Goal: Task Accomplishment & Management: Use online tool/utility

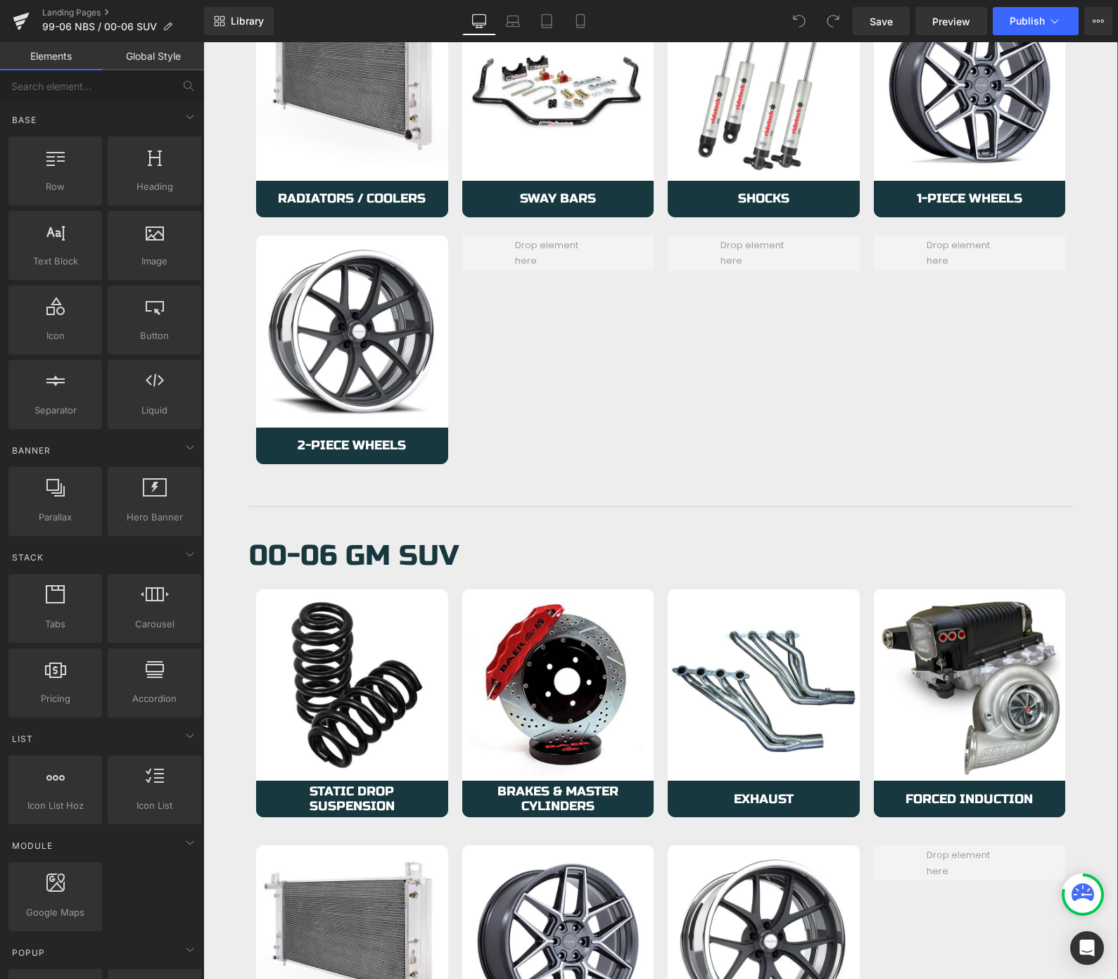
scroll to position [955, 0]
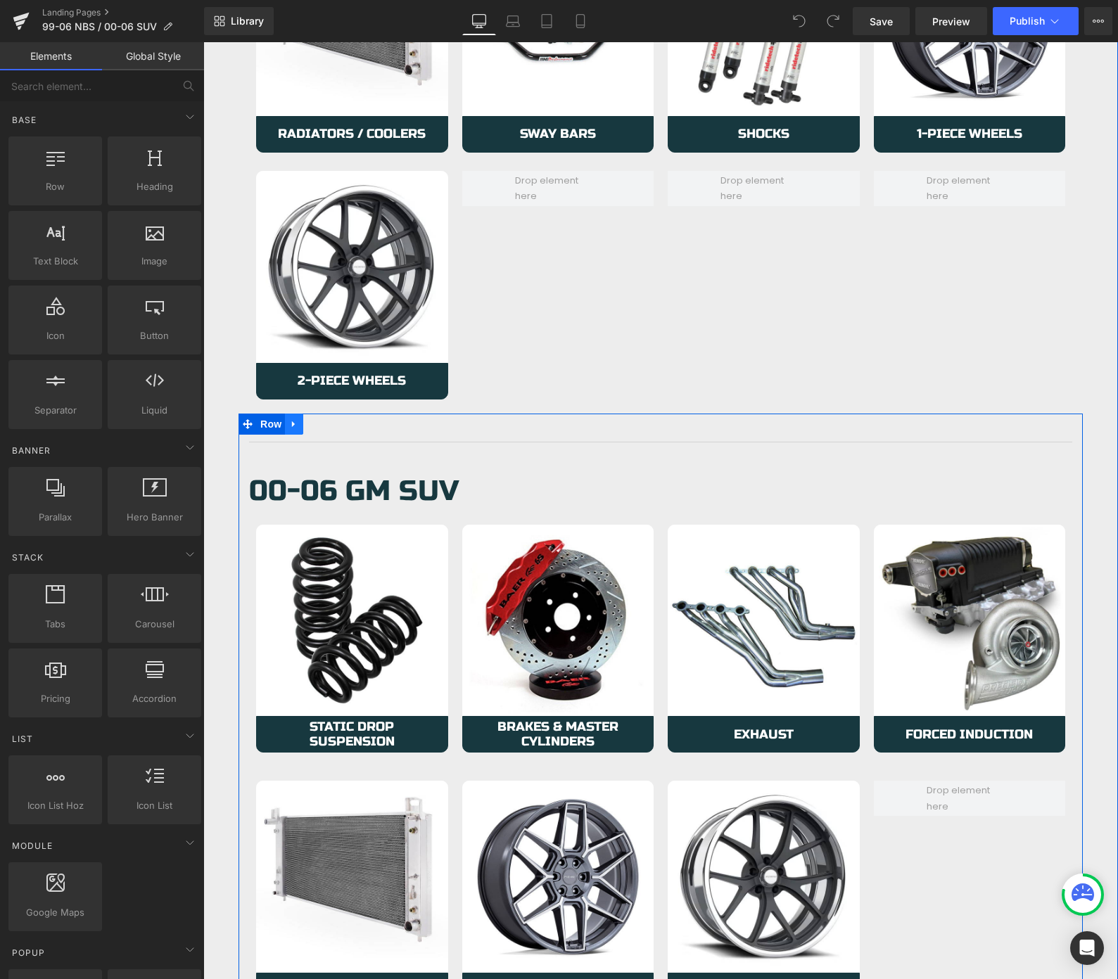
click at [295, 431] on link at bounding box center [294, 424] width 18 height 21
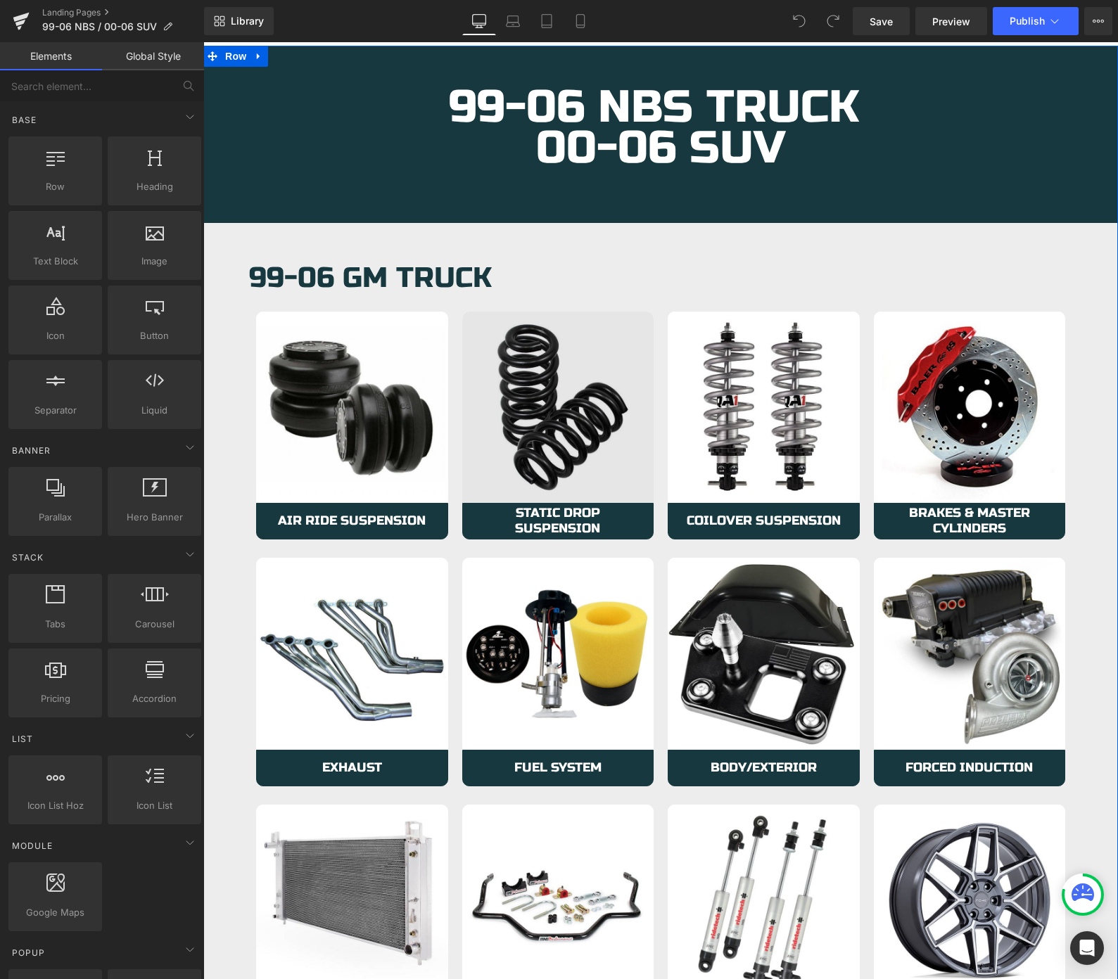
scroll to position [0, 0]
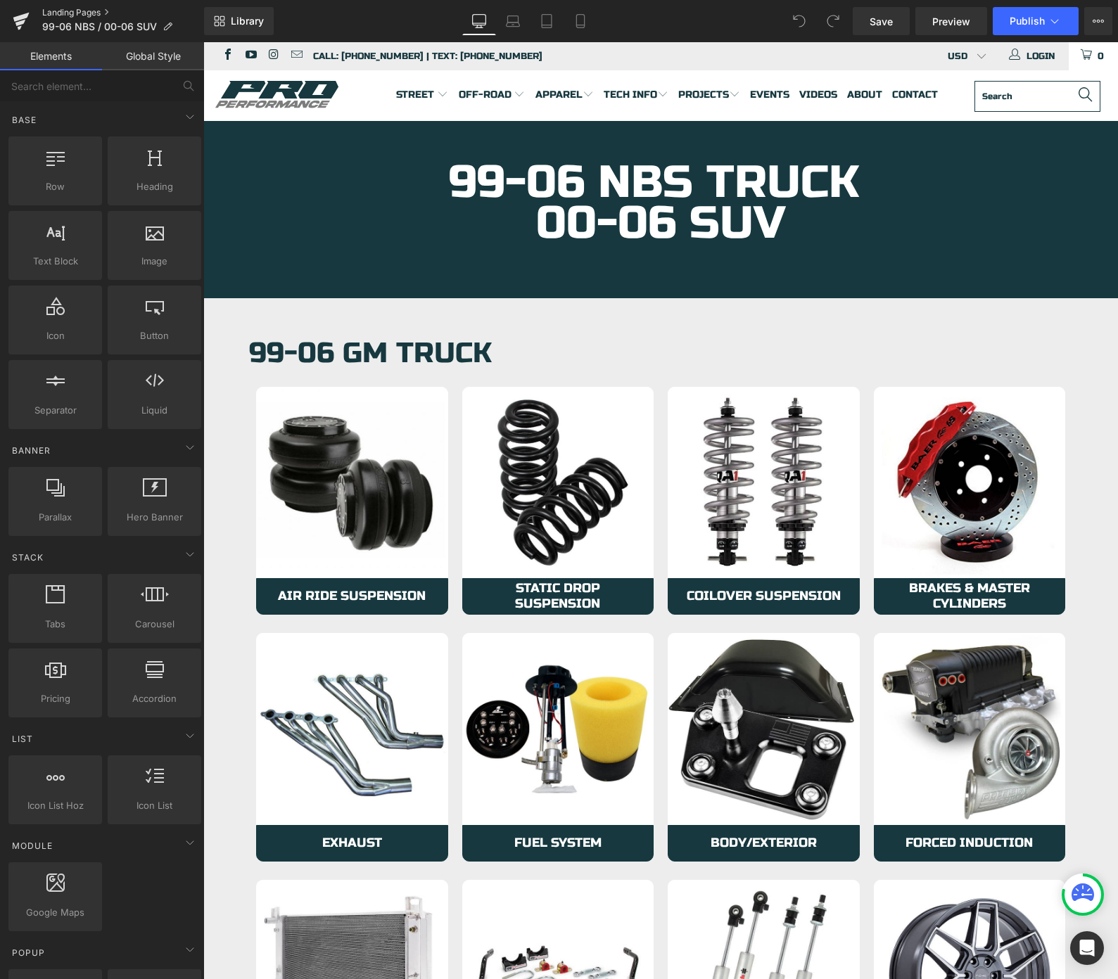
click at [61, 15] on link "Landing Pages" at bounding box center [123, 12] width 162 height 11
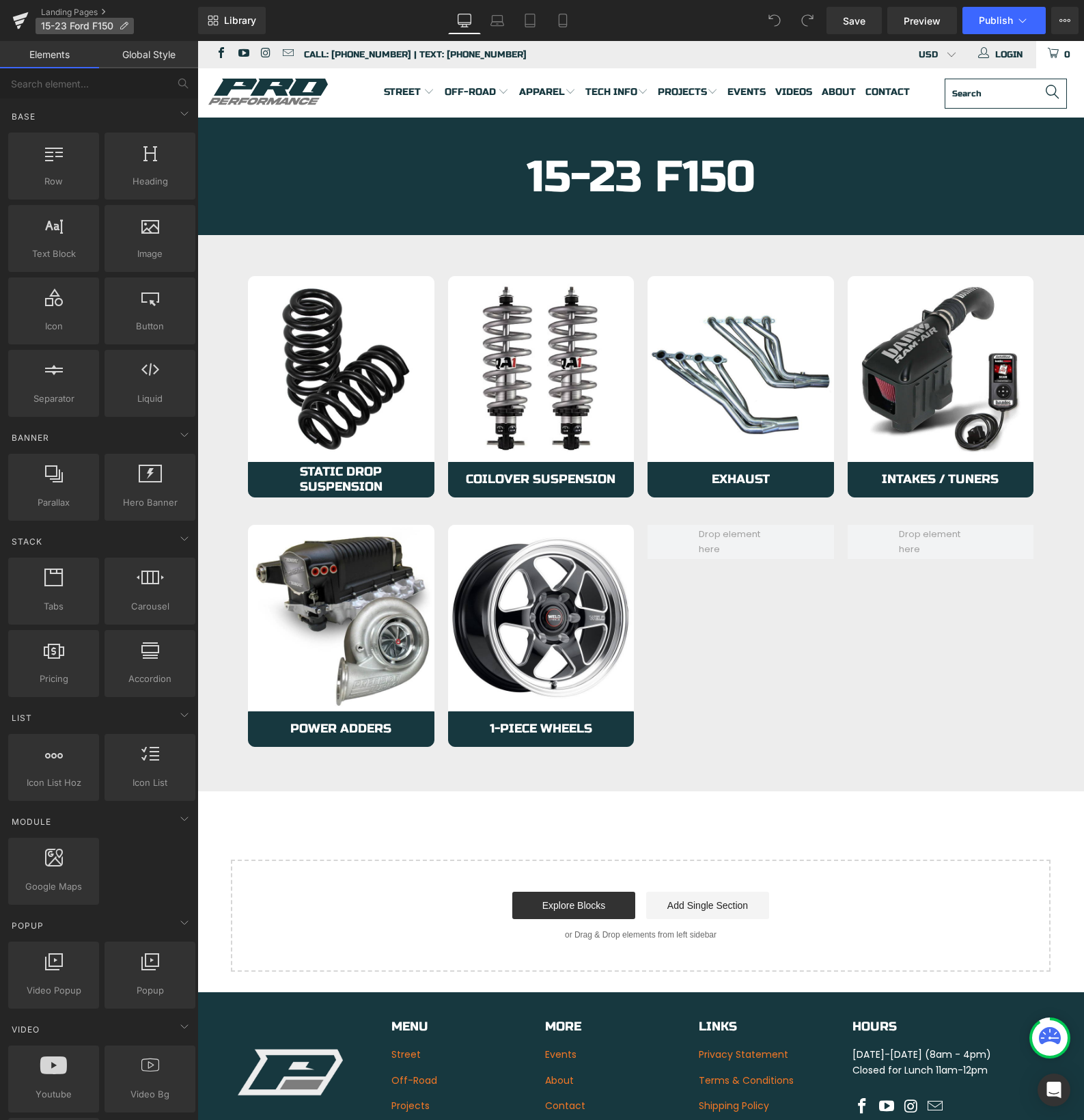
click at [121, 27] on icon at bounding box center [123, 26] width 10 height 10
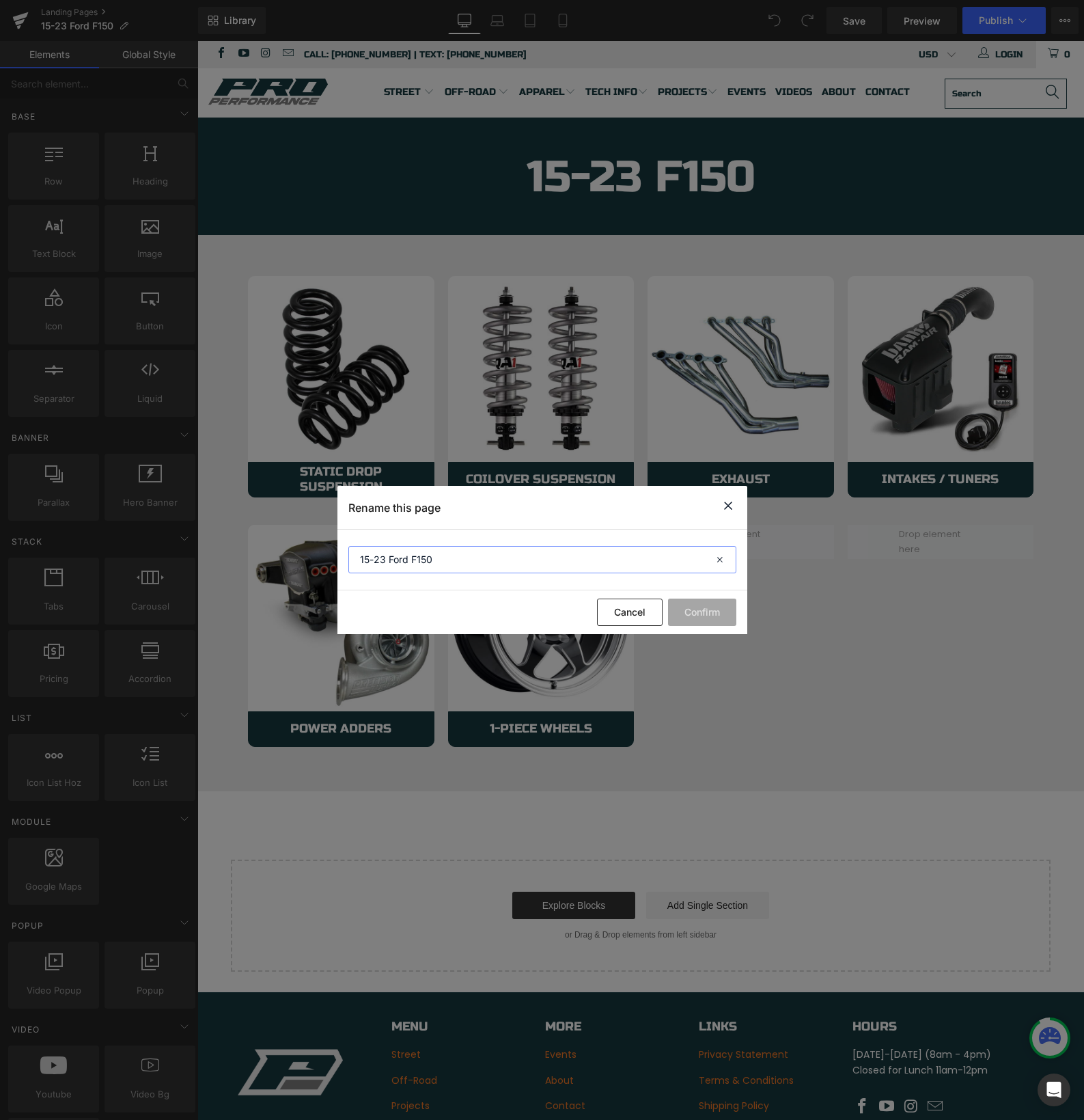
drag, startPoint x: 382, startPoint y: 564, endPoint x: 413, endPoint y: 571, distance: 31.8
click at [384, 563] on input "15-23 Ford F150" at bounding box center [543, 560] width 389 height 27
type input "15-25 Ford F150"
click at [694, 614] on button "Confirm" at bounding box center [702, 612] width 68 height 27
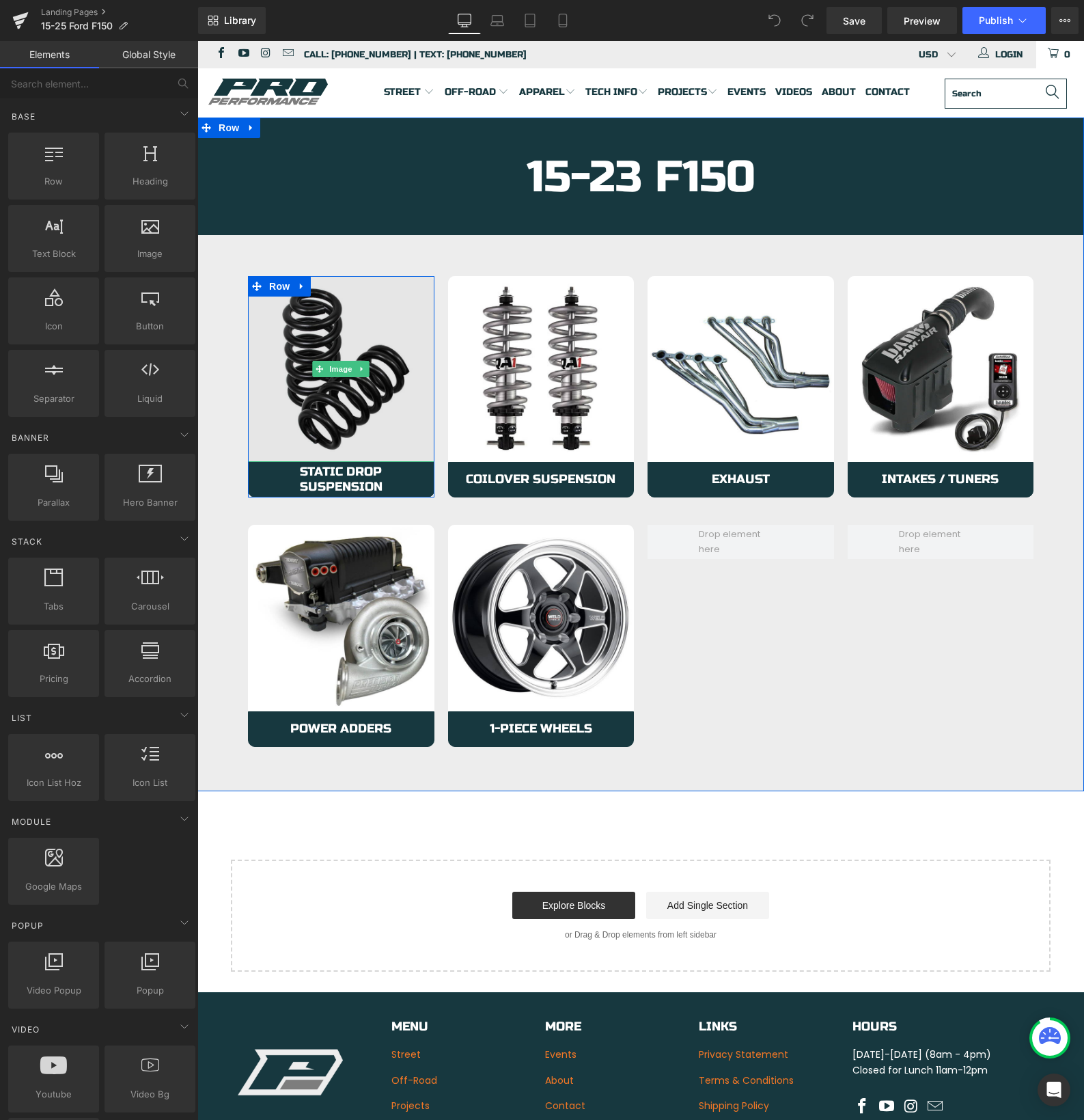
click at [372, 446] on img at bounding box center [341, 369] width 186 height 187
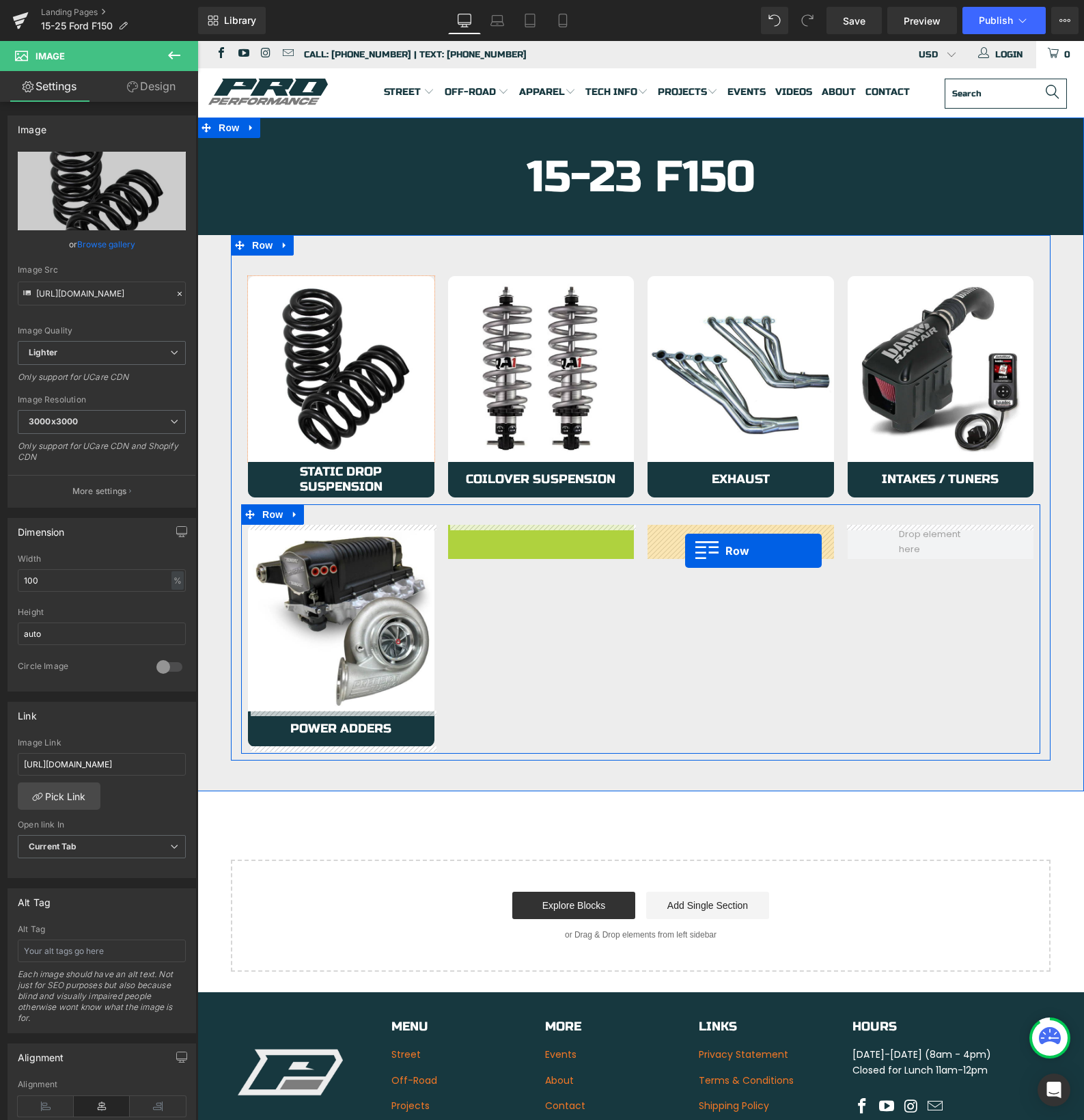
drag, startPoint x: 456, startPoint y: 535, endPoint x: 686, endPoint y: 551, distance: 230.6
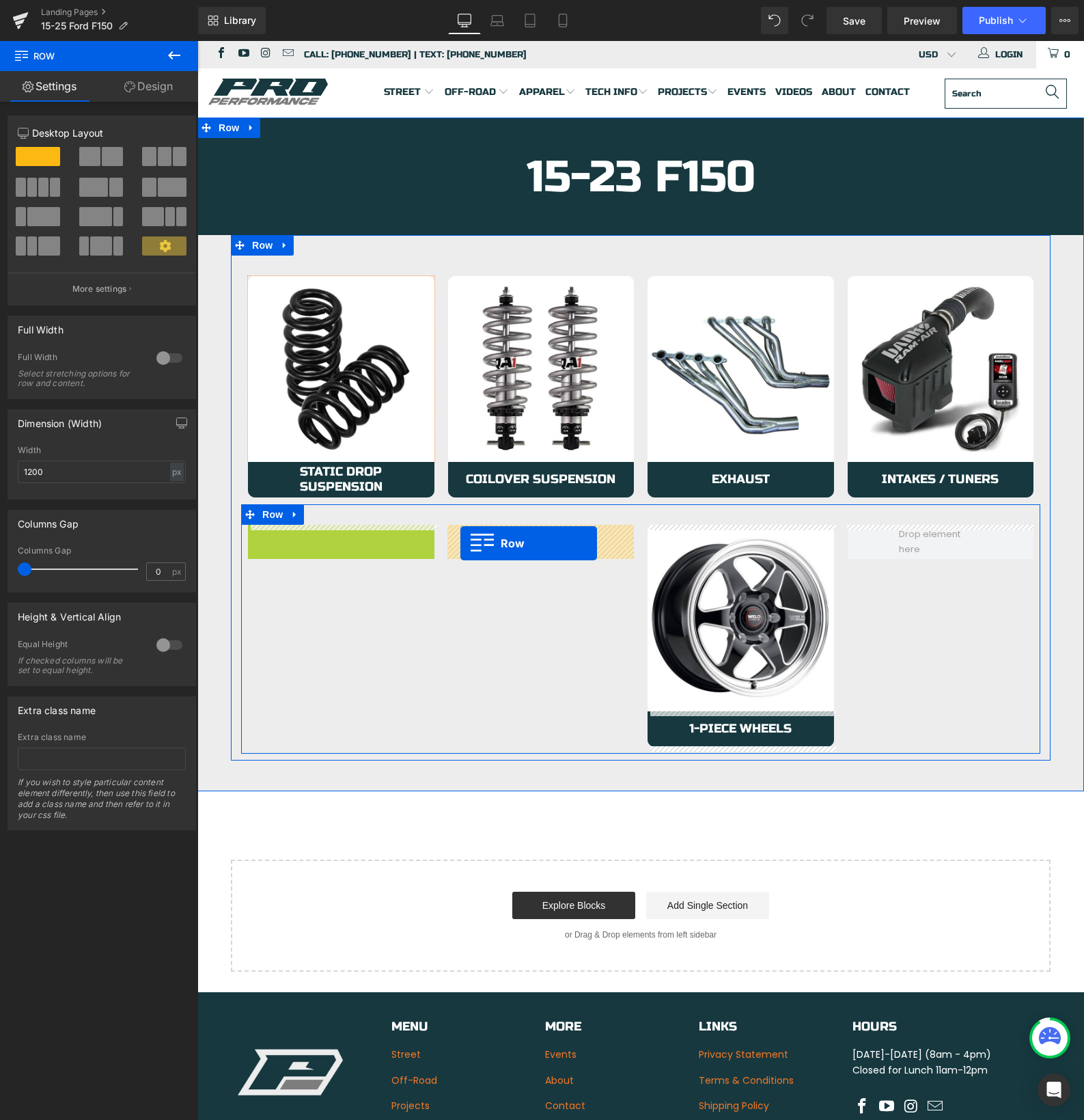
drag, startPoint x: 258, startPoint y: 535, endPoint x: 460, endPoint y: 543, distance: 202.2
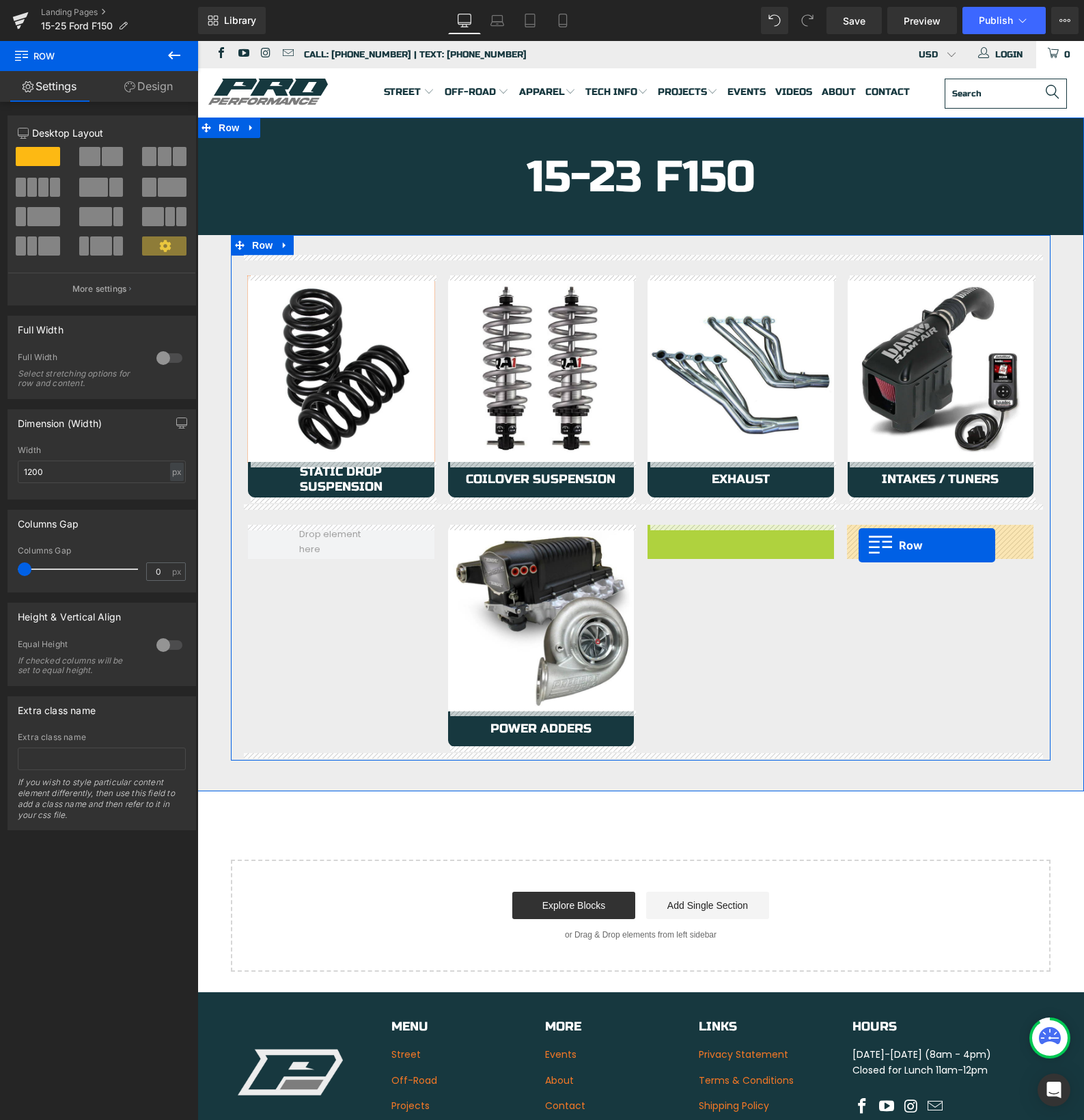
drag, startPoint x: 655, startPoint y: 533, endPoint x: 859, endPoint y: 545, distance: 204.4
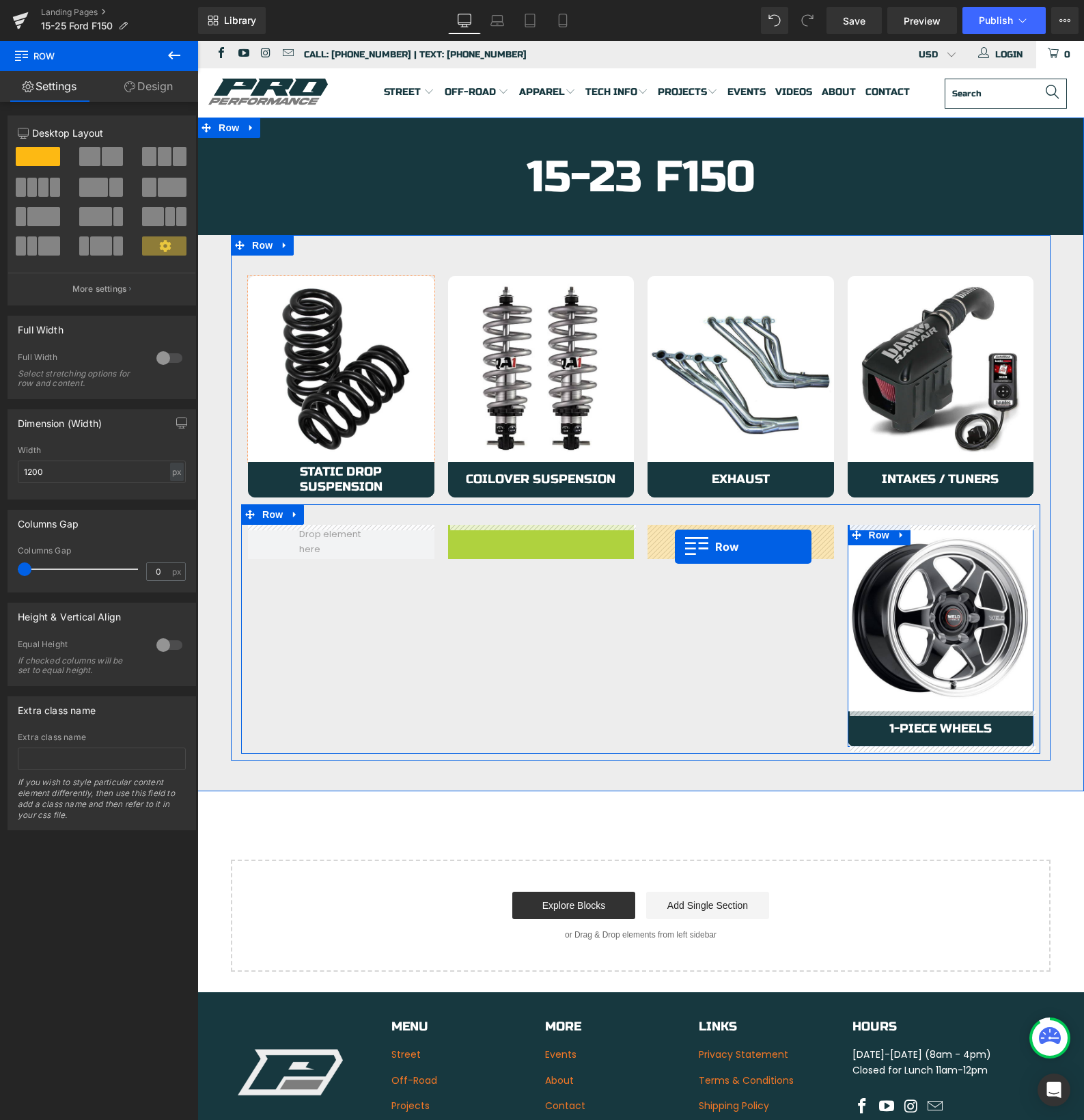
drag, startPoint x: 457, startPoint y: 536, endPoint x: 674, endPoint y: 547, distance: 217.3
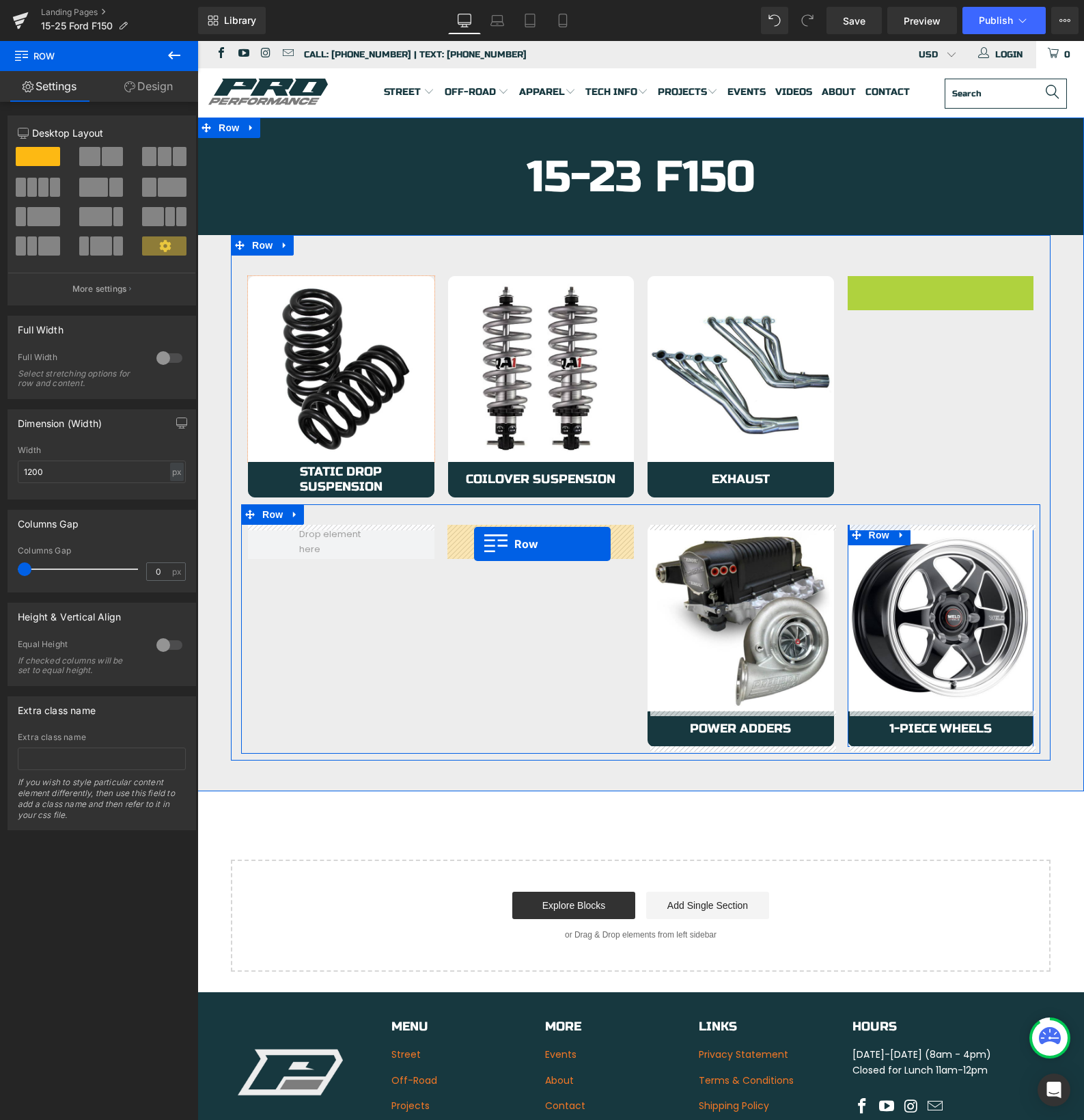
drag, startPoint x: 857, startPoint y: 288, endPoint x: 474, endPoint y: 543, distance: 460.1
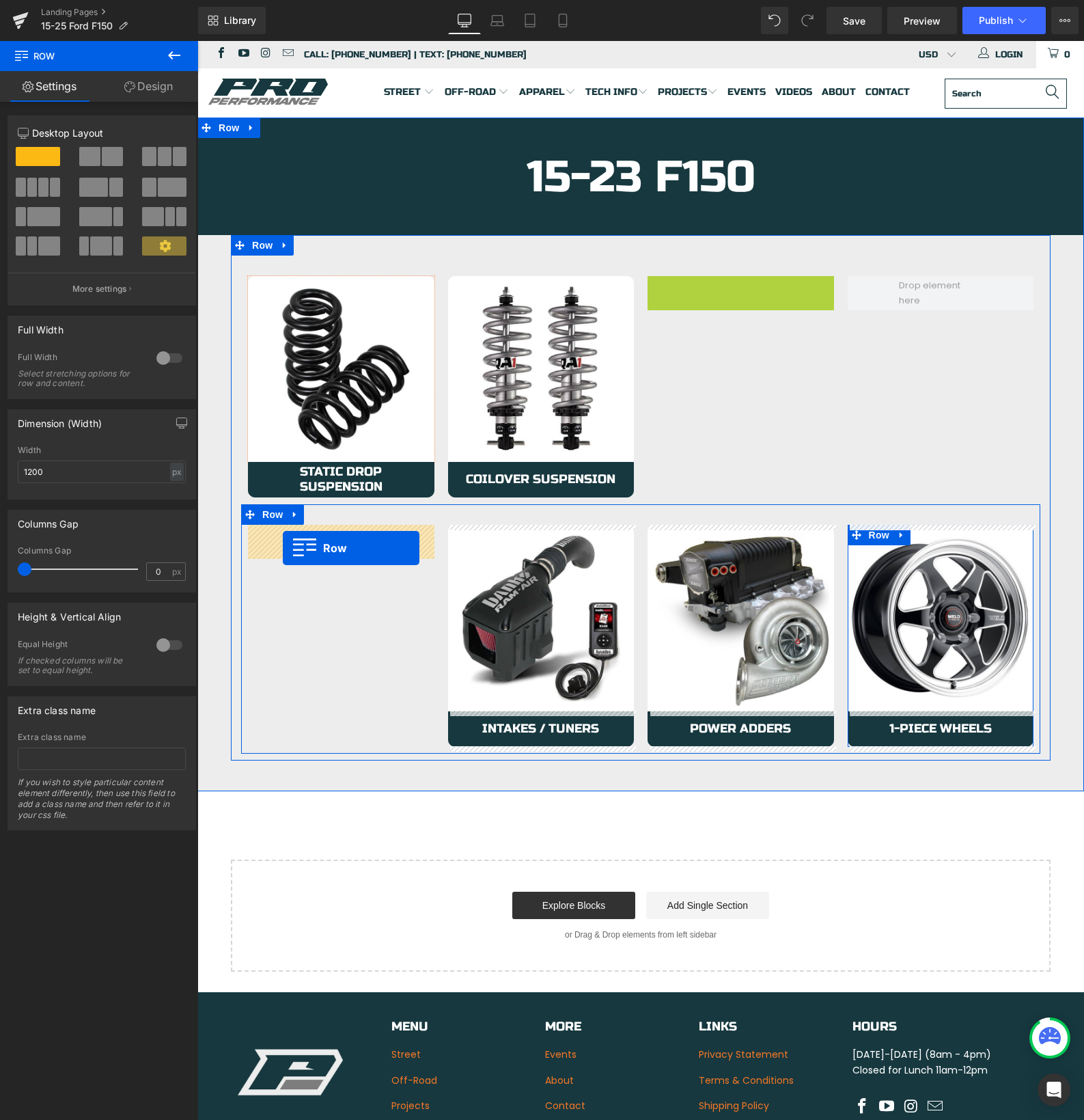
drag, startPoint x: 655, startPoint y: 286, endPoint x: 284, endPoint y: 549, distance: 454.8
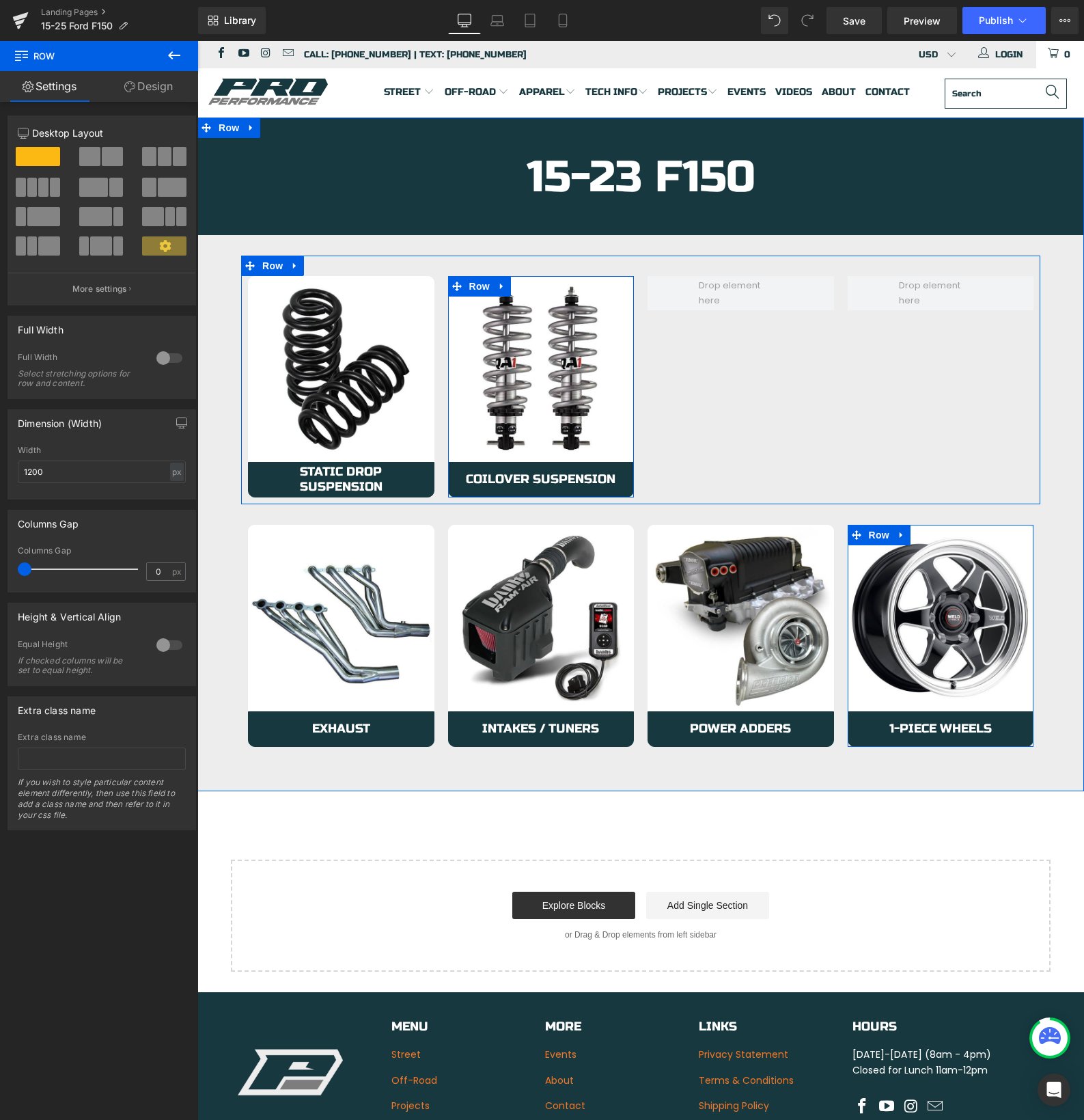
click at [506, 288] on icon at bounding box center [502, 286] width 10 height 11
click at [520, 288] on icon at bounding box center [520, 287] width 10 height 10
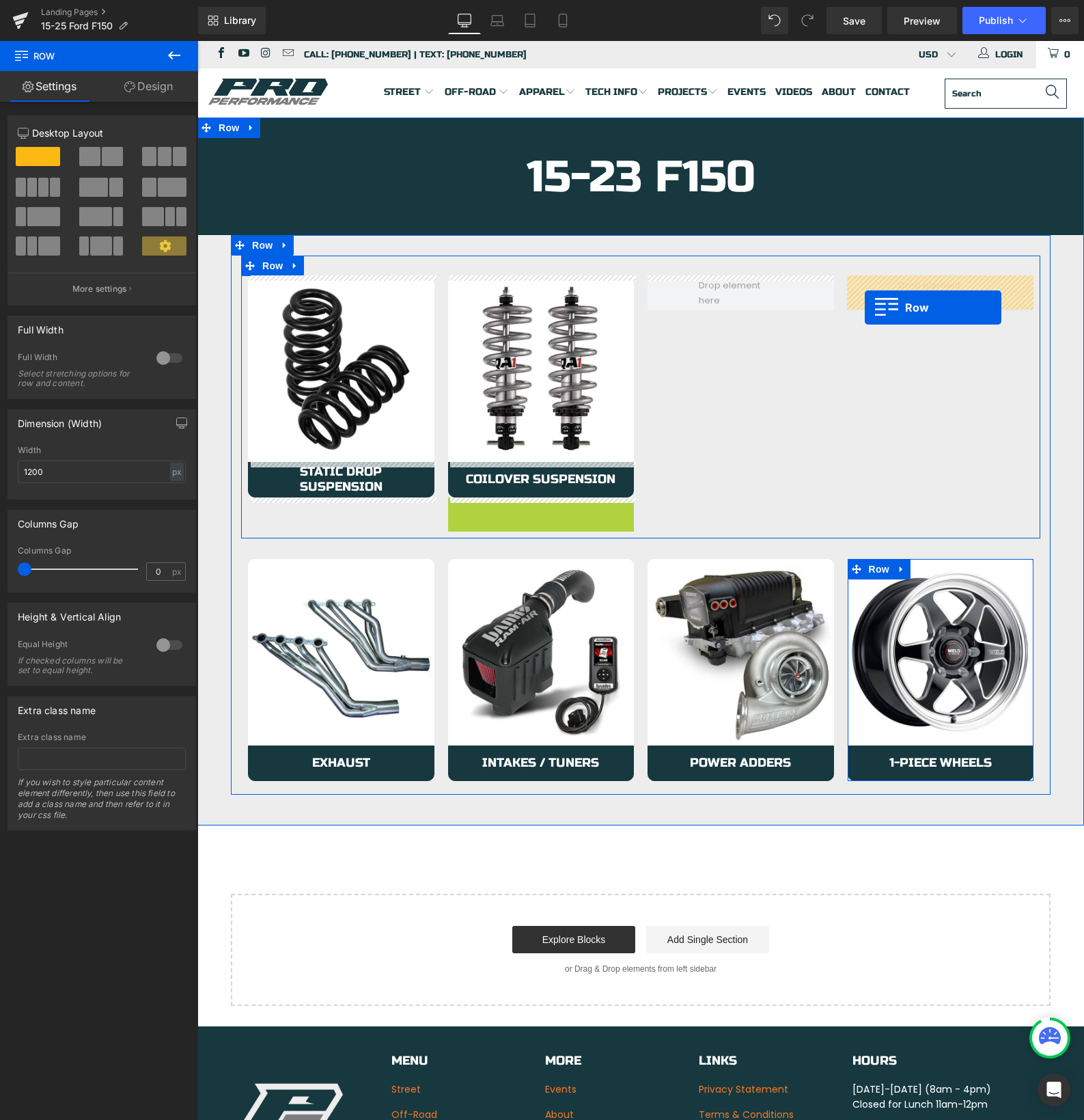
drag, startPoint x: 456, startPoint y: 508, endPoint x: 865, endPoint y: 308, distance: 455.3
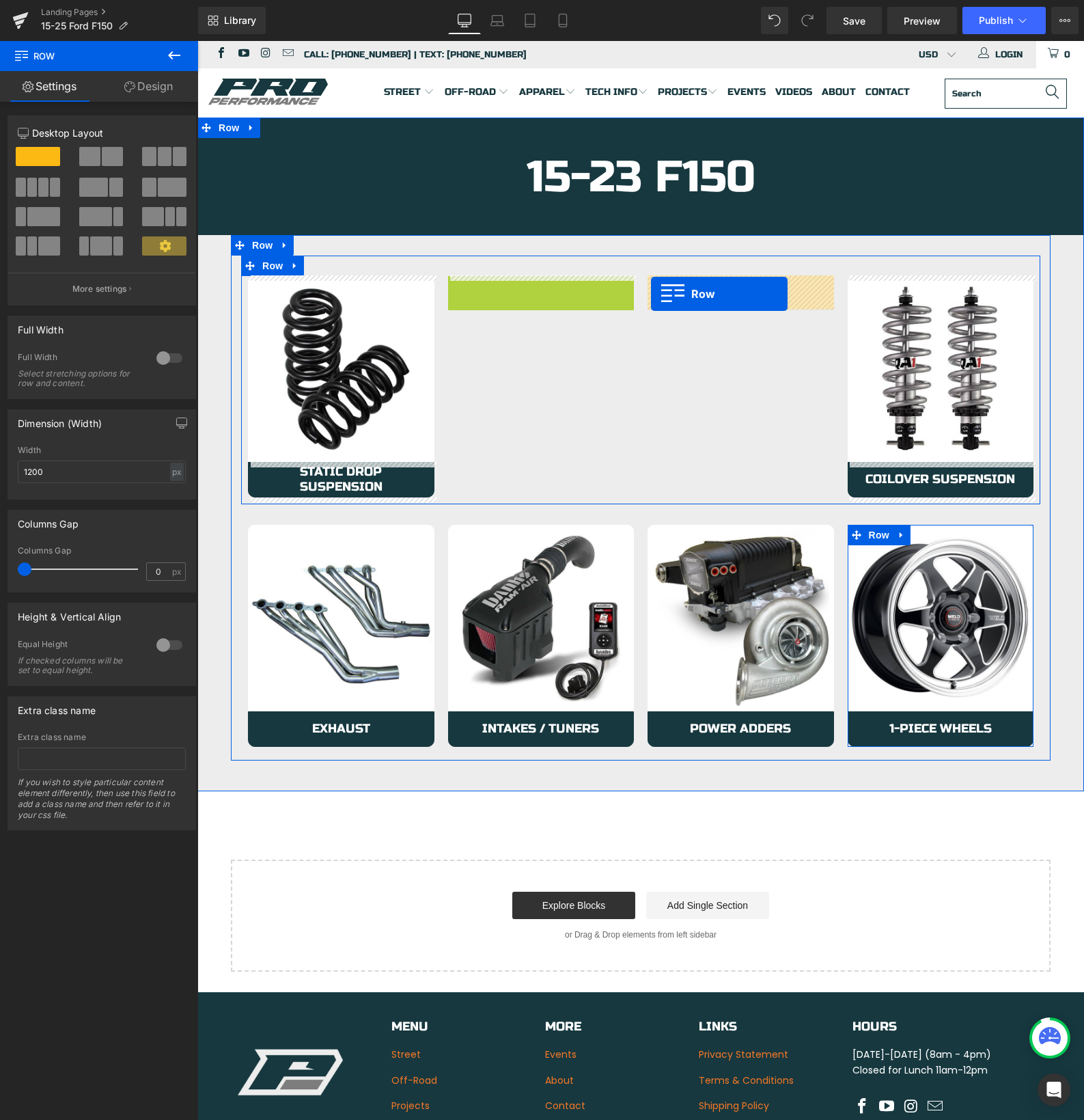
drag, startPoint x: 456, startPoint y: 287, endPoint x: 652, endPoint y: 294, distance: 196.1
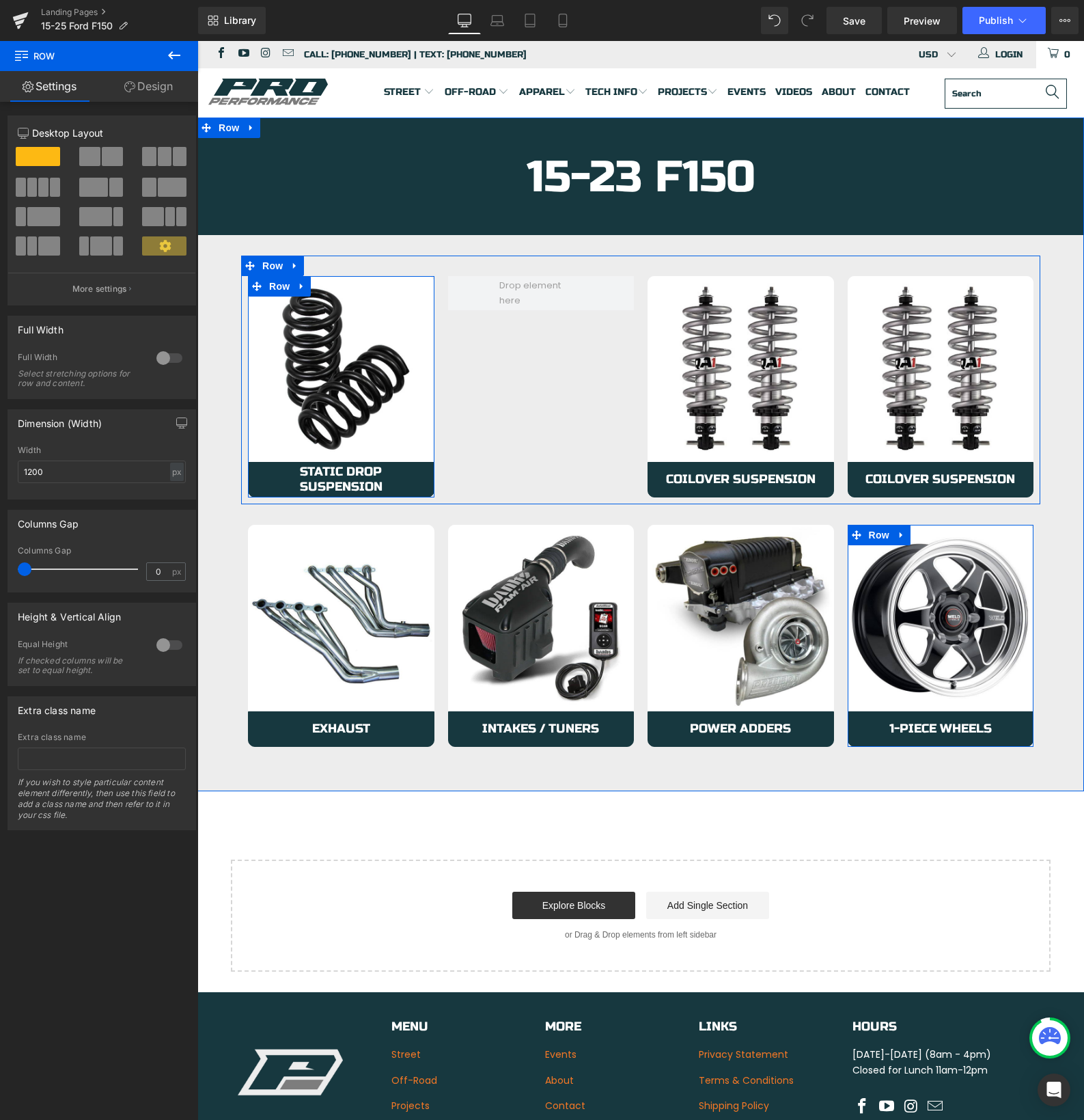
click at [309, 287] on link at bounding box center [302, 286] width 17 height 20
click at [320, 291] on link at bounding box center [320, 286] width 17 height 20
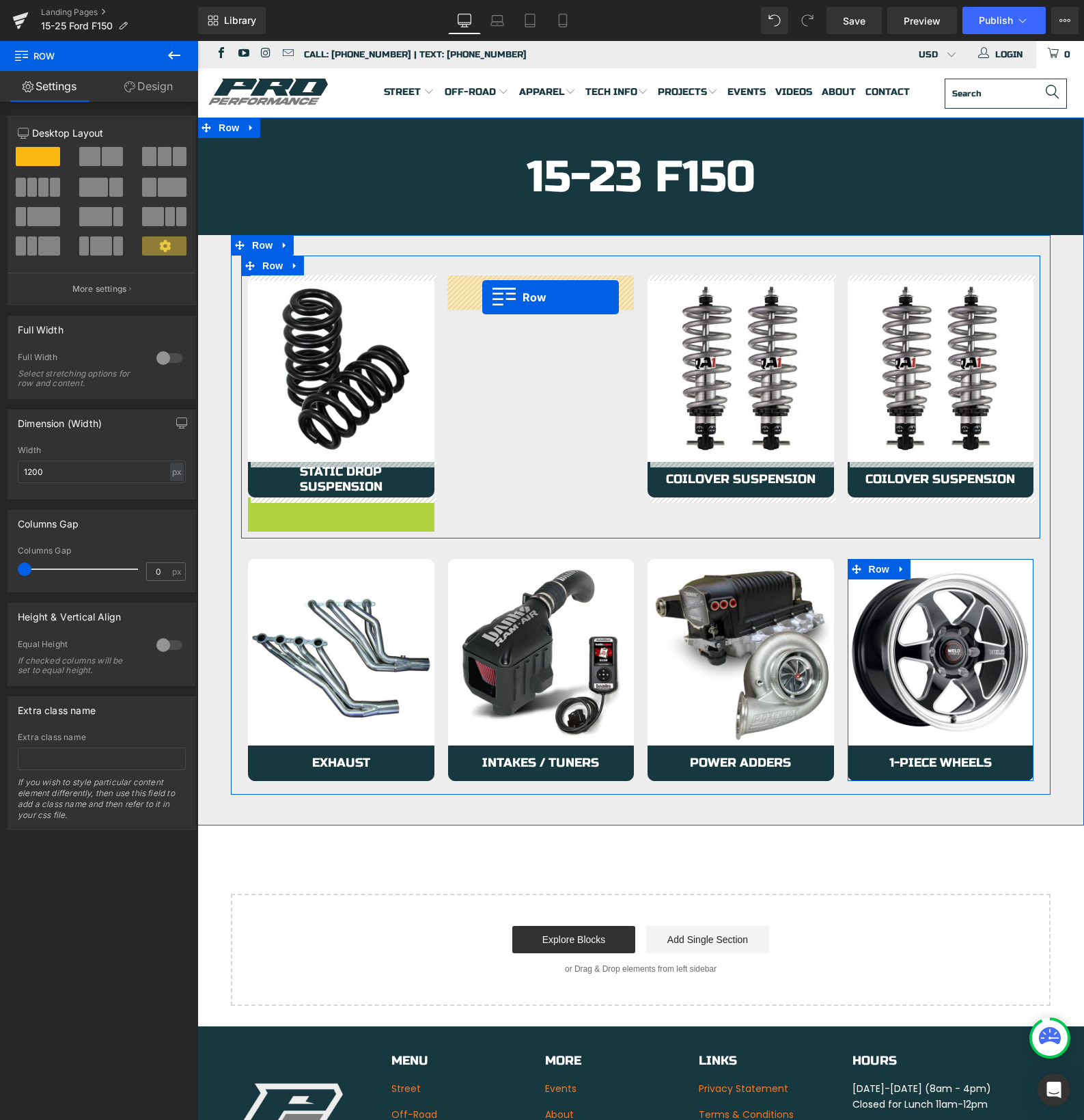
drag, startPoint x: 316, startPoint y: 477, endPoint x: 482, endPoint y: 297, distance: 244.9
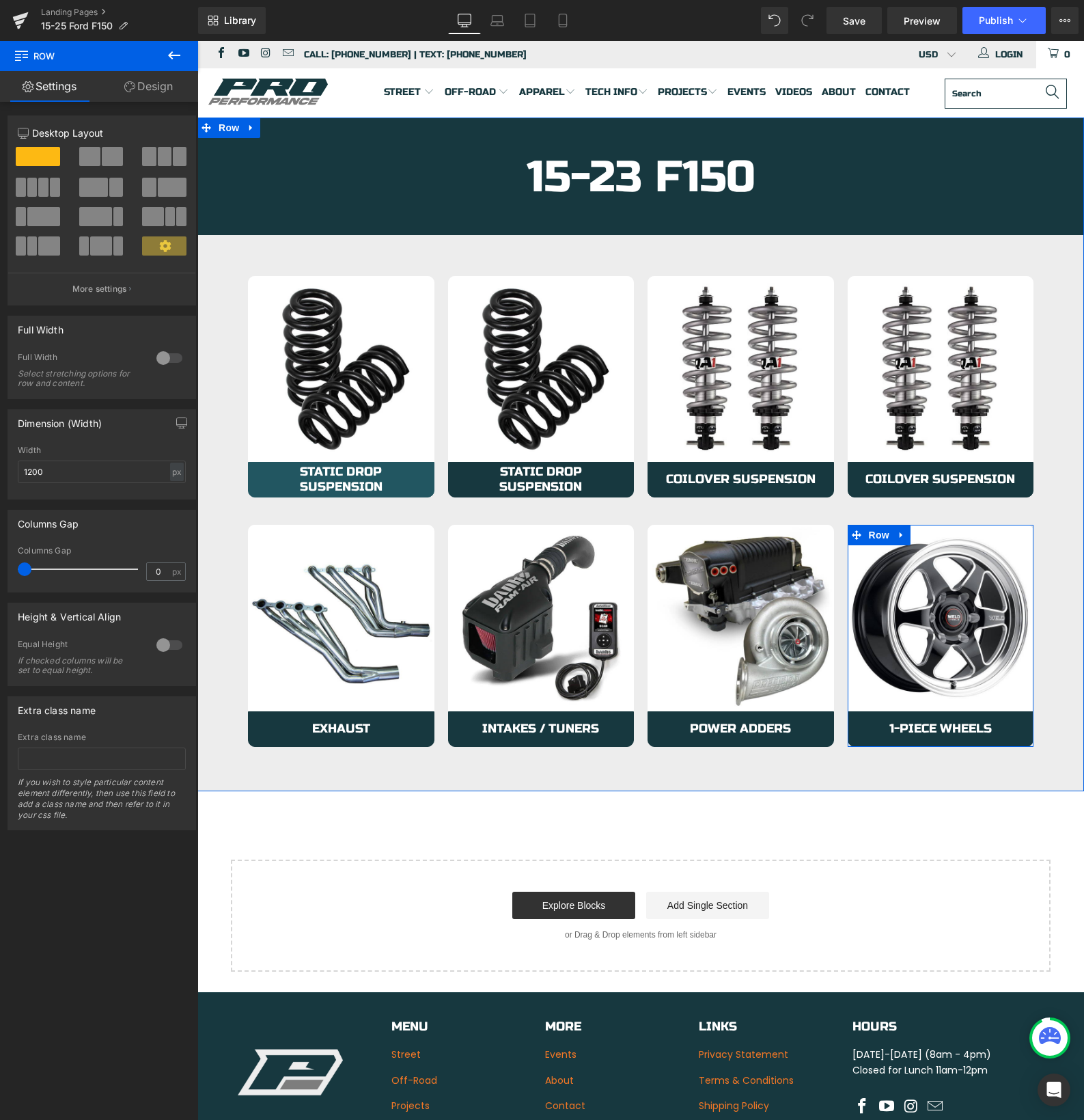
click at [310, 477] on span "Static Drop Suspension" at bounding box center [341, 479] width 158 height 29
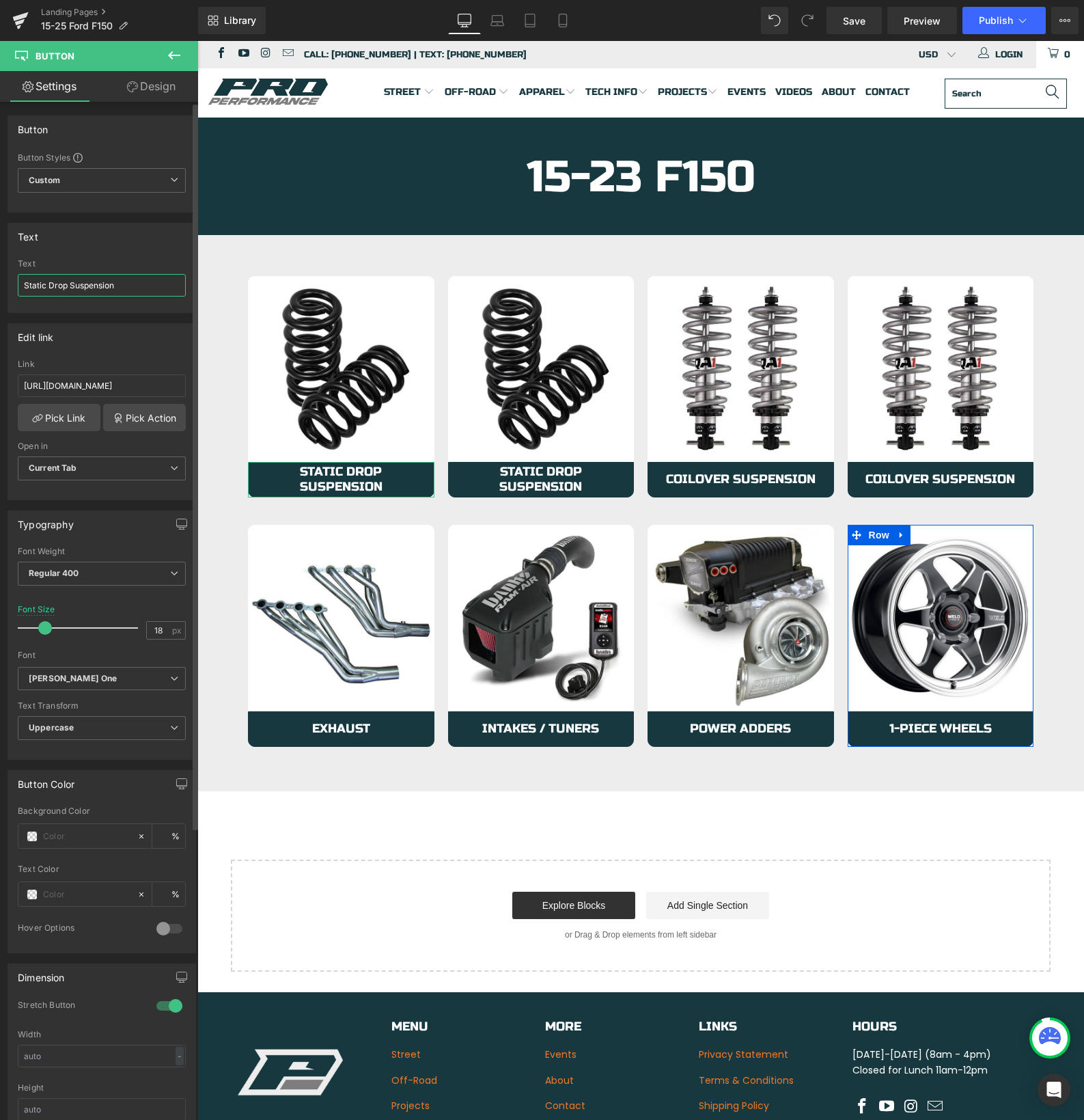
click at [20, 286] on input "Static Drop Suspension" at bounding box center [101, 285] width 168 height 22
type input "2015-20 Static Drop Suspension"
click at [861, 29] on link "Save" at bounding box center [854, 20] width 55 height 27
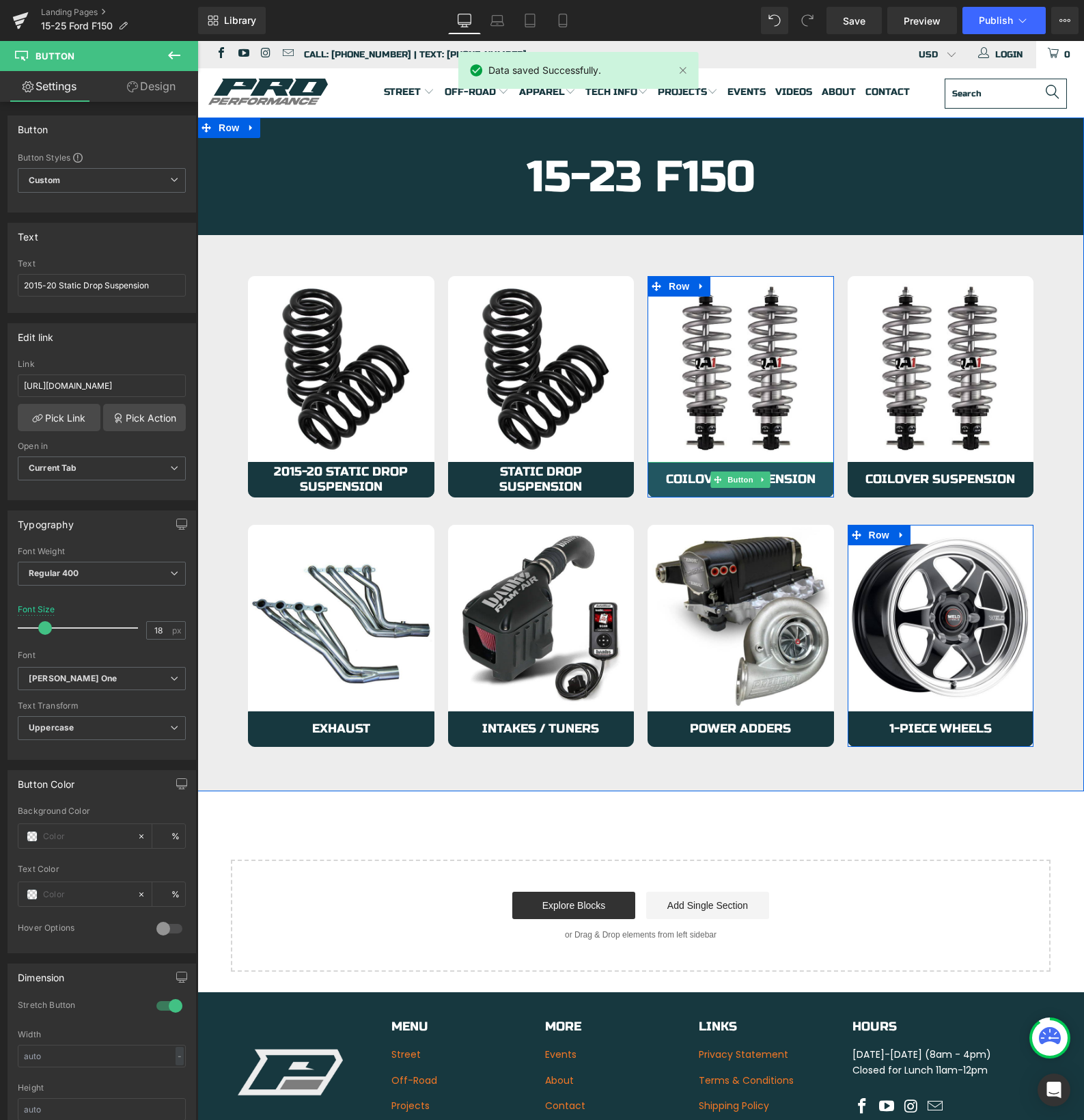
click at [678, 483] on span "Coilover Suspension" at bounding box center [741, 479] width 150 height 15
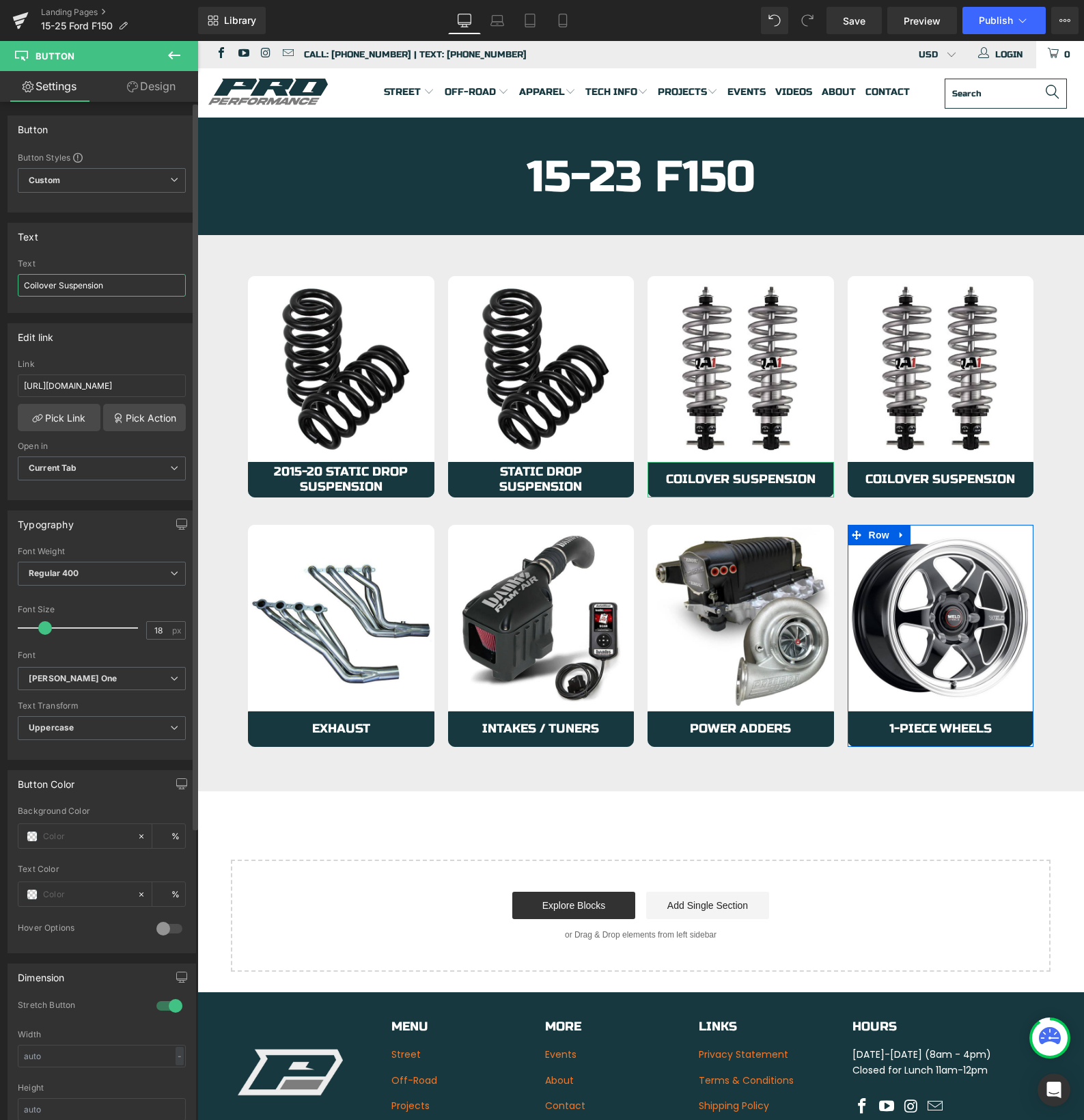
click at [24, 287] on input "Coilover Suspension" at bounding box center [101, 285] width 168 height 22
type input "2015-20 Coilover Suspension"
click at [853, 16] on span "Save" at bounding box center [854, 20] width 22 height 15
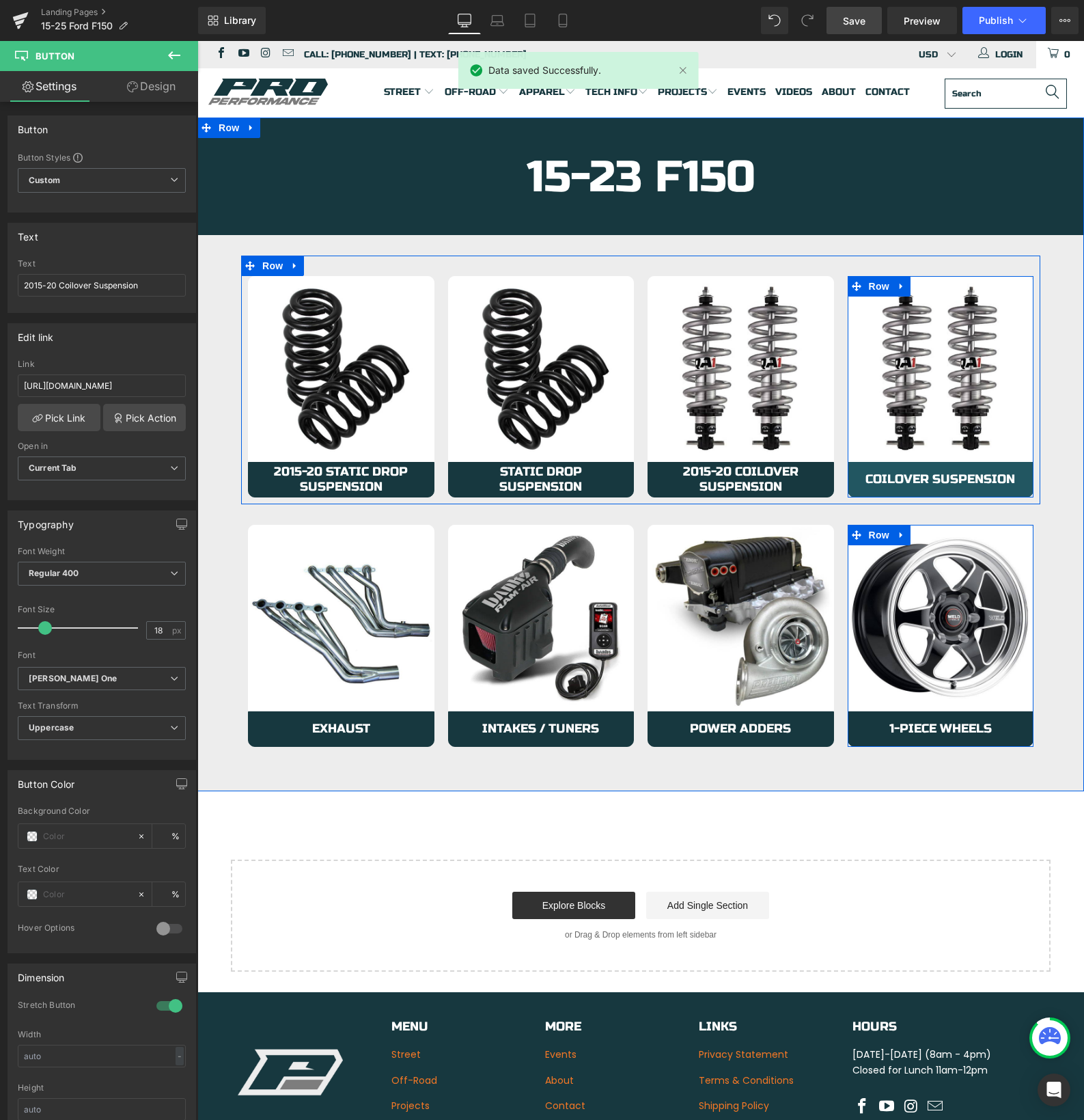
click at [879, 474] on span "Coilover Suspension" at bounding box center [940, 479] width 150 height 15
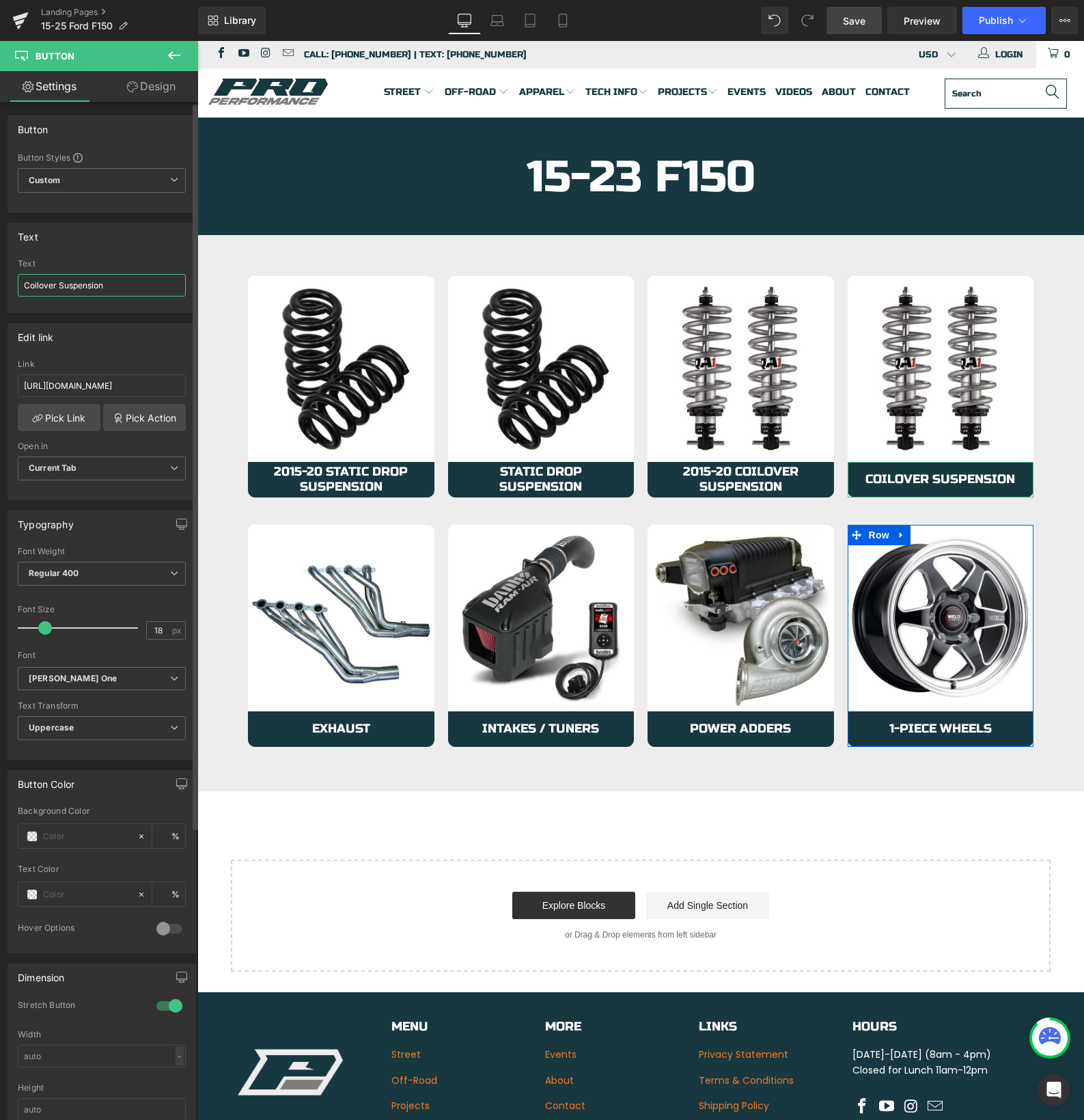
click at [25, 289] on input "Coilover Suspension" at bounding box center [101, 285] width 168 height 22
type input "2021-25 Coilover Suspension"
click at [850, 22] on span "Save" at bounding box center [854, 20] width 22 height 15
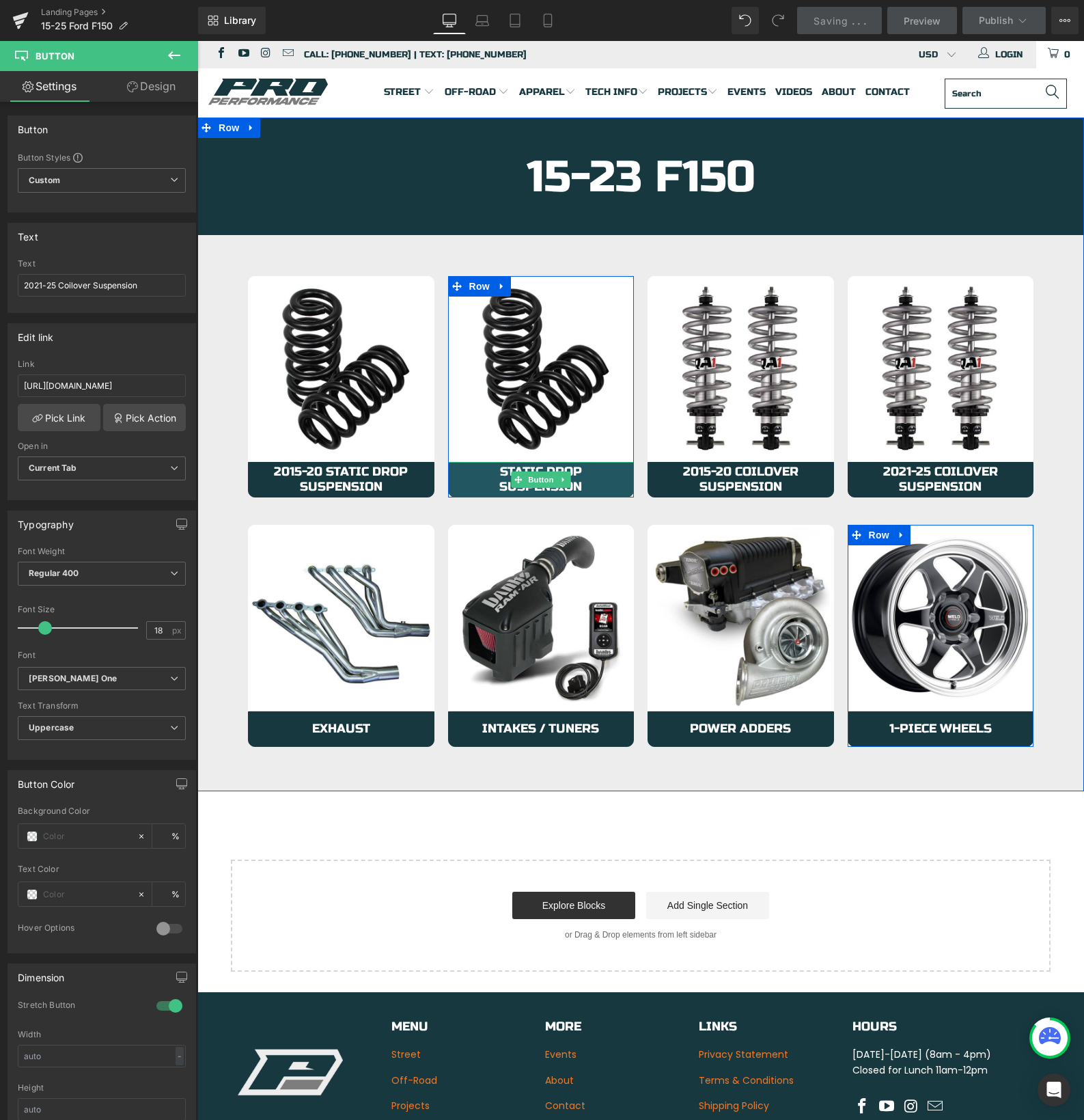
click at [485, 482] on span "Static Drop Suspension" at bounding box center [541, 479] width 158 height 29
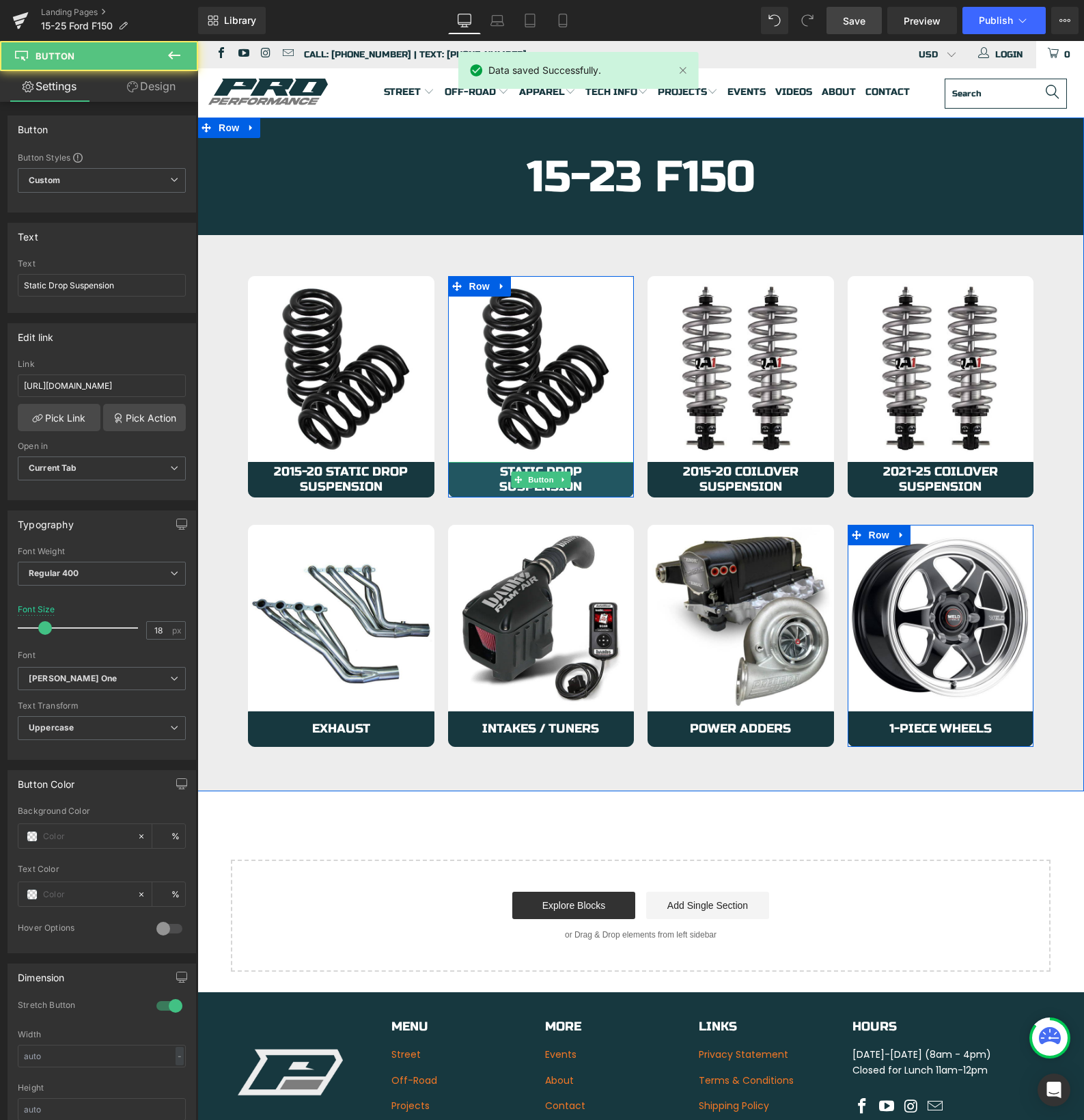
click at [486, 481] on span "Static Drop Suspension" at bounding box center [541, 479] width 158 height 29
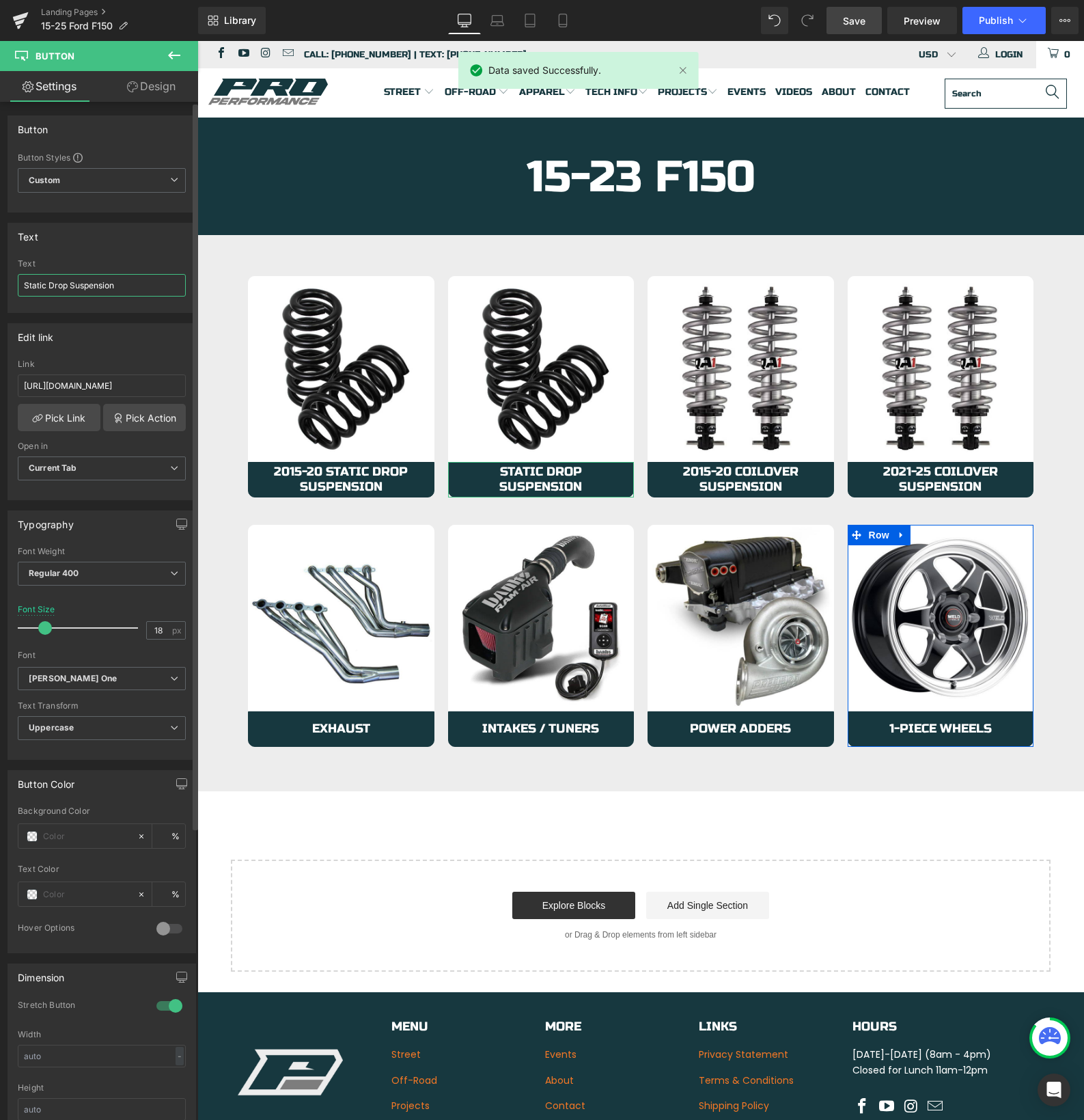
click at [20, 287] on input "Static Drop Suspension" at bounding box center [101, 285] width 168 height 22
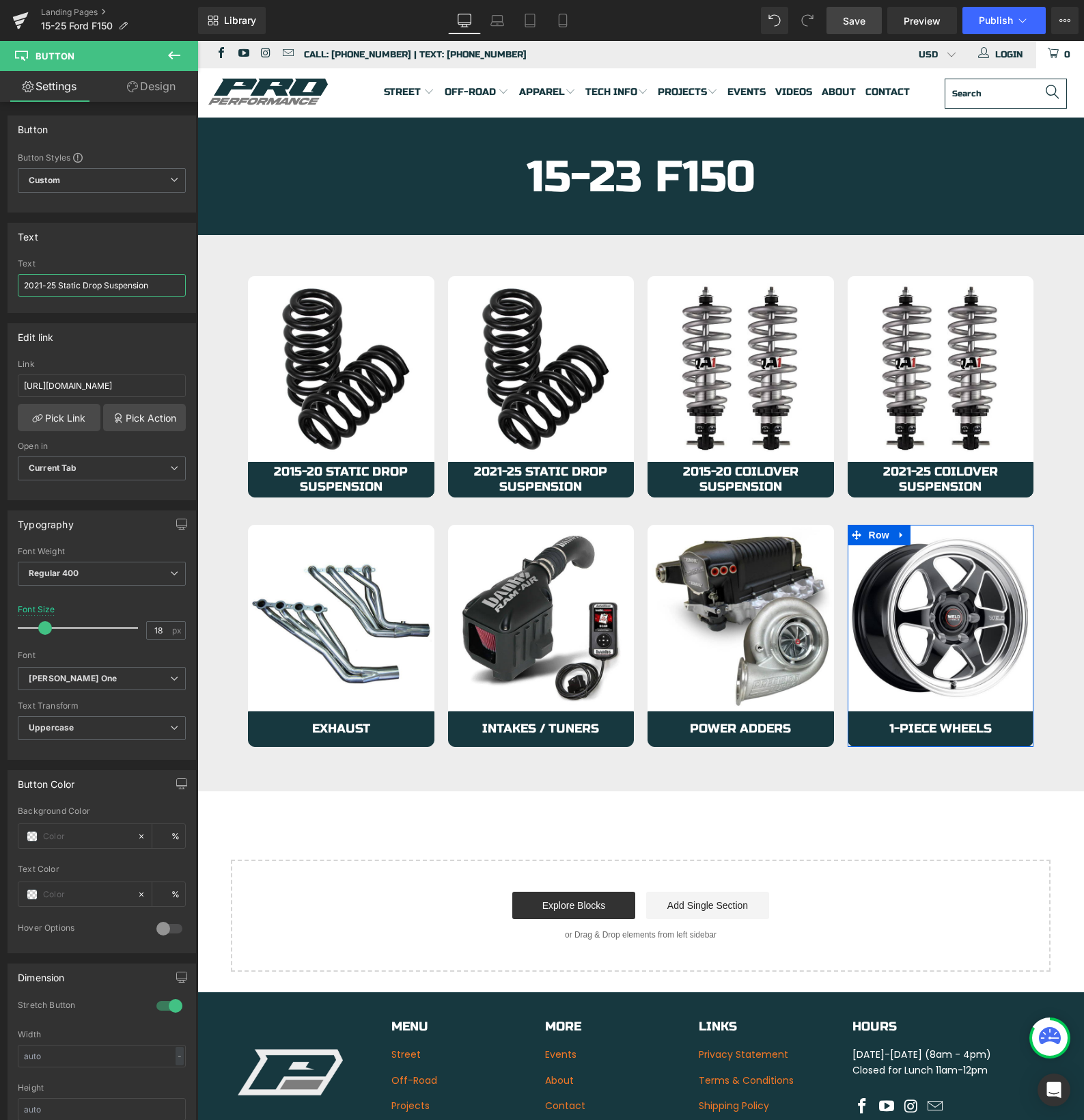
type input "2021-25 Static Drop Suspension"
click at [865, 19] on span "Save" at bounding box center [854, 20] width 22 height 15
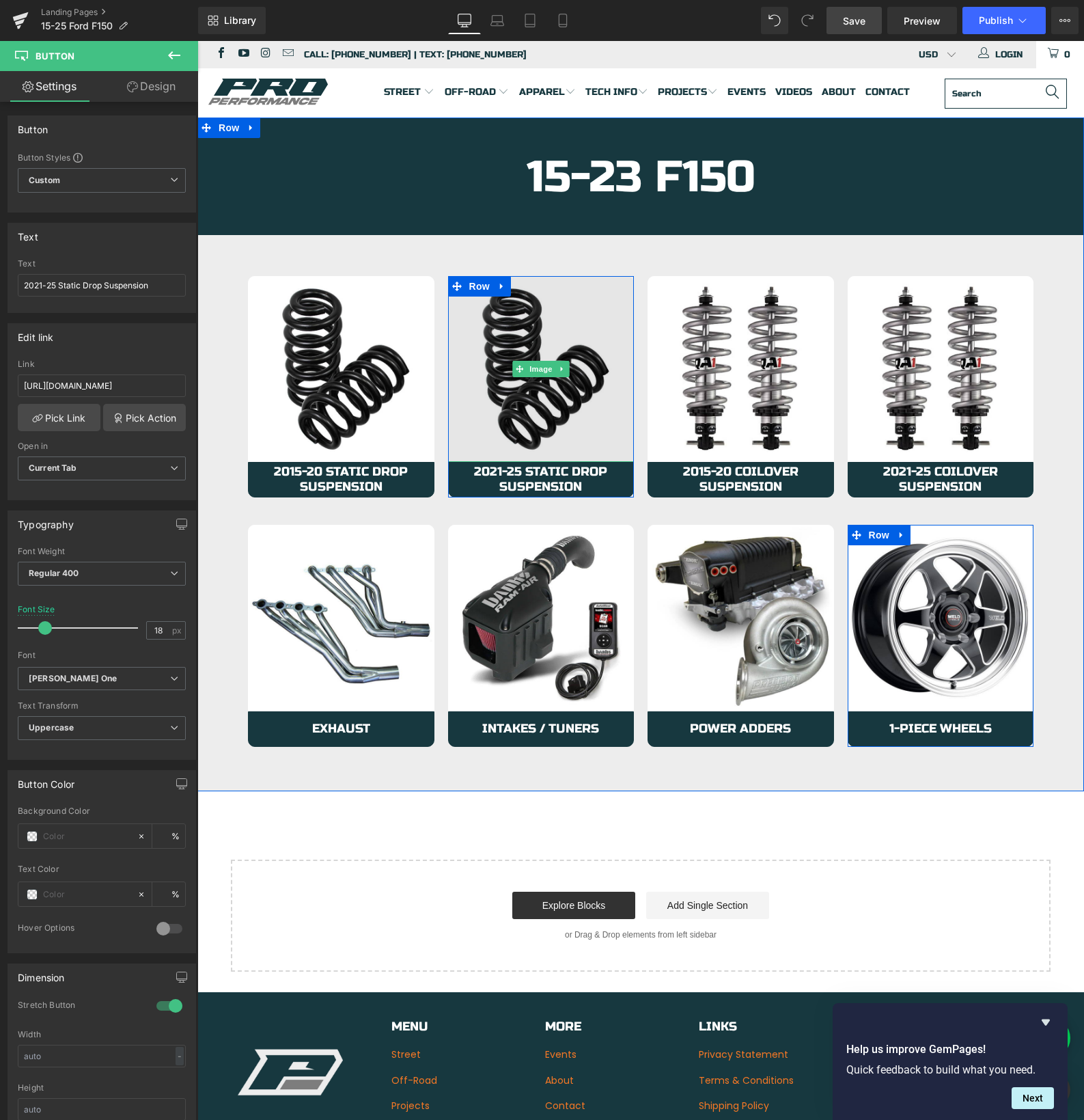
click at [487, 439] on img at bounding box center [542, 369] width 186 height 187
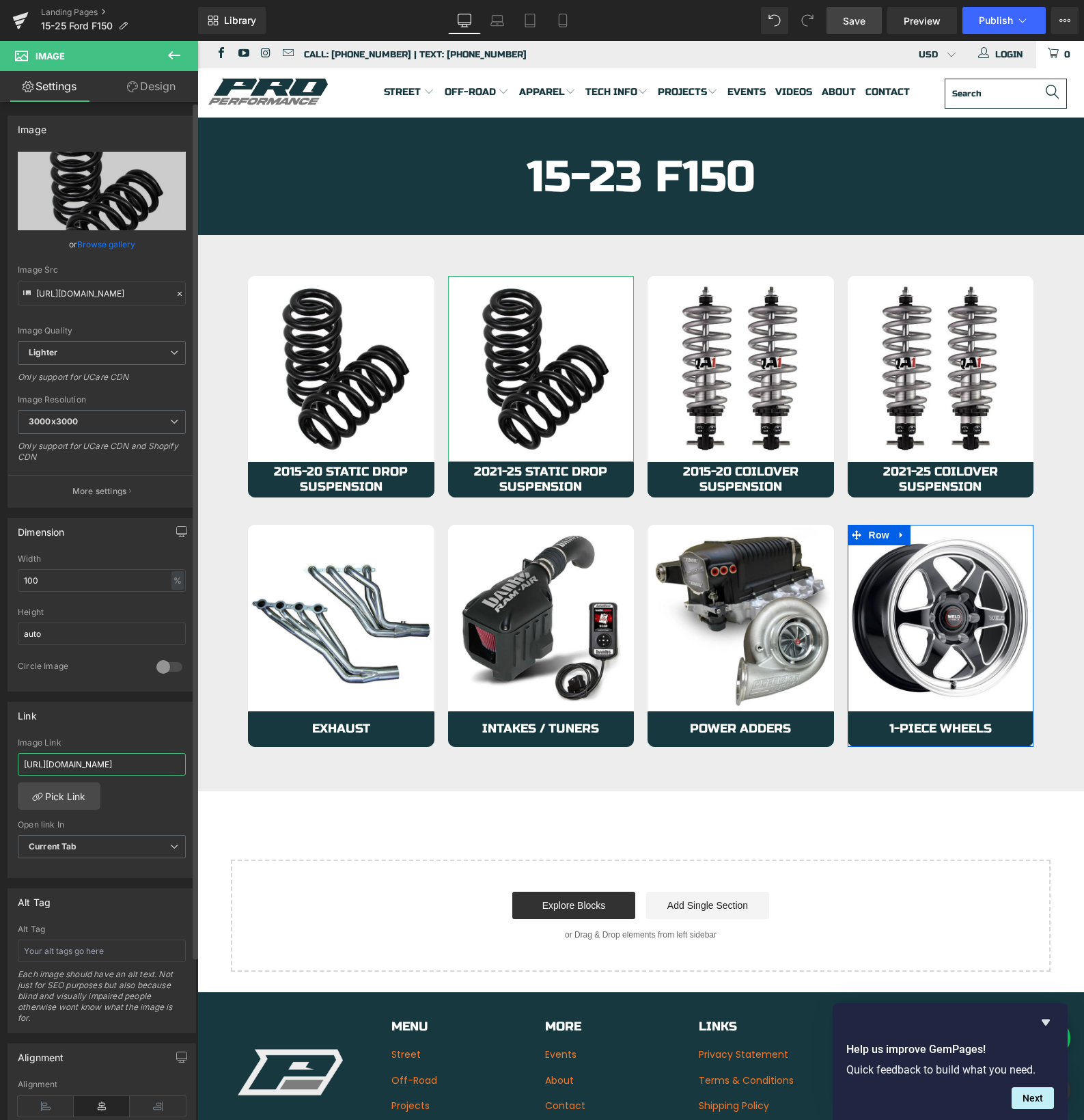
click at [95, 768] on input "https://azproperformance.com/collections/15-23-f150-static-suspension" at bounding box center [101, 764] width 168 height 22
type input "https://azproperformance.com/collections/15-20-f150-static-suspension"
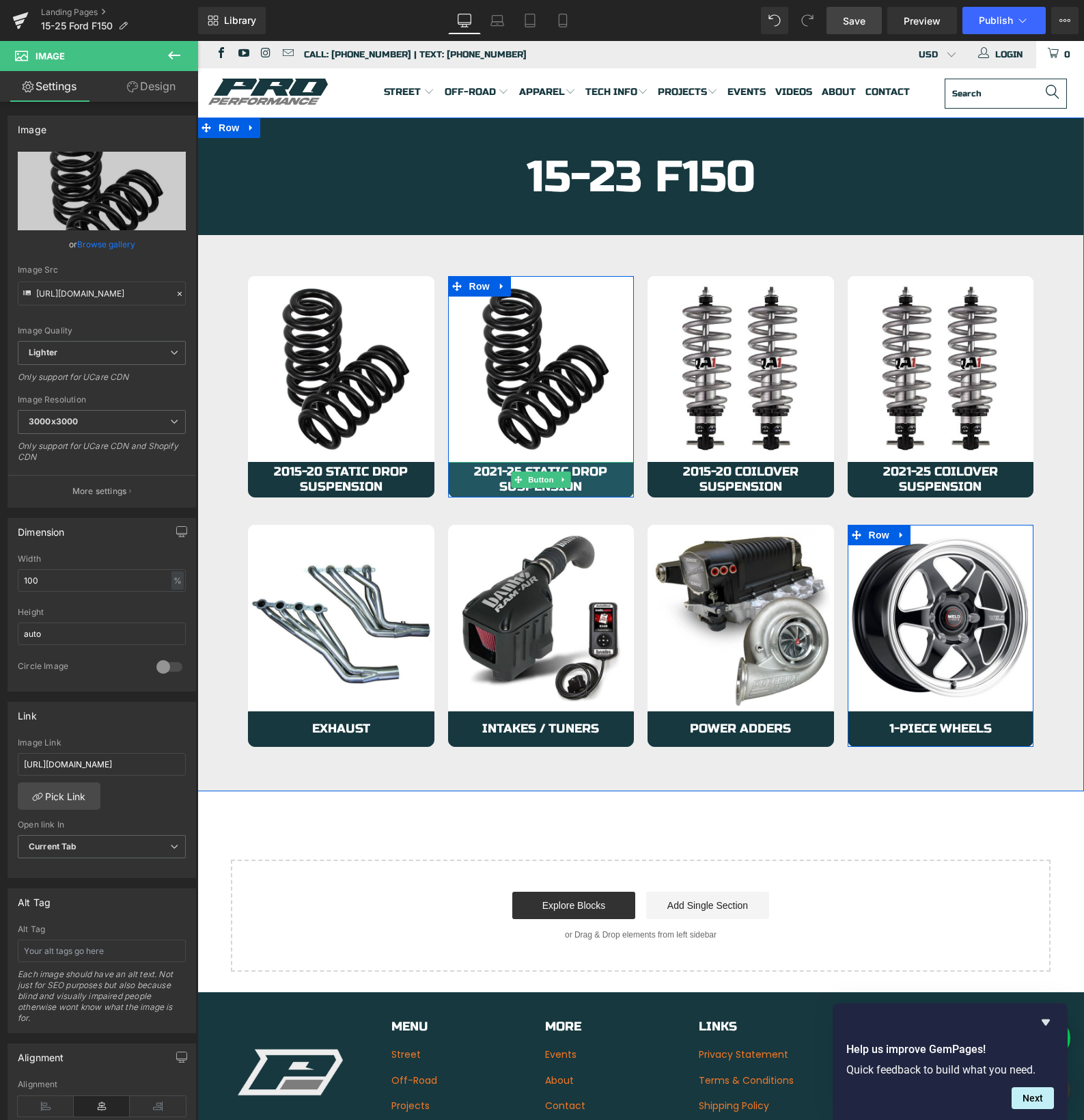
click at [467, 483] on span "2021-25 Static Drop Suspension" at bounding box center [541, 479] width 158 height 29
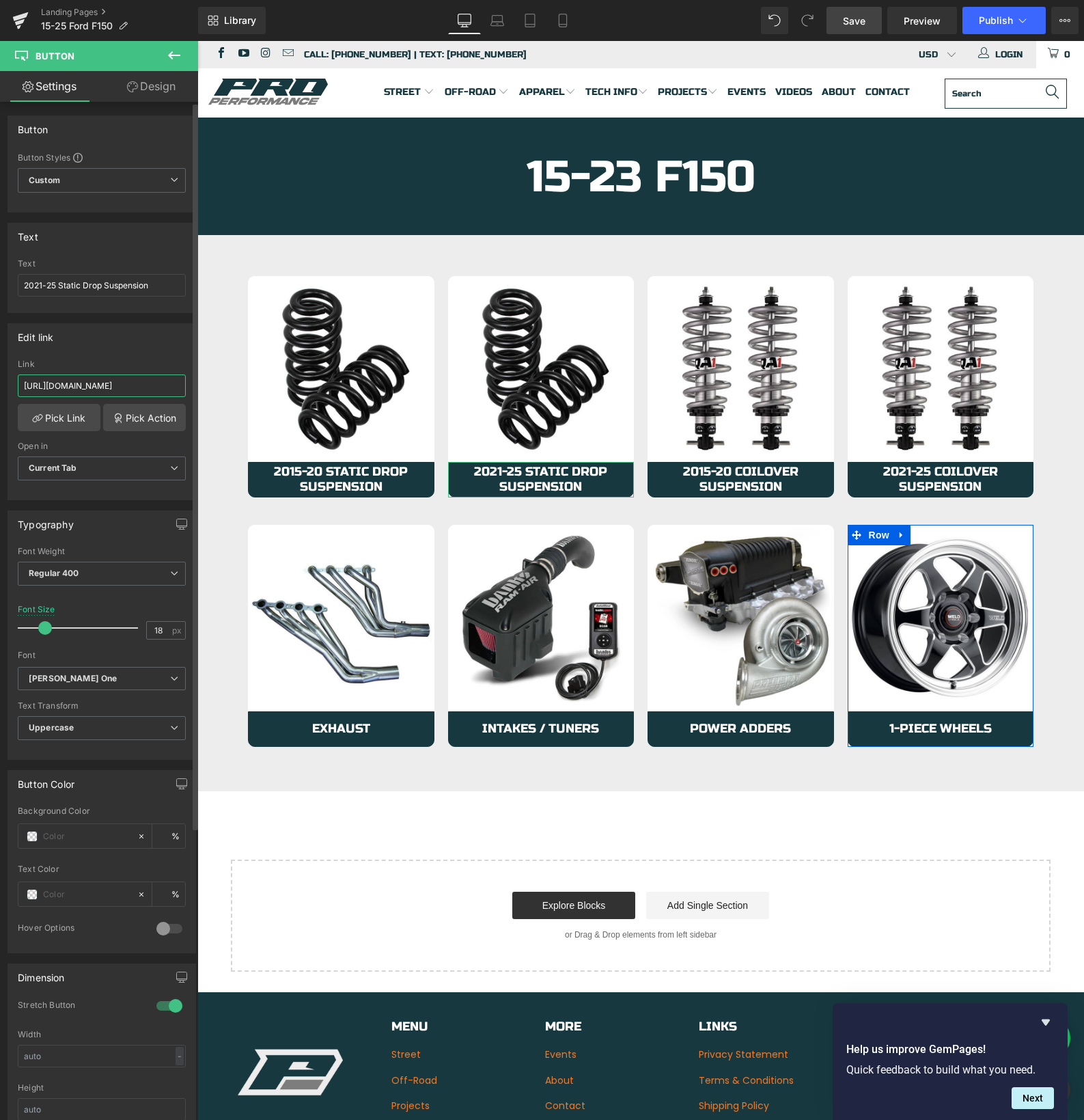
click at [92, 383] on input "https://azproperformance.com/collections/15-23-f150-static-suspension" at bounding box center [101, 386] width 168 height 22
paste input "0"
type input "https://azproperformance.com/collections/15-20-f150-static-suspension"
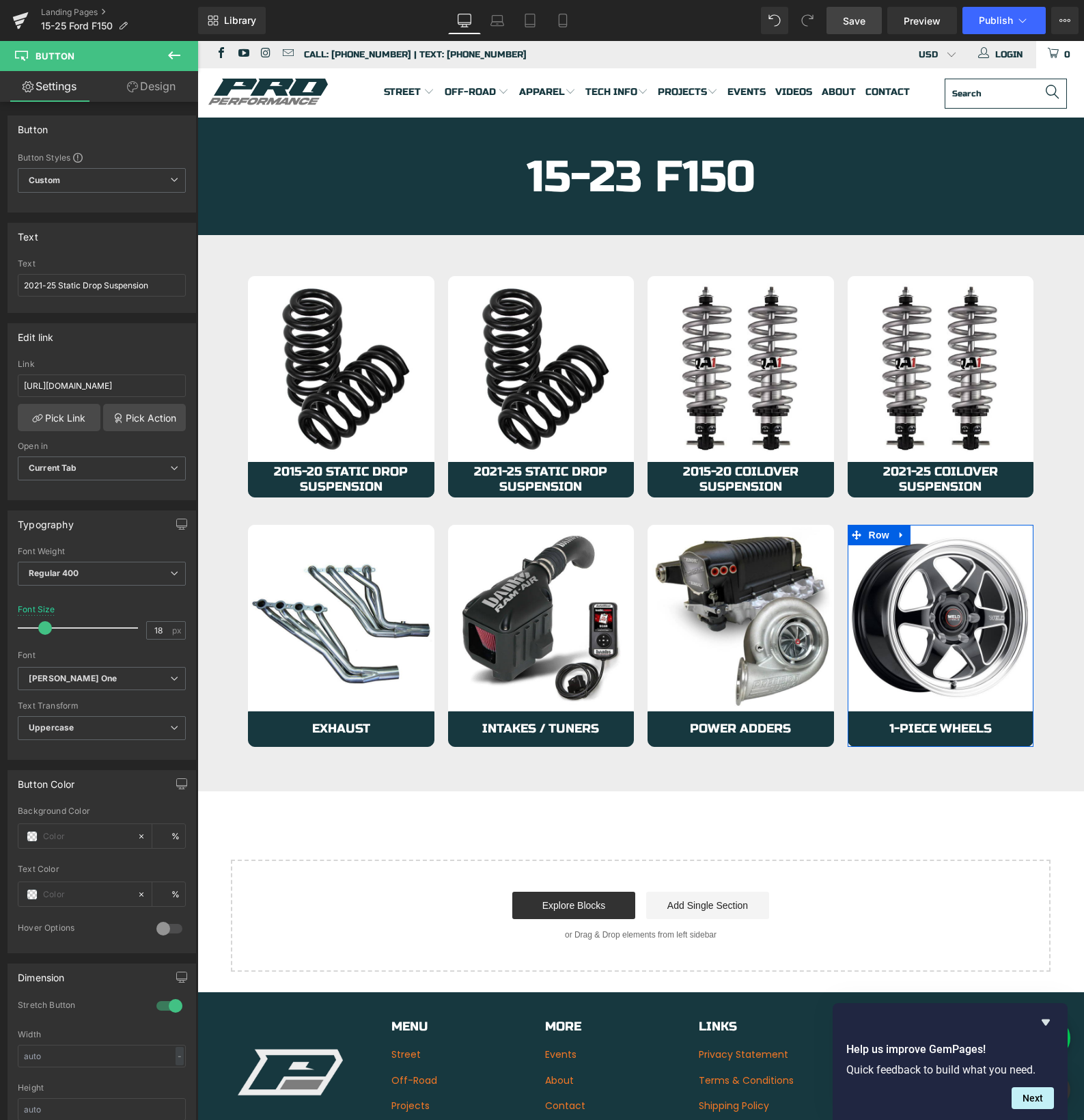
scroll to position [0, 0]
click at [841, 17] on link "Save" at bounding box center [854, 20] width 55 height 27
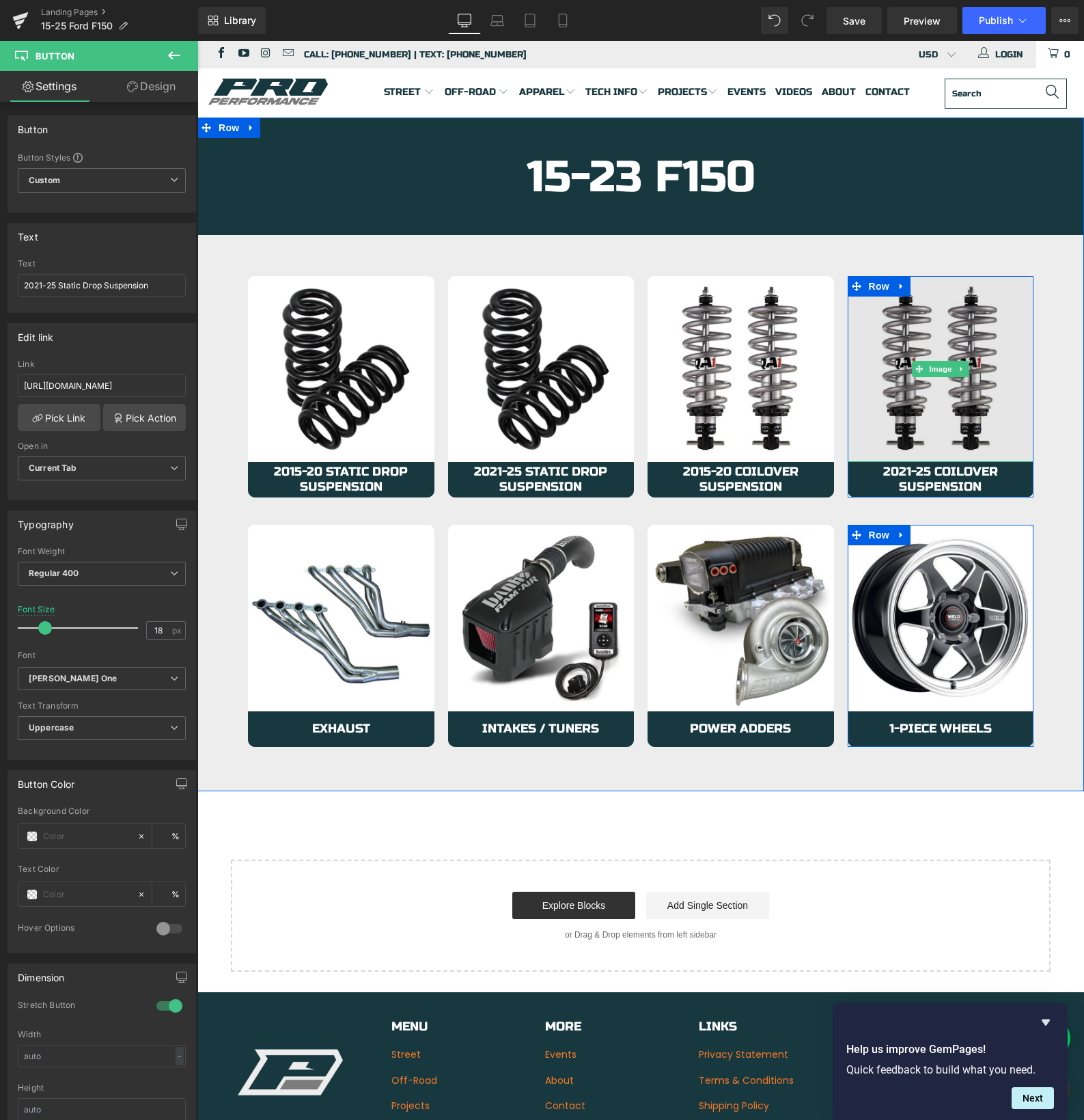
click at [912, 440] on img at bounding box center [941, 369] width 186 height 187
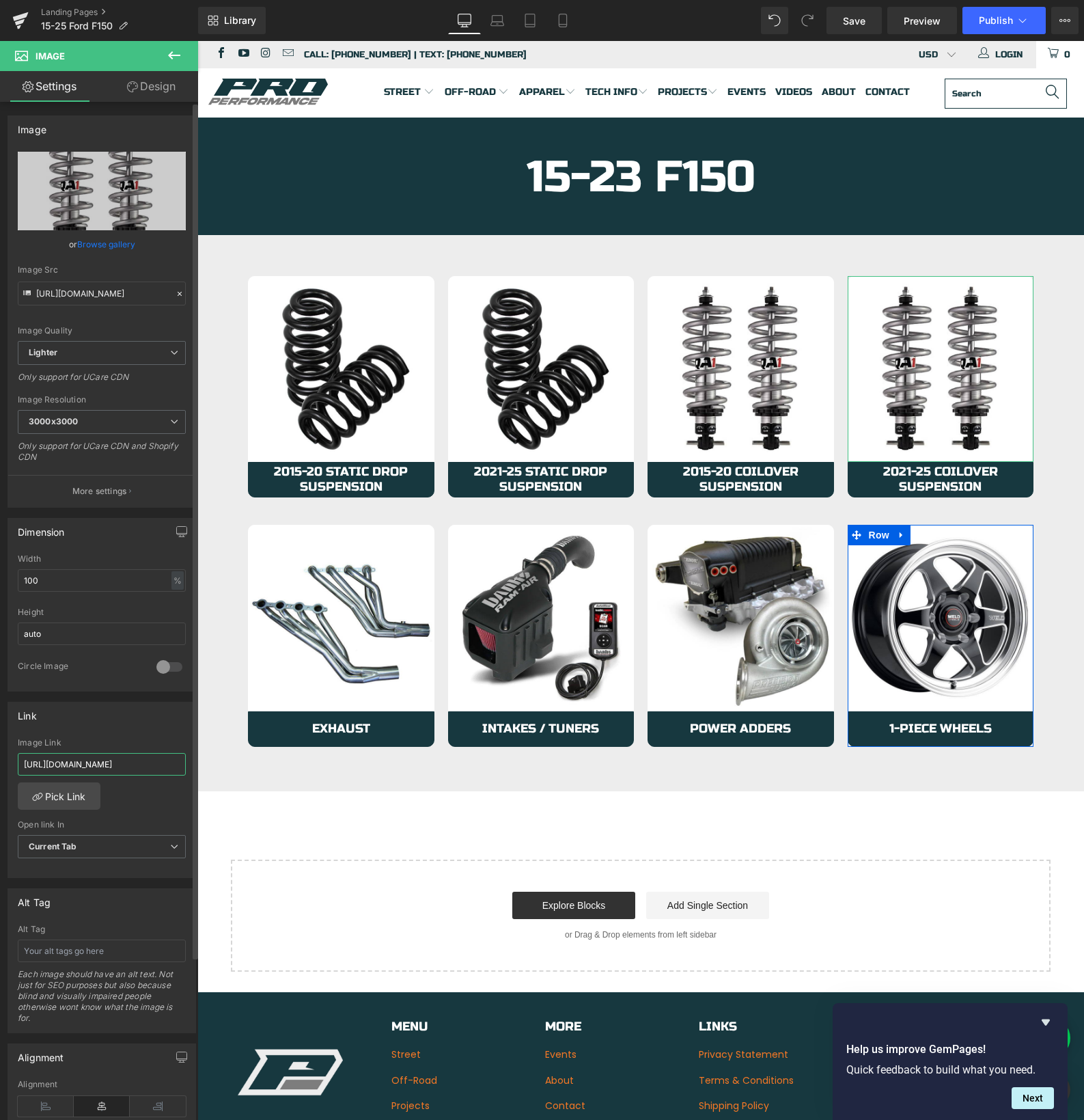
click at [82, 766] on input "https://azproperformance.com/collections/15-20-f150-suspension" at bounding box center [101, 764] width 168 height 22
paste input "21-25-f150-coilover"
type input "https://azproperformance.com/collections/21-25-f150-coilover-suspension"
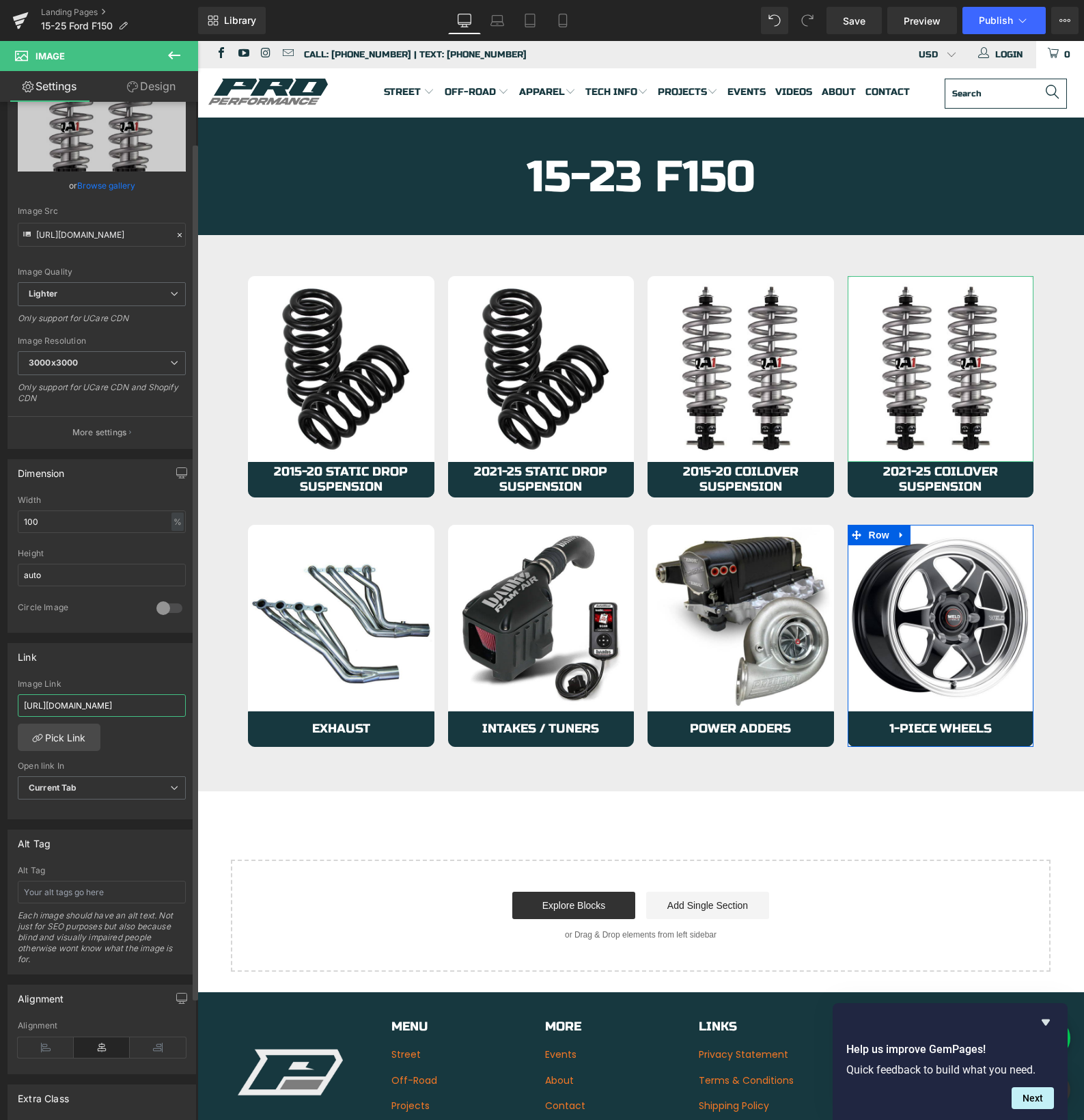
scroll to position [187, 0]
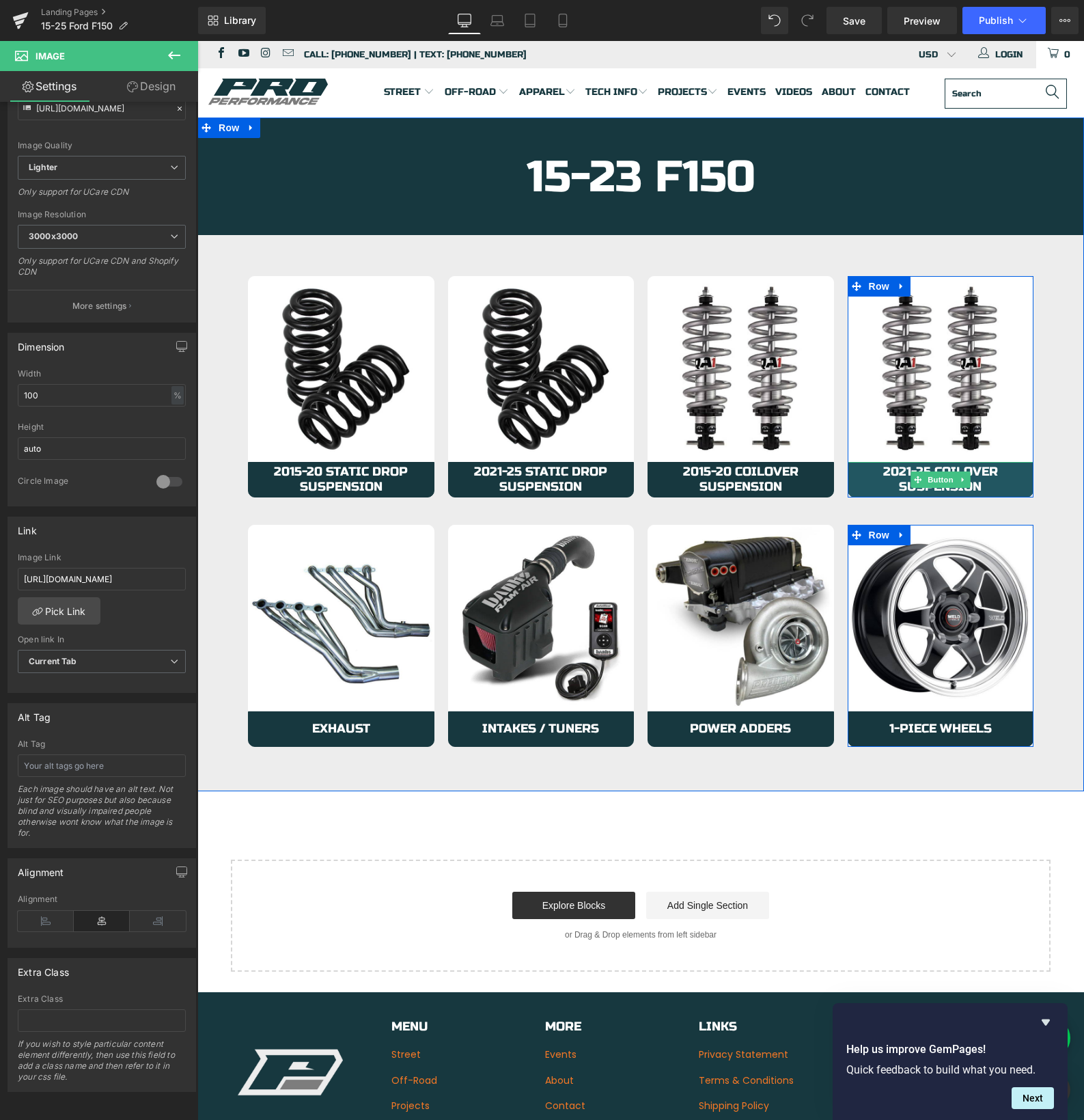
click at [877, 474] on span "2021-25 Coilover Suspension" at bounding box center [941, 479] width 158 height 29
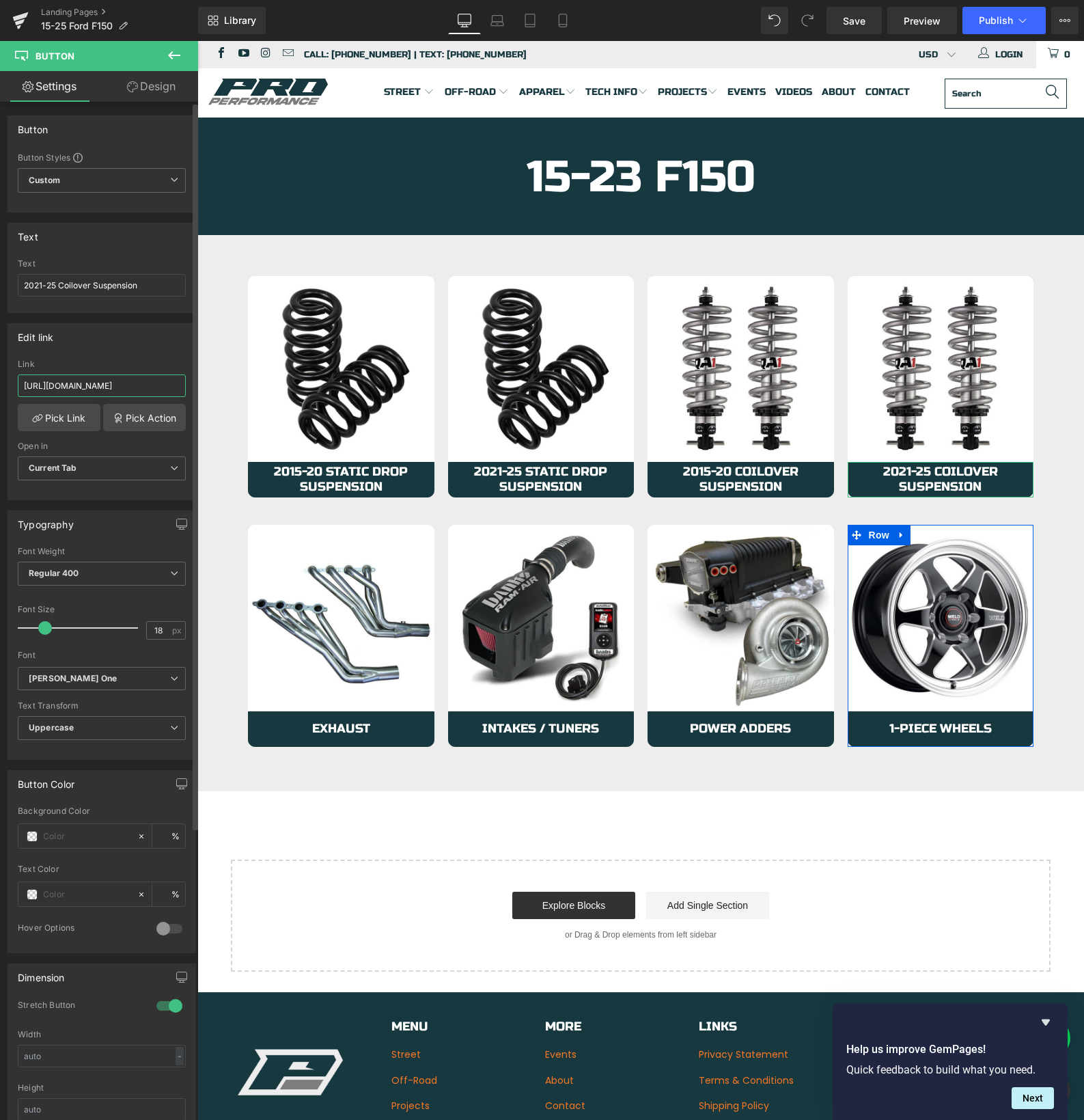
click at [69, 387] on input "https://azproperformance.com/collections/15-20-f150-suspension" at bounding box center [101, 386] width 168 height 22
click at [68, 387] on input "https://azproperformance.com/collections/15-20-f150-suspension" at bounding box center [101, 386] width 168 height 22
type input "https://azproperformance.com/collections/21-25-f150-coilover-suspension"
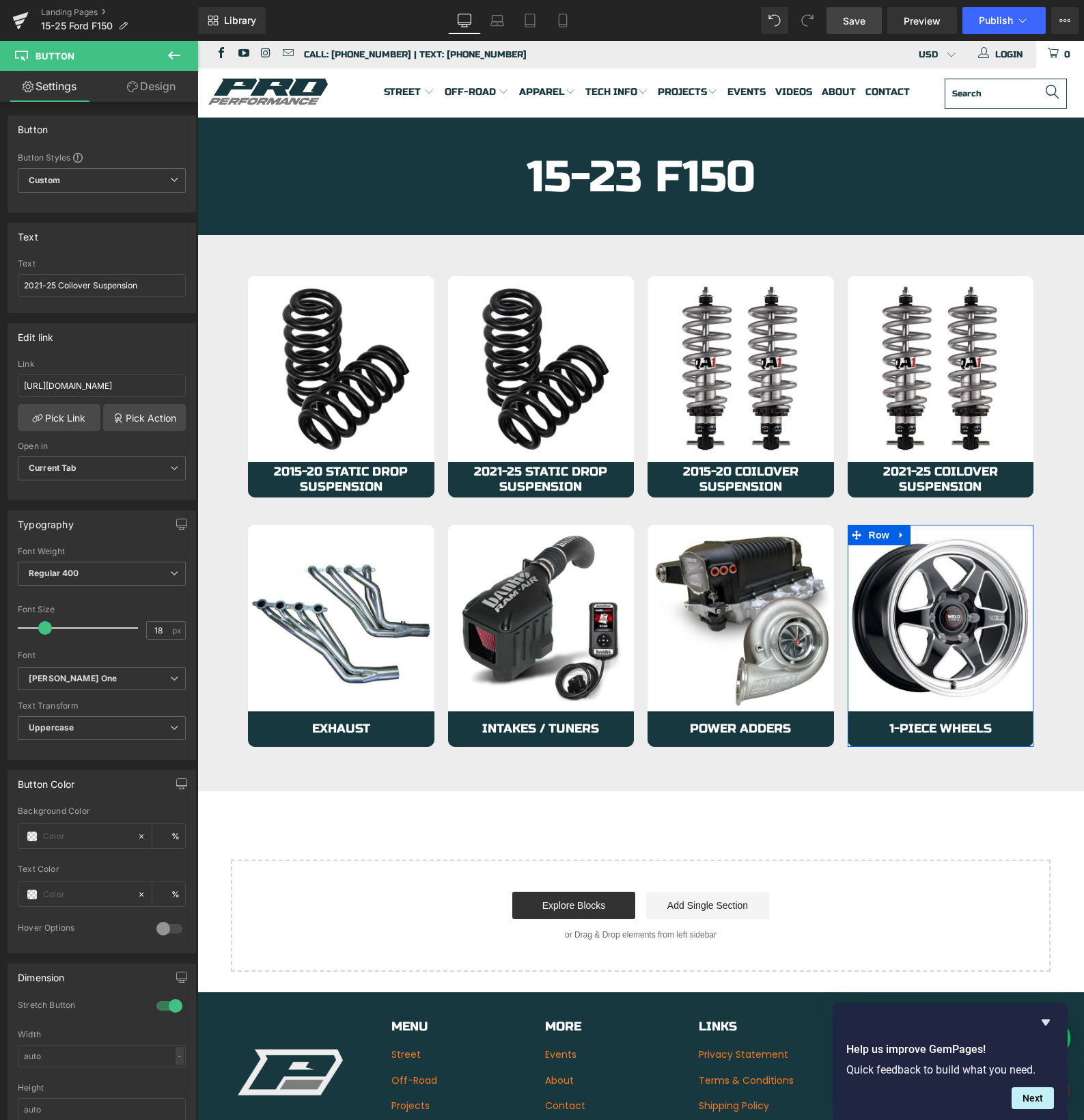
scroll to position [0, 0]
click at [861, 21] on span "Save" at bounding box center [854, 20] width 22 height 15
click at [1003, 22] on span "Publish" at bounding box center [996, 19] width 34 height 11
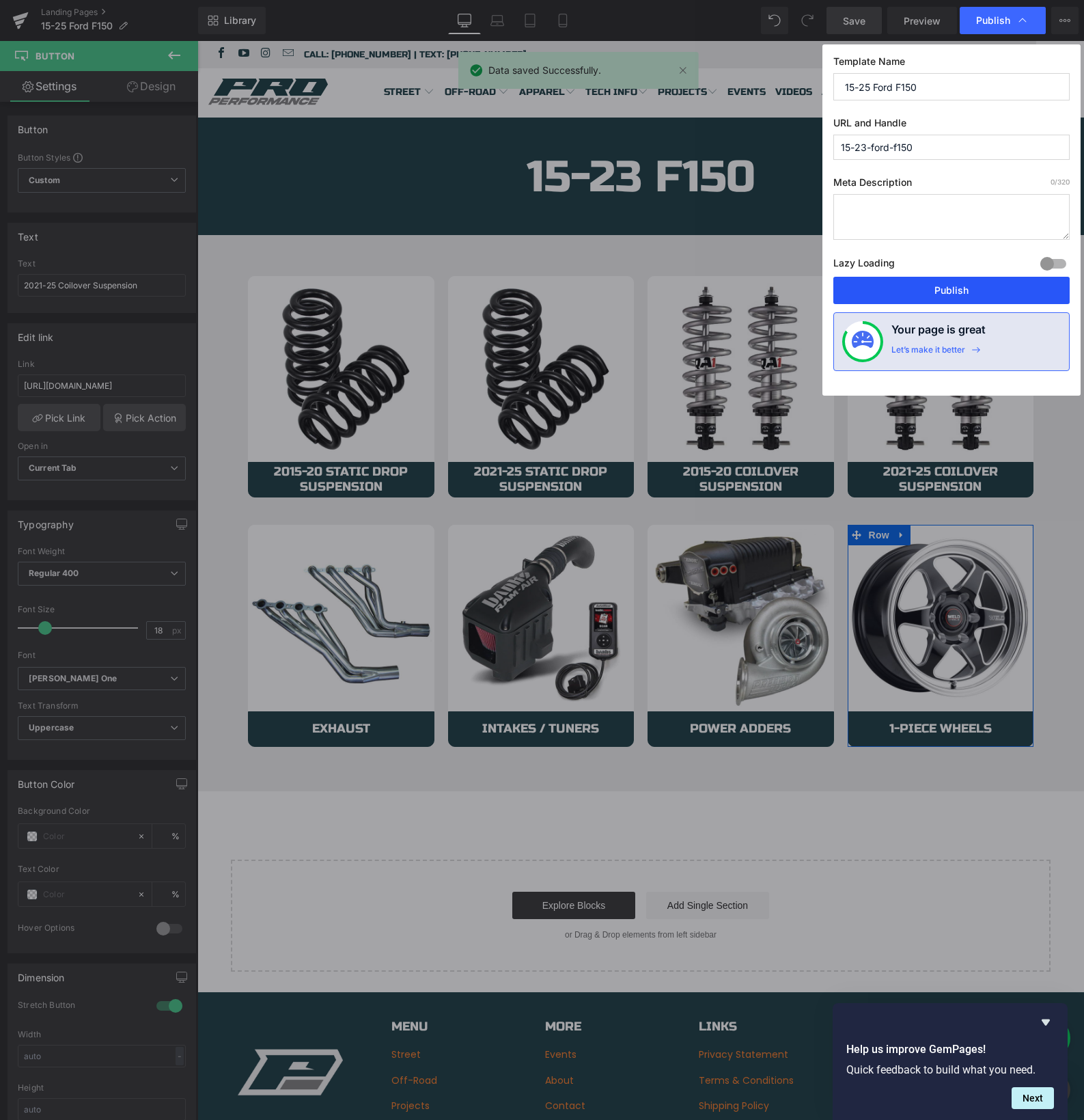
drag, startPoint x: 726, startPoint y: 250, endPoint x: 923, endPoint y: 291, distance: 201.2
click at [923, 291] on button "Publish" at bounding box center [951, 290] width 236 height 27
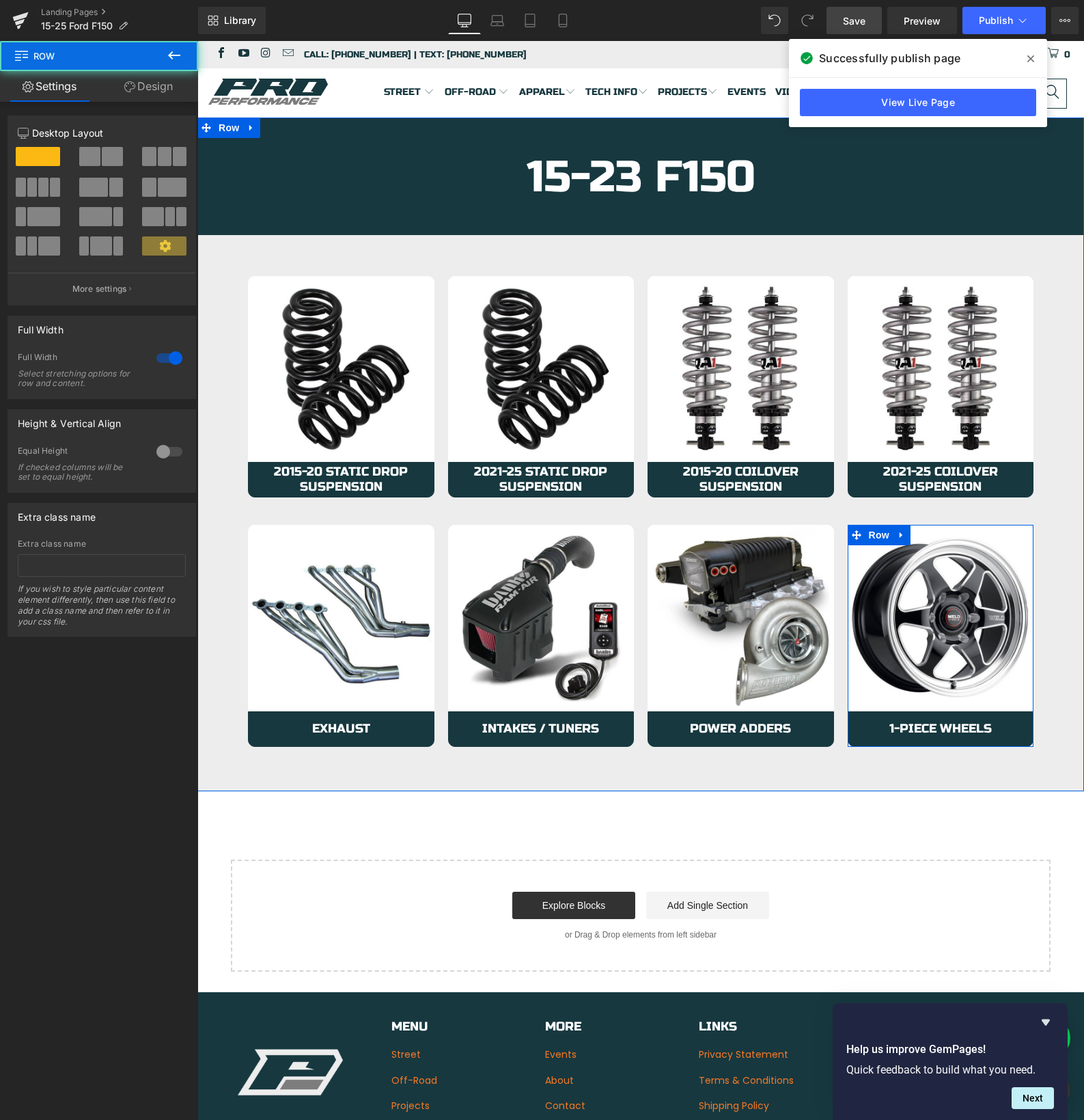
click at [226, 483] on div "15-23 F150 Heading Row Row Image 2015-20 Static Drop Suspension Button Row Imag…" at bounding box center [640, 439] width 887 height 643
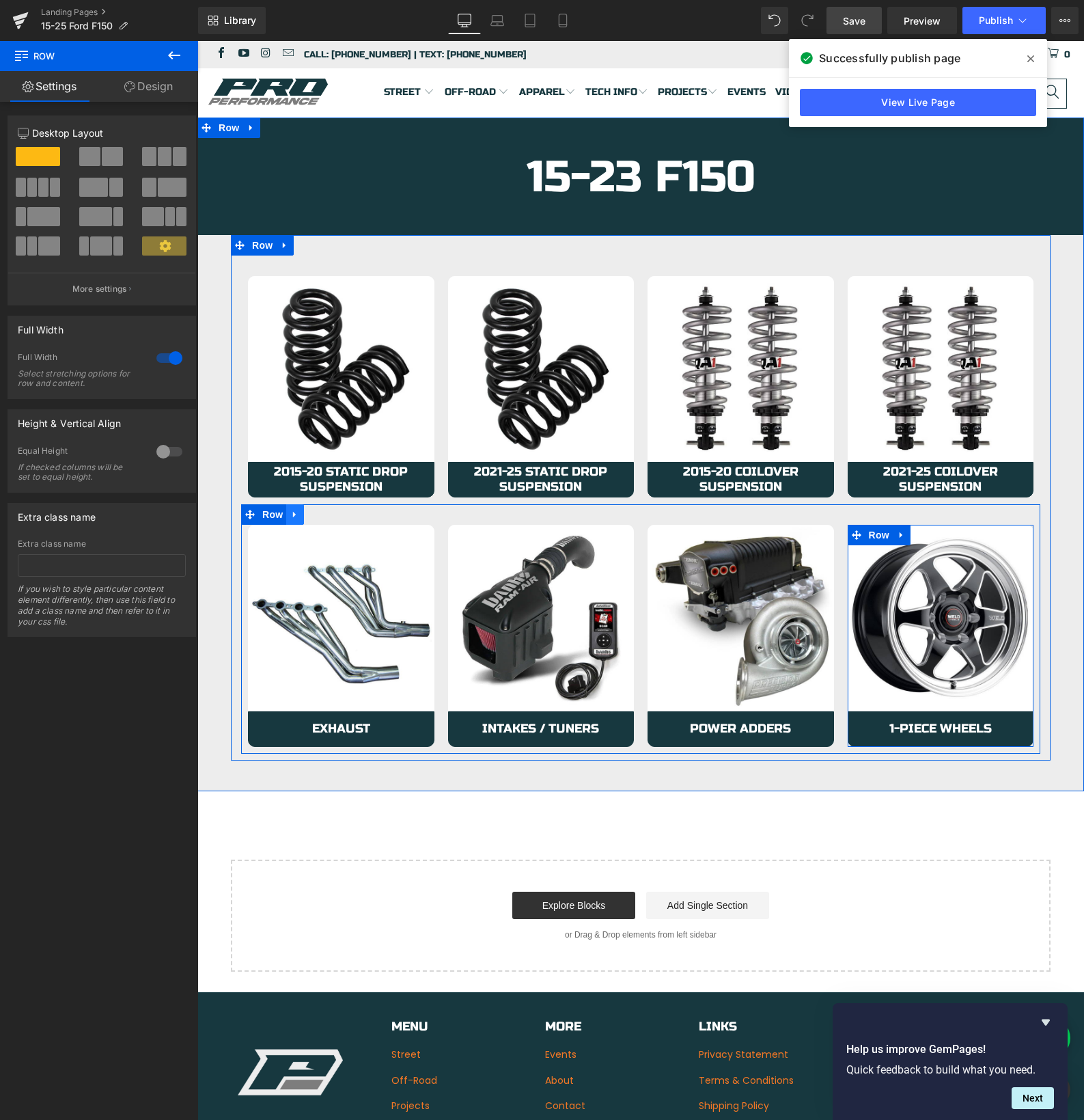
click at [301, 513] on link at bounding box center [295, 514] width 17 height 20
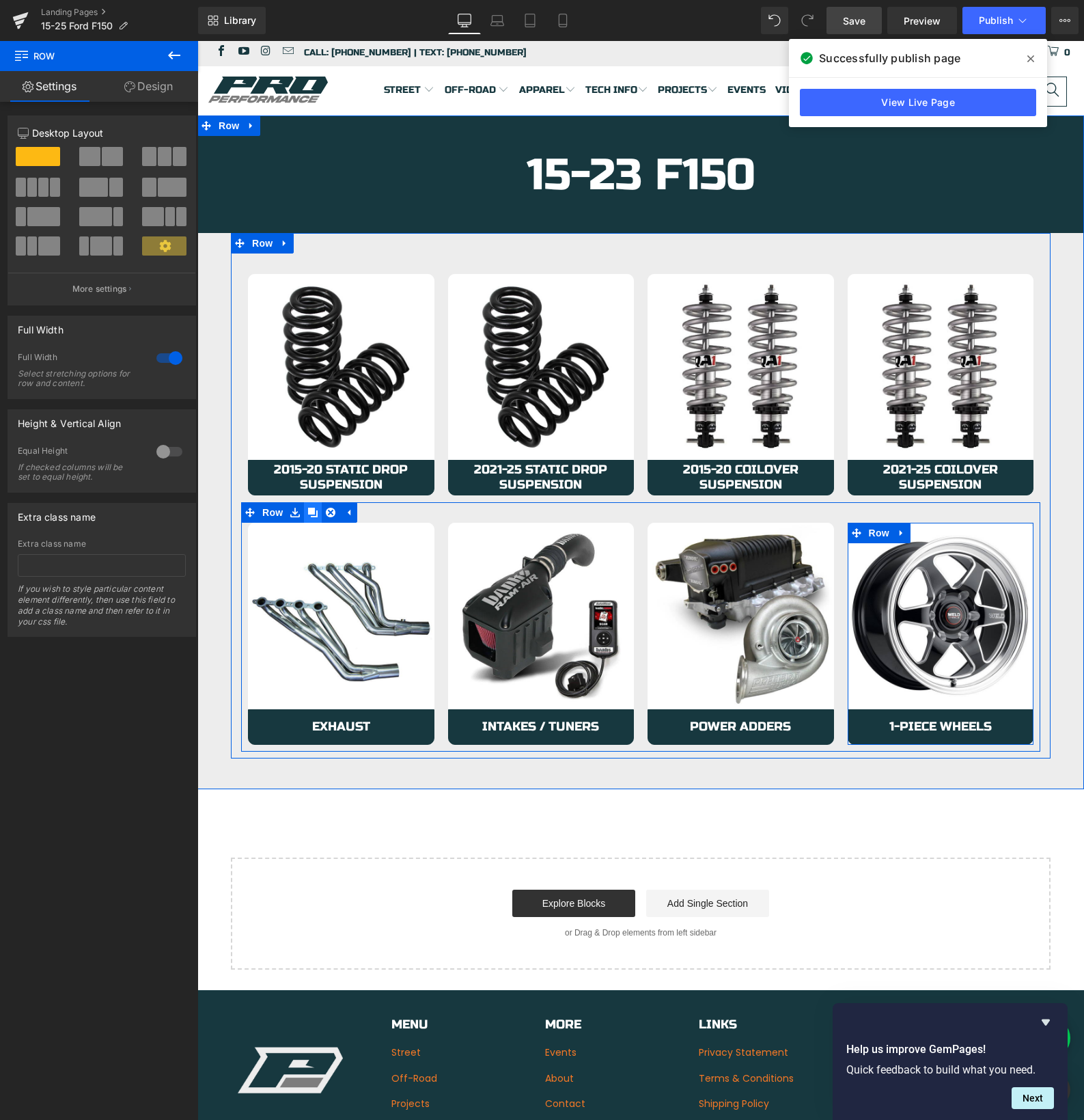
click at [316, 515] on icon at bounding box center [313, 513] width 10 height 11
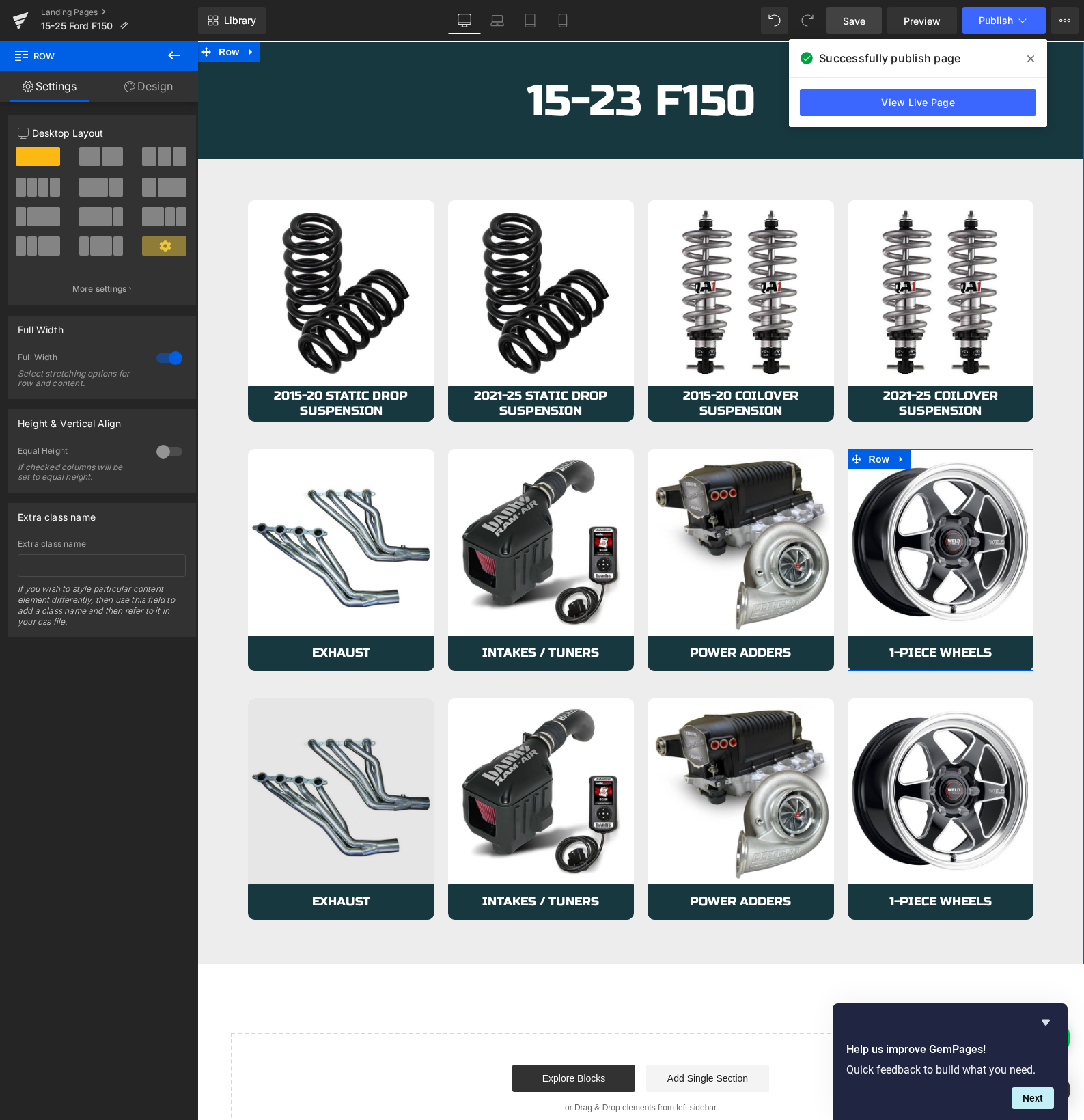
scroll to position [82, 0]
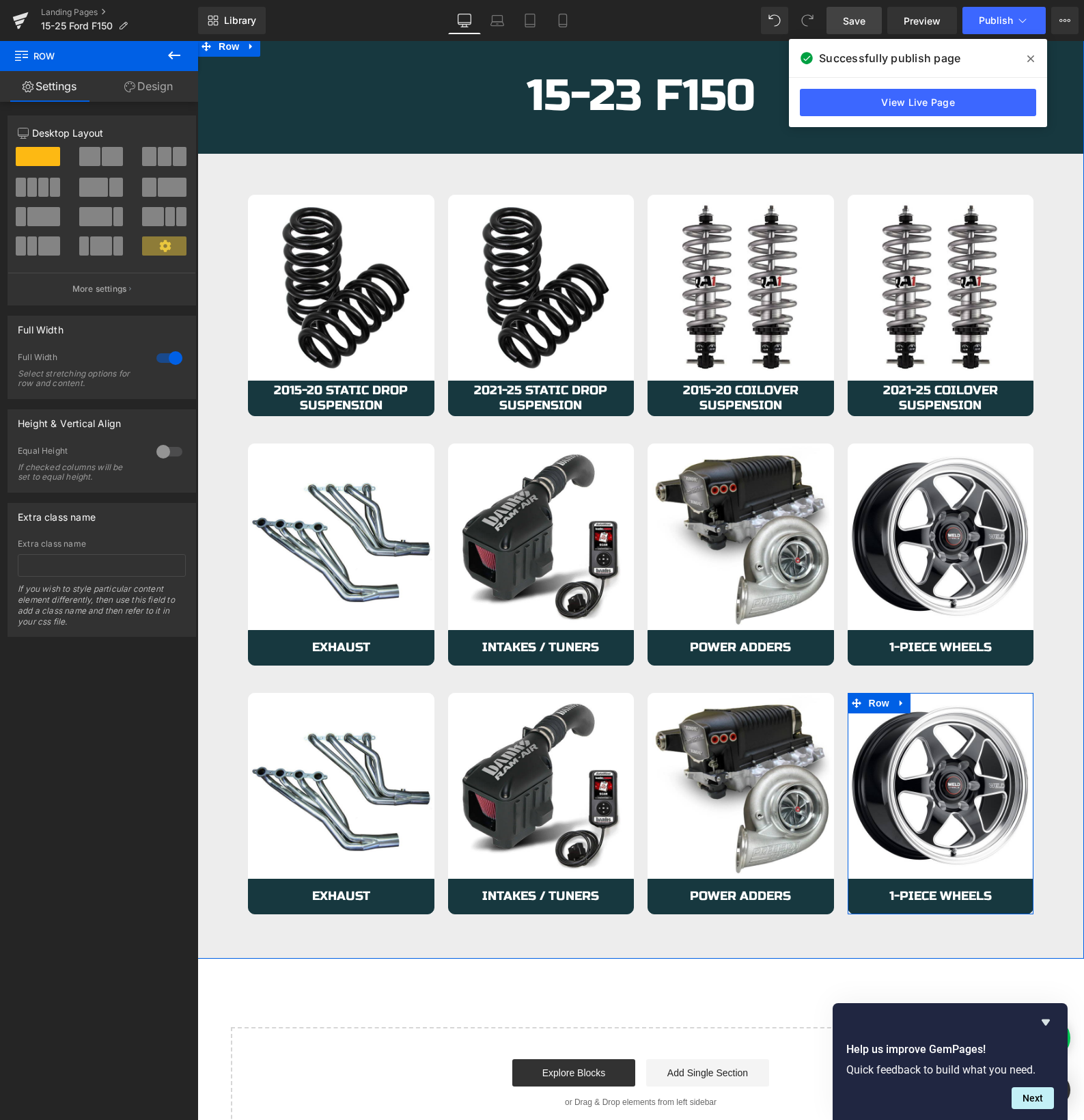
click at [905, 702] on icon at bounding box center [902, 702] width 10 height 11
click at [939, 706] on icon at bounding box center [937, 703] width 10 height 10
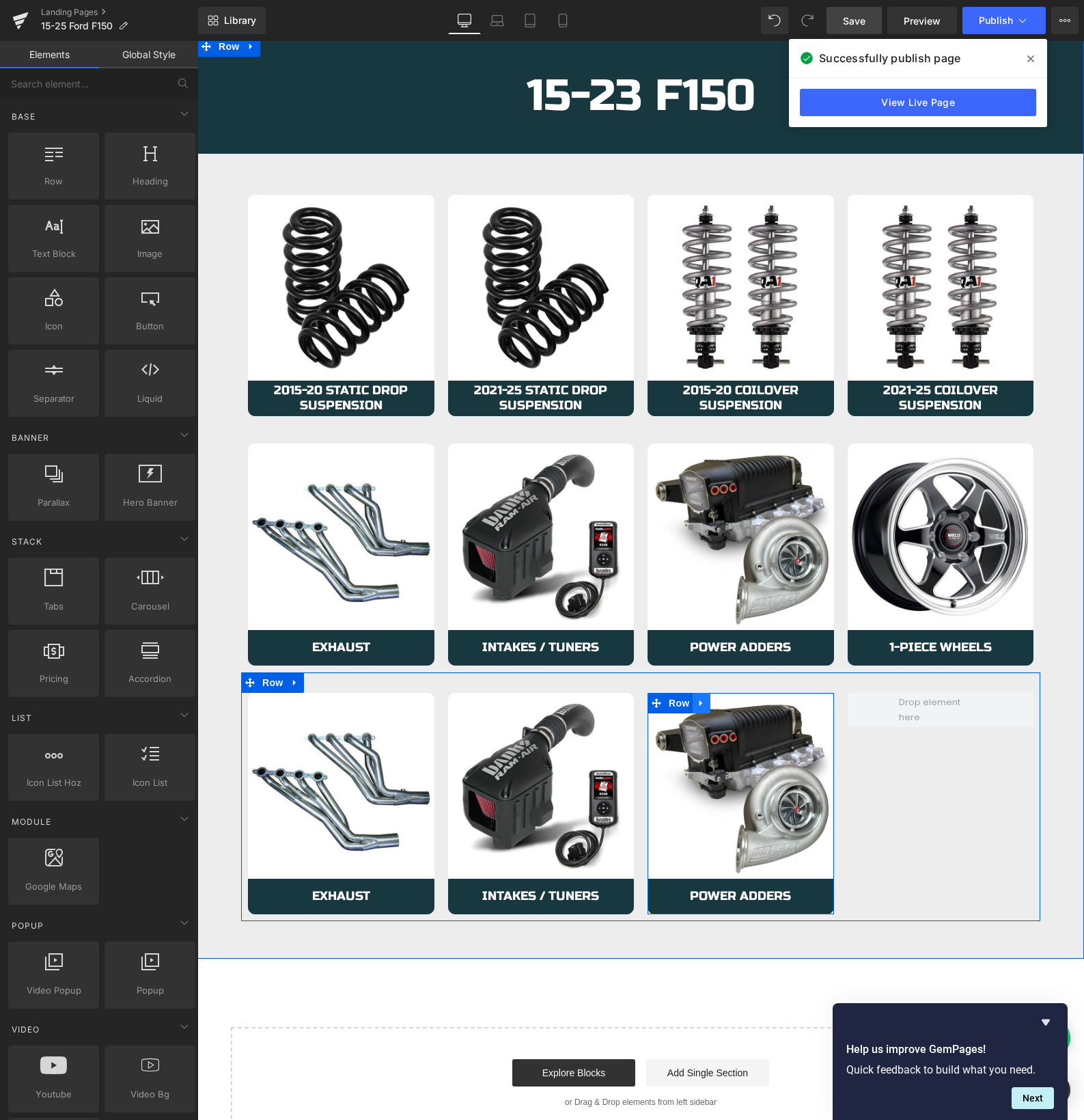
click at [706, 704] on icon at bounding box center [702, 702] width 10 height 11
drag, startPoint x: 736, startPoint y: 704, endPoint x: 666, endPoint y: 710, distance: 70.3
click at [736, 704] on icon at bounding box center [737, 702] width 10 height 11
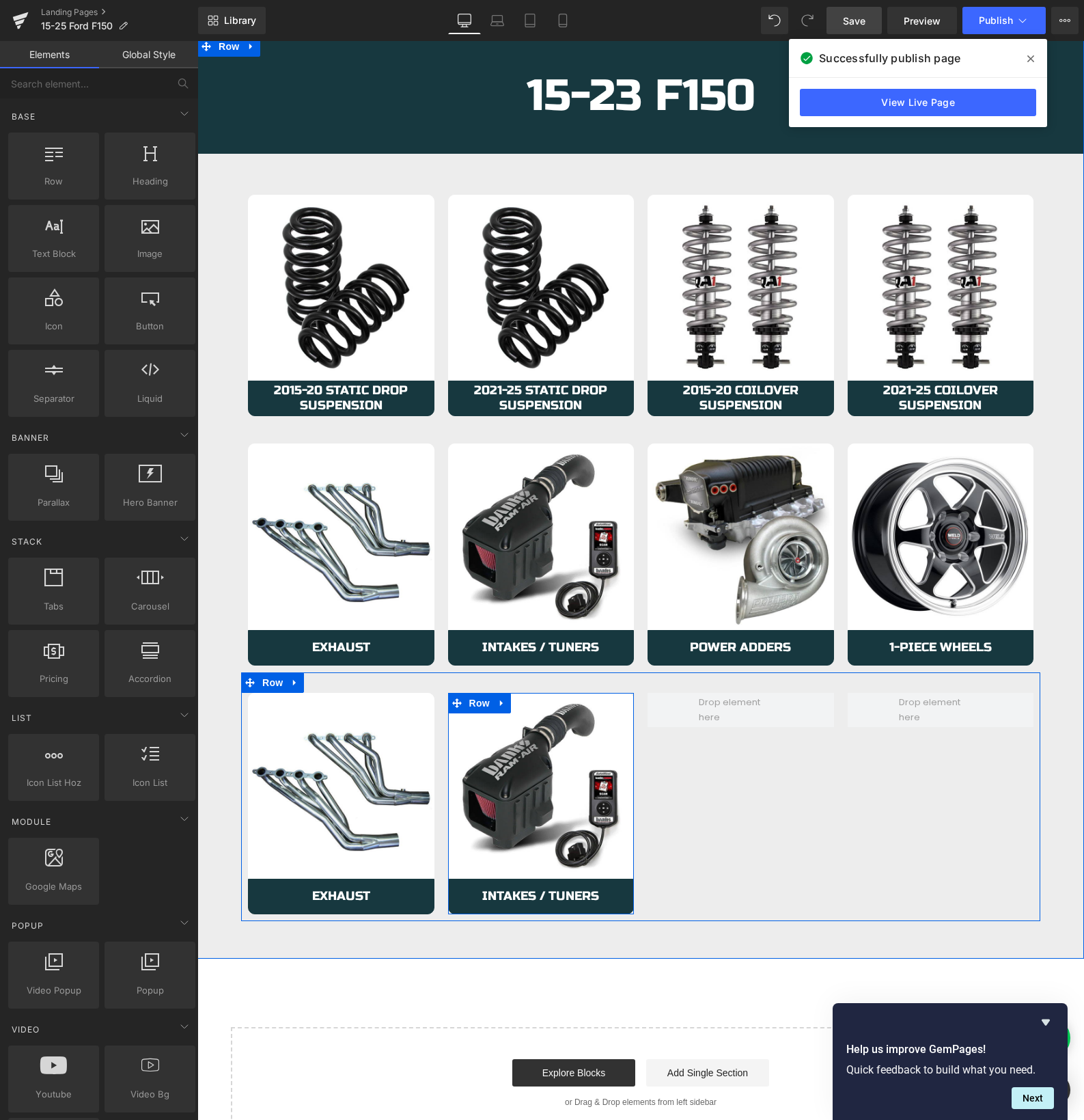
drag, startPoint x: 502, startPoint y: 702, endPoint x: 513, endPoint y: 708, distance: 12.5
click at [502, 702] on icon at bounding box center [501, 702] width 3 height 6
click at [540, 702] on icon at bounding box center [538, 703] width 10 height 10
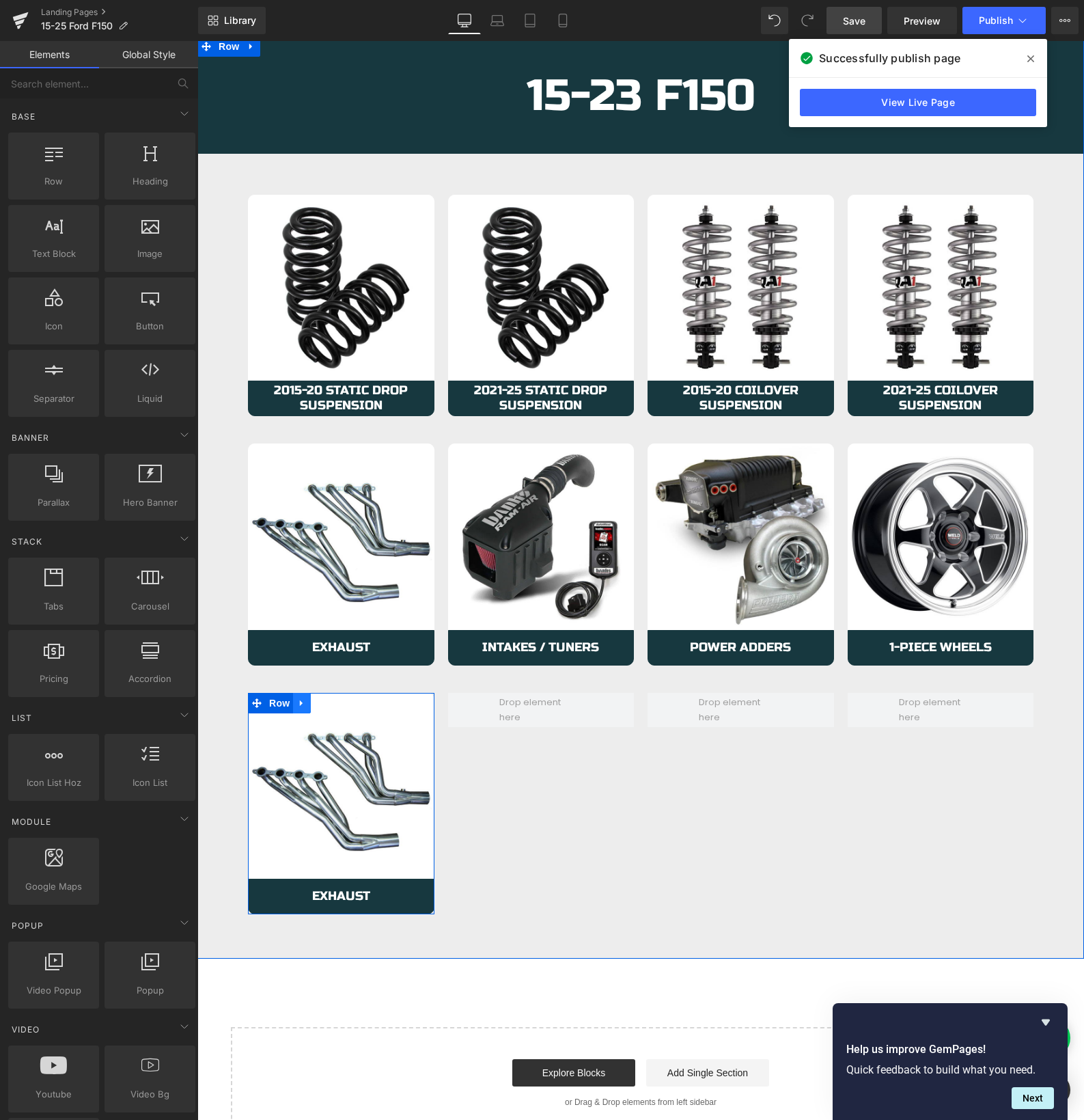
click at [309, 704] on link at bounding box center [302, 702] width 17 height 20
click at [340, 704] on icon at bounding box center [338, 703] width 10 height 10
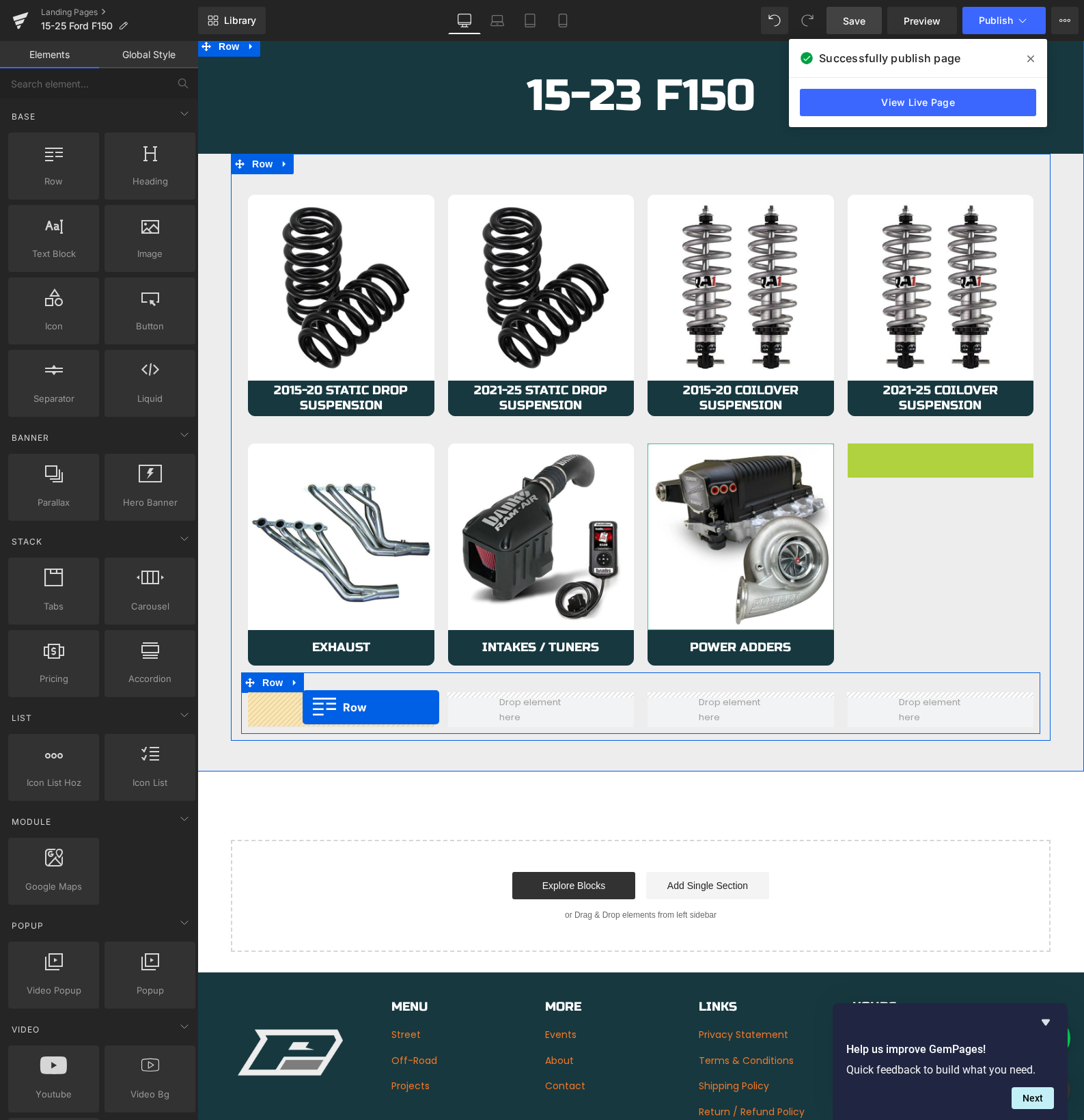
drag, startPoint x: 851, startPoint y: 453, endPoint x: 302, endPoint y: 708, distance: 605.3
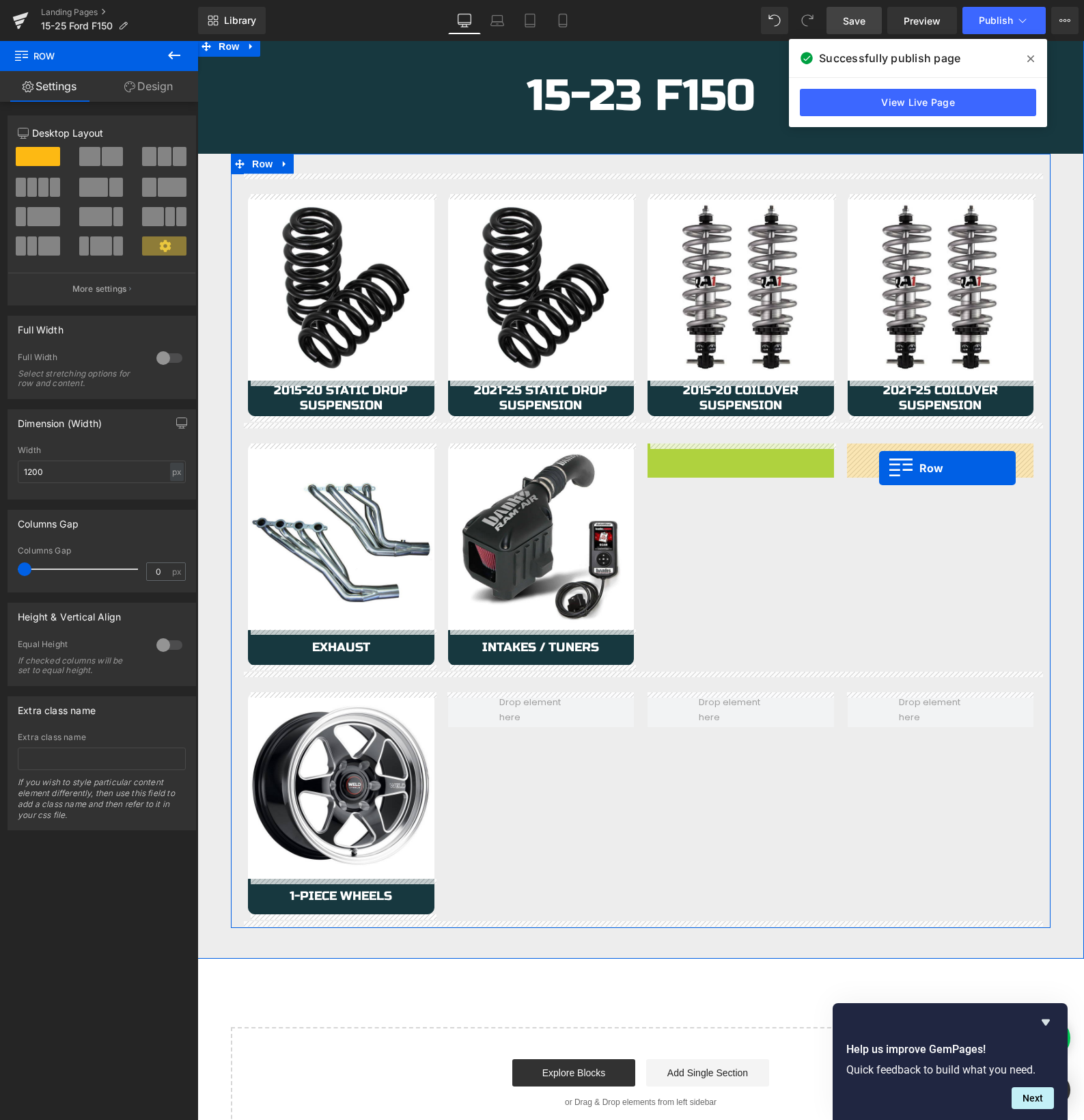
drag, startPoint x: 658, startPoint y: 455, endPoint x: 879, endPoint y: 468, distance: 221.4
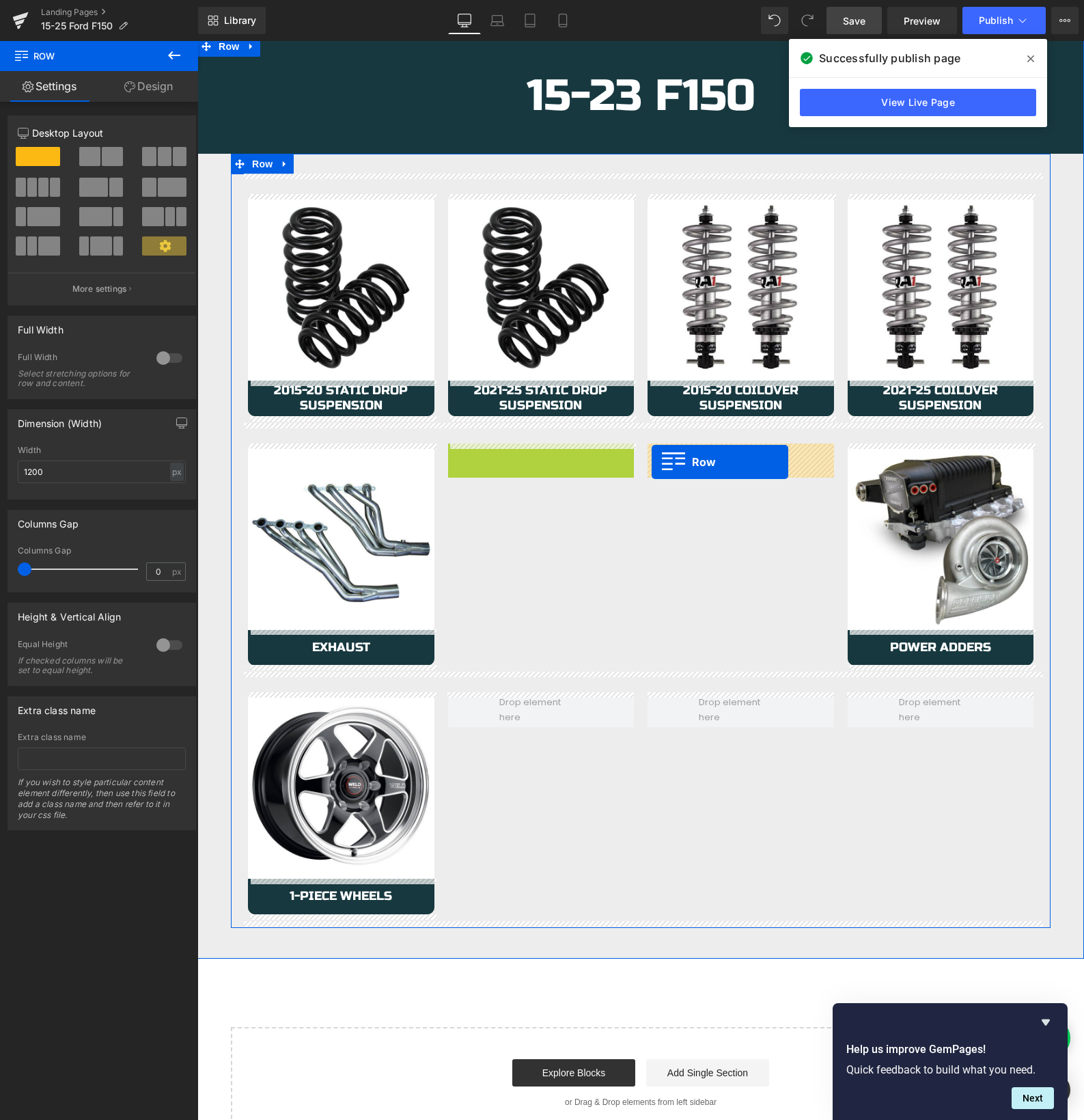
drag, startPoint x: 458, startPoint y: 455, endPoint x: 652, endPoint y: 462, distance: 194.1
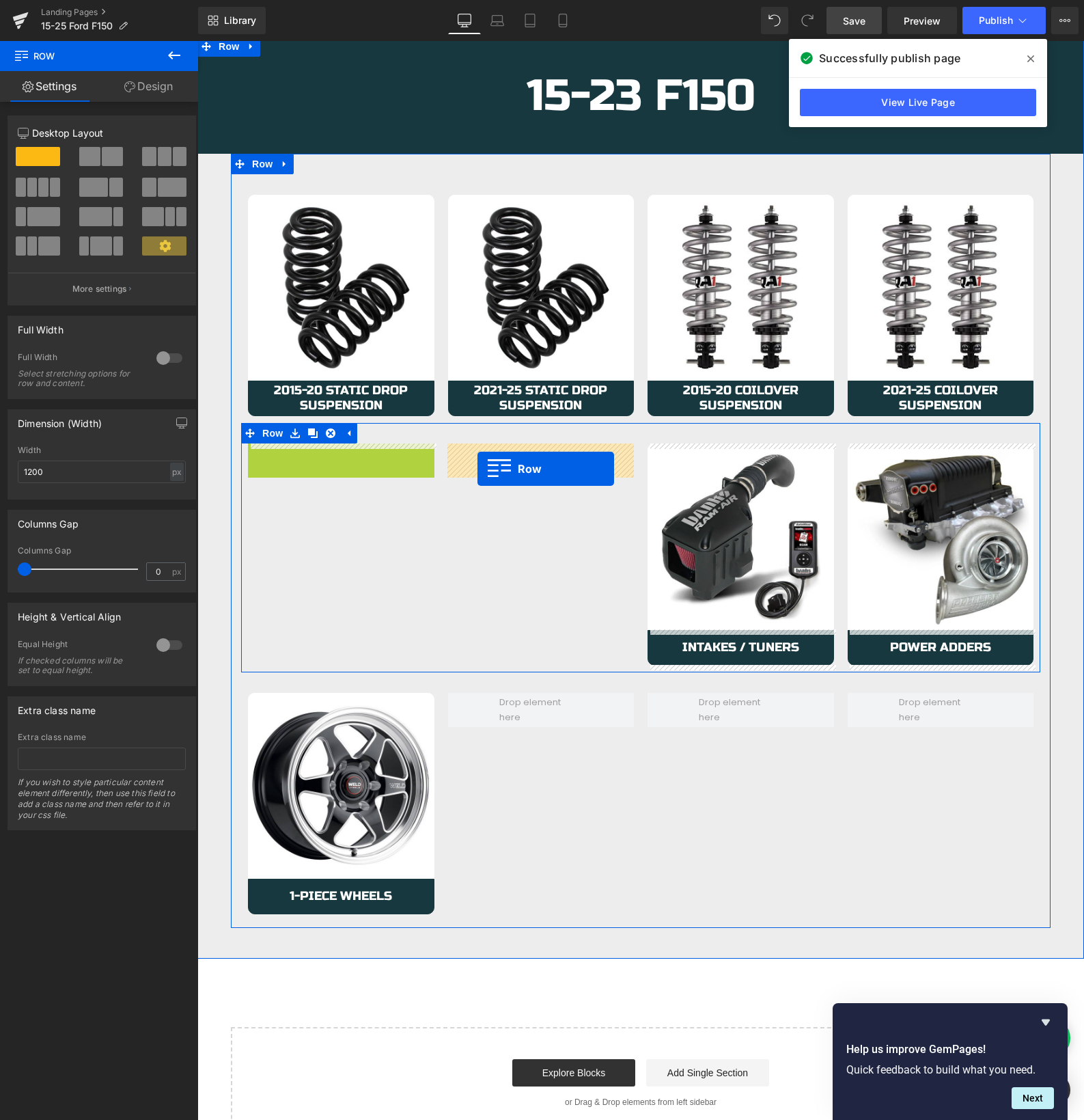
drag, startPoint x: 261, startPoint y: 453, endPoint x: 398, endPoint y: 466, distance: 137.6
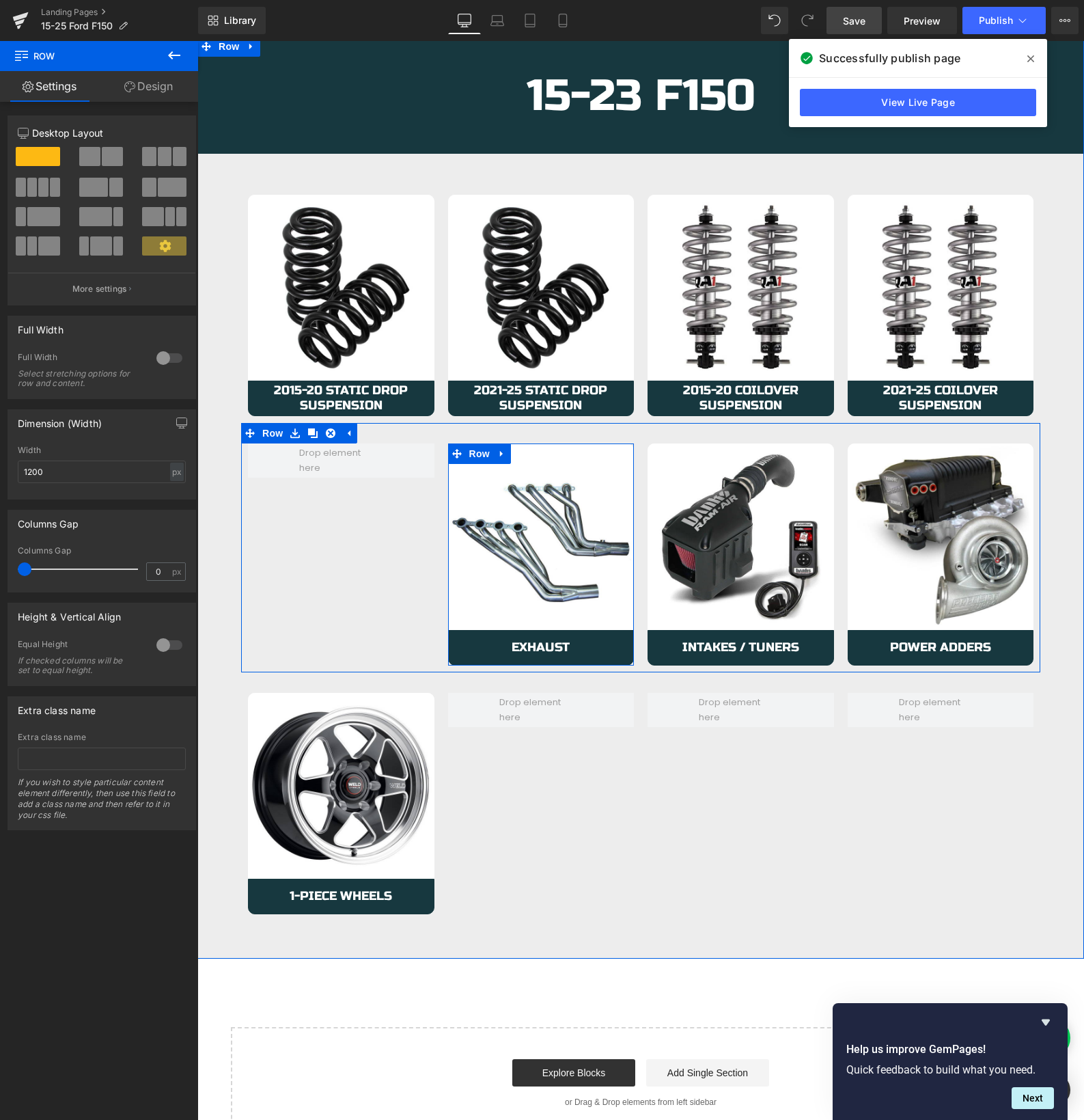
click at [501, 455] on icon at bounding box center [501, 454] width 3 height 6
click at [519, 456] on icon at bounding box center [520, 454] width 10 height 10
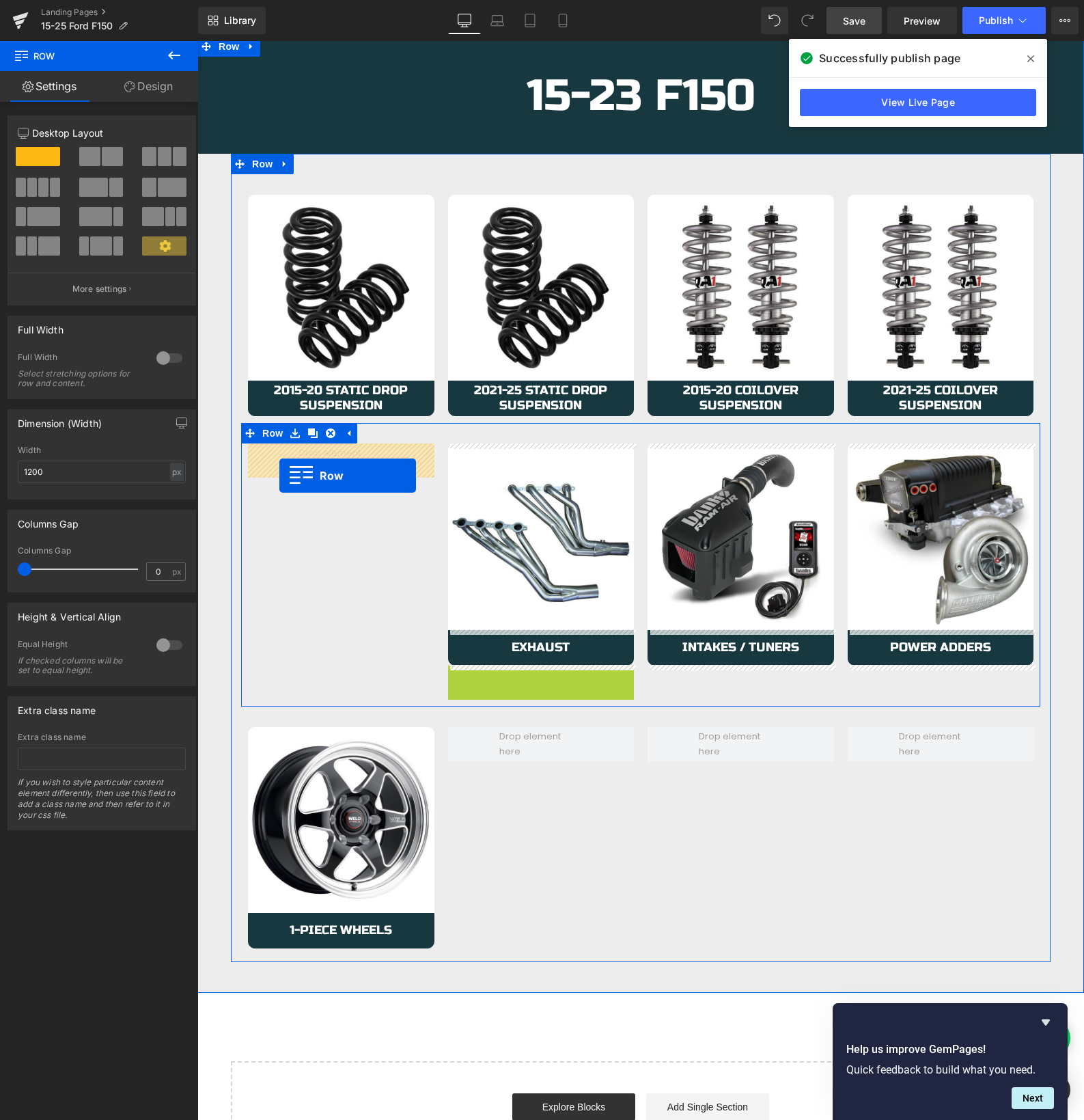
drag, startPoint x: 456, startPoint y: 678, endPoint x: 280, endPoint y: 476, distance: 267.9
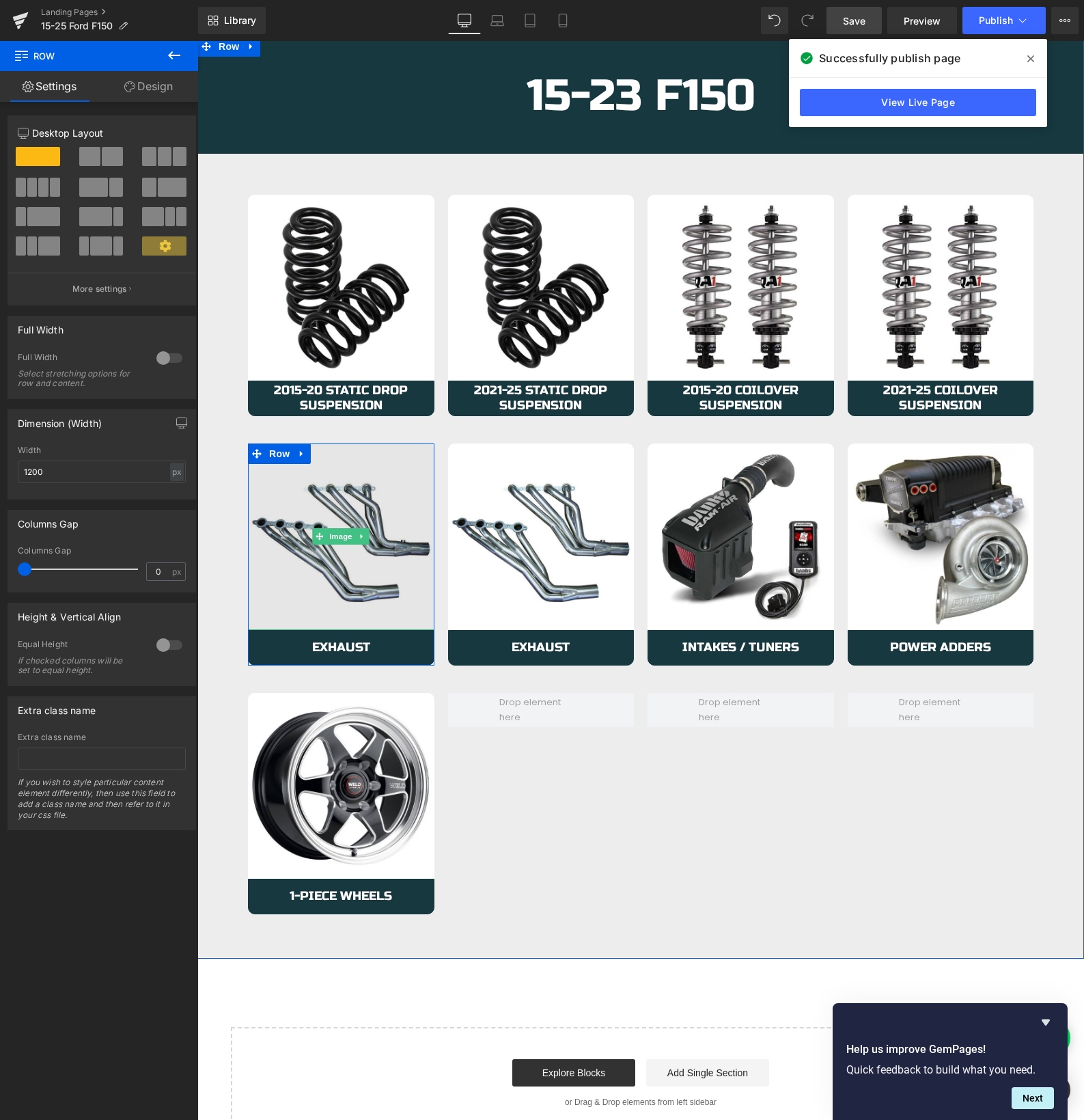
click at [292, 543] on img at bounding box center [341, 537] width 186 height 187
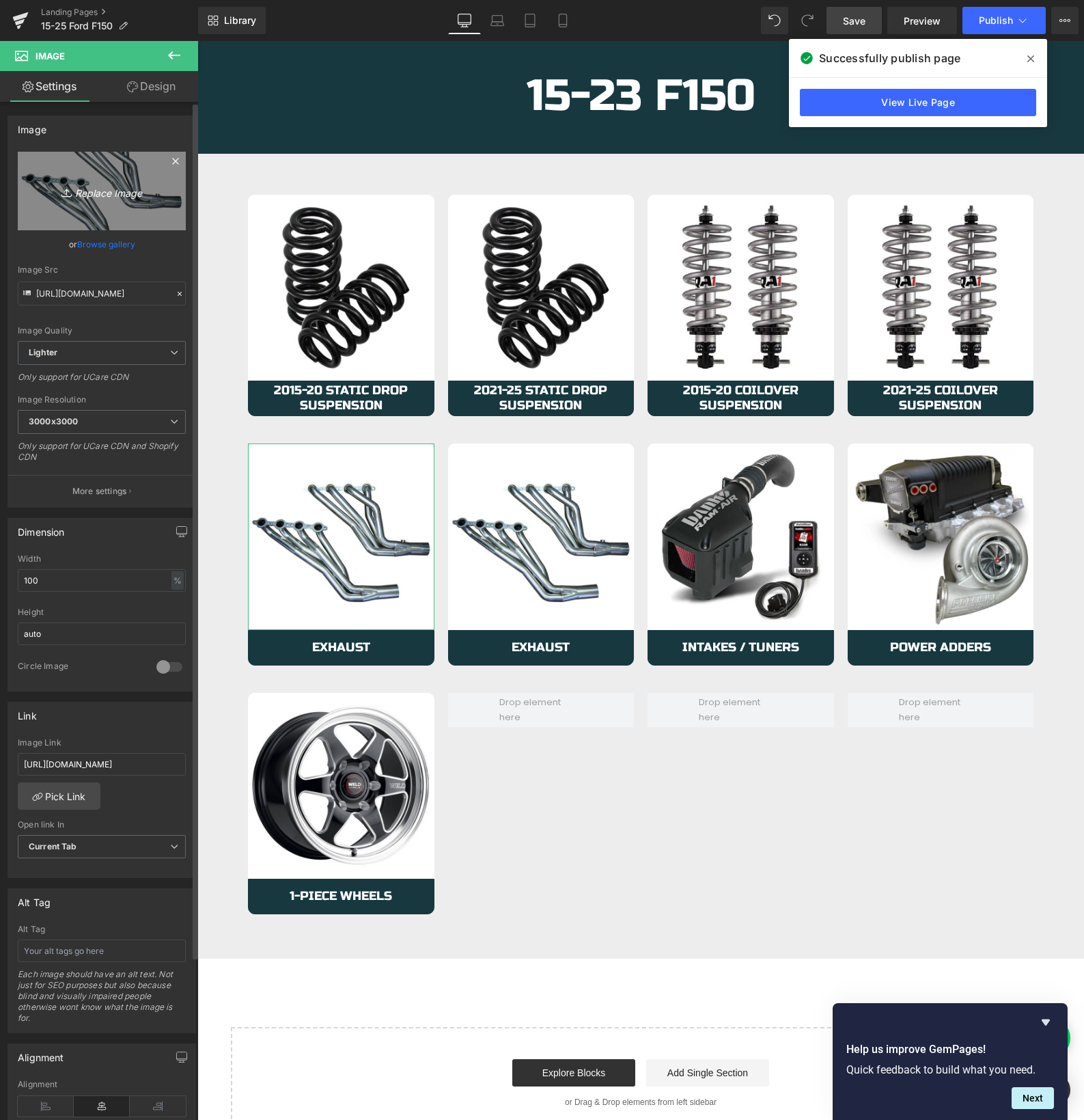
click at [98, 194] on icon "Replace Image" at bounding box center [102, 191] width 110 height 17
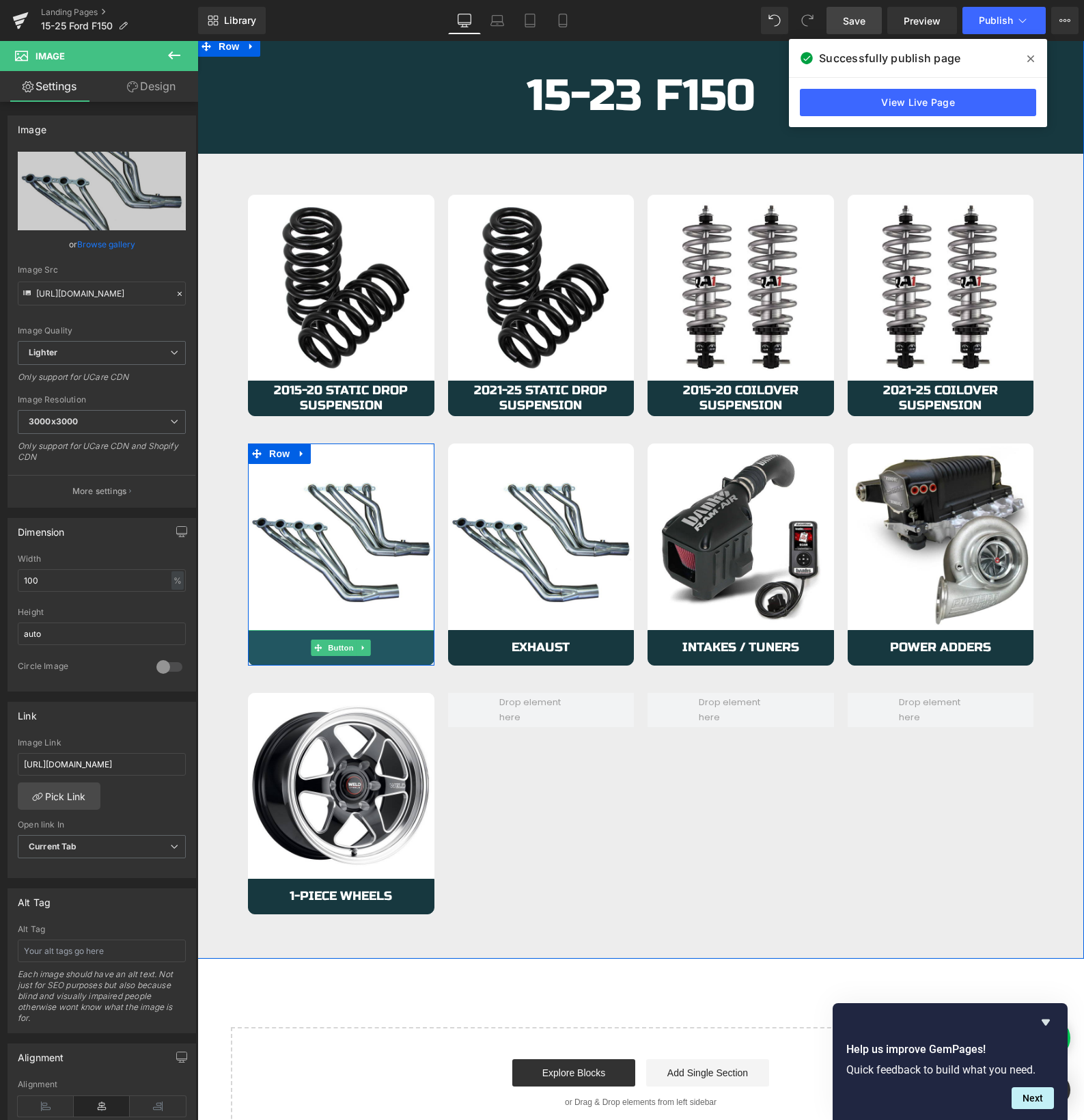
click at [290, 651] on link "Exhaust" at bounding box center [341, 648] width 186 height 36
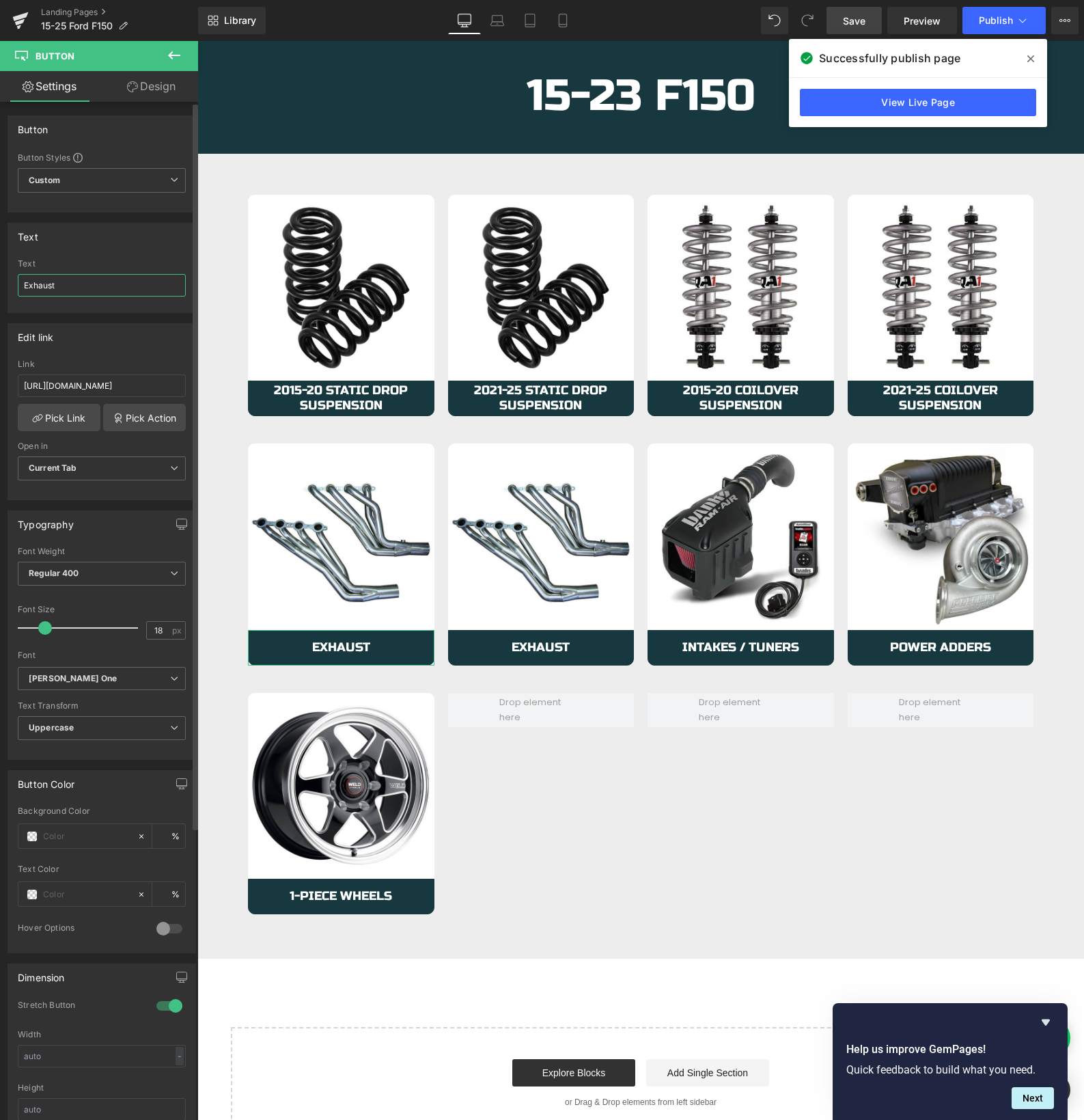
click at [66, 288] on input "Exhaust" at bounding box center [101, 285] width 168 height 22
type input "Brakes"
click at [67, 395] on input "https://azproperformance.com/collections/15-20-f150-truck-exhaust" at bounding box center [101, 386] width 168 height 22
click at [70, 389] on input "https://azproperformance.com/collections/15-20-f150-truck-exhaust" at bounding box center [101, 386] width 168 height 22
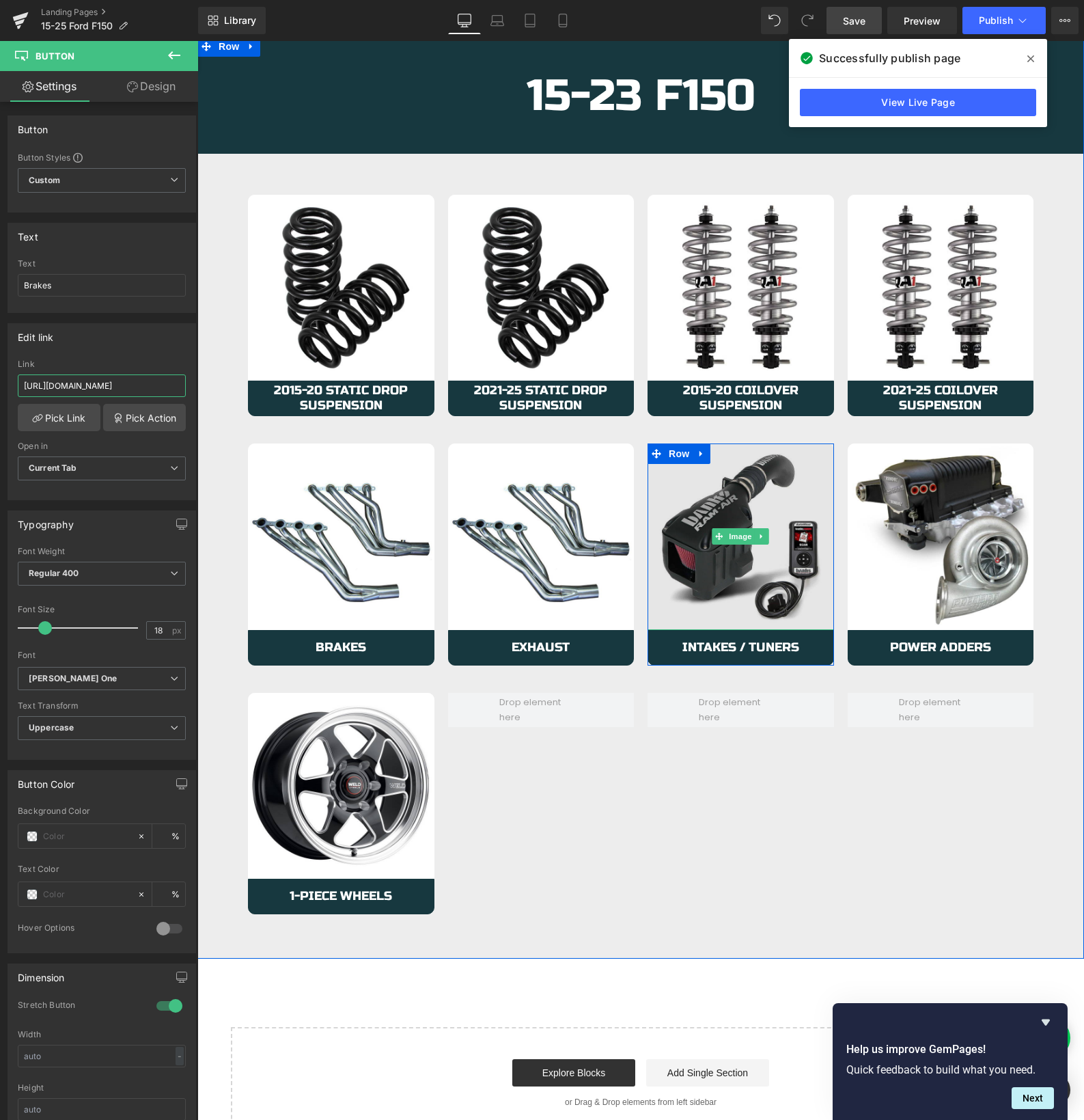
paste input "3-f150-brakes"
type input "https://azproperformance.com/collections/15-23-f150-brakes"
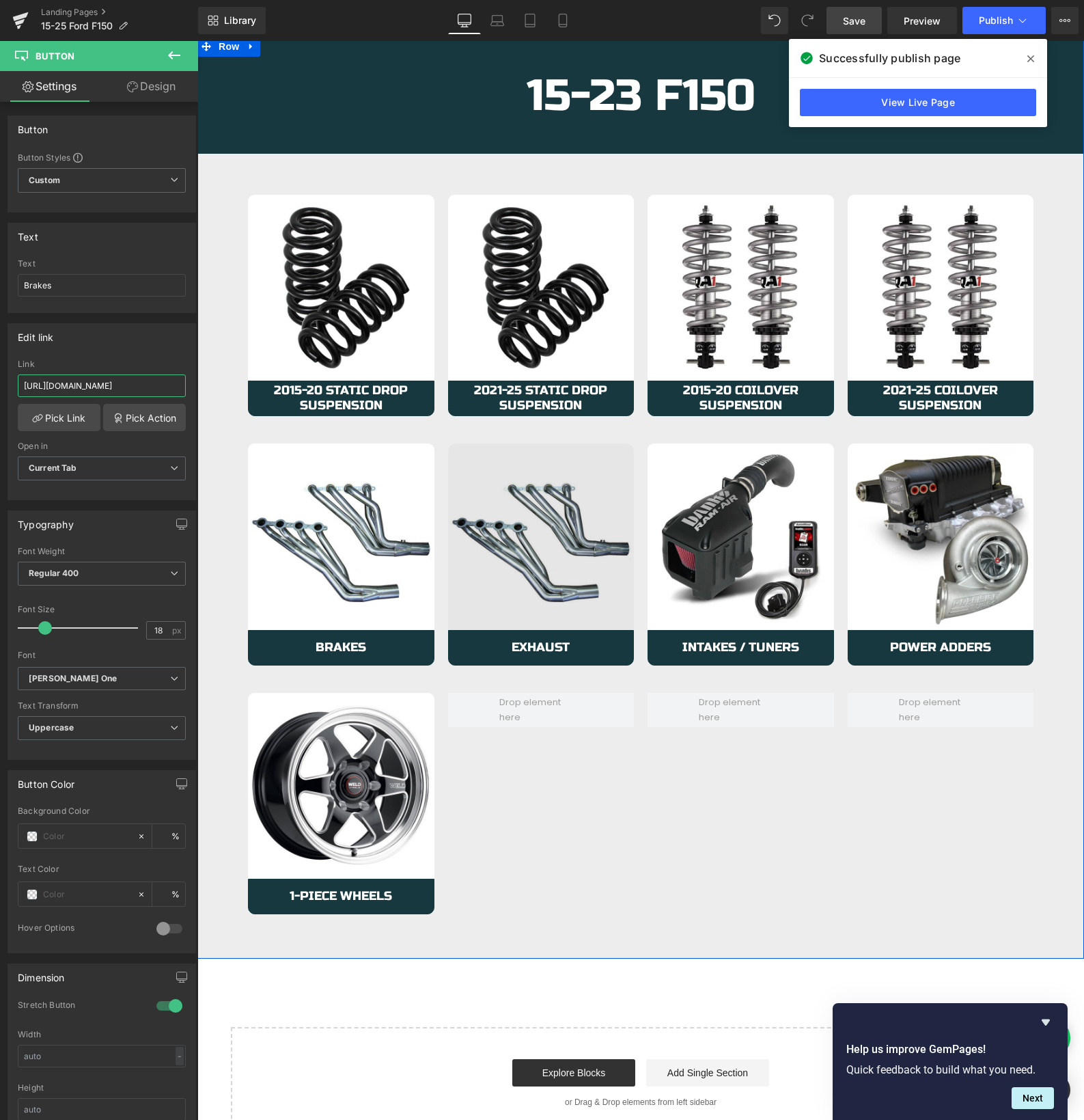
scroll to position [0, 88]
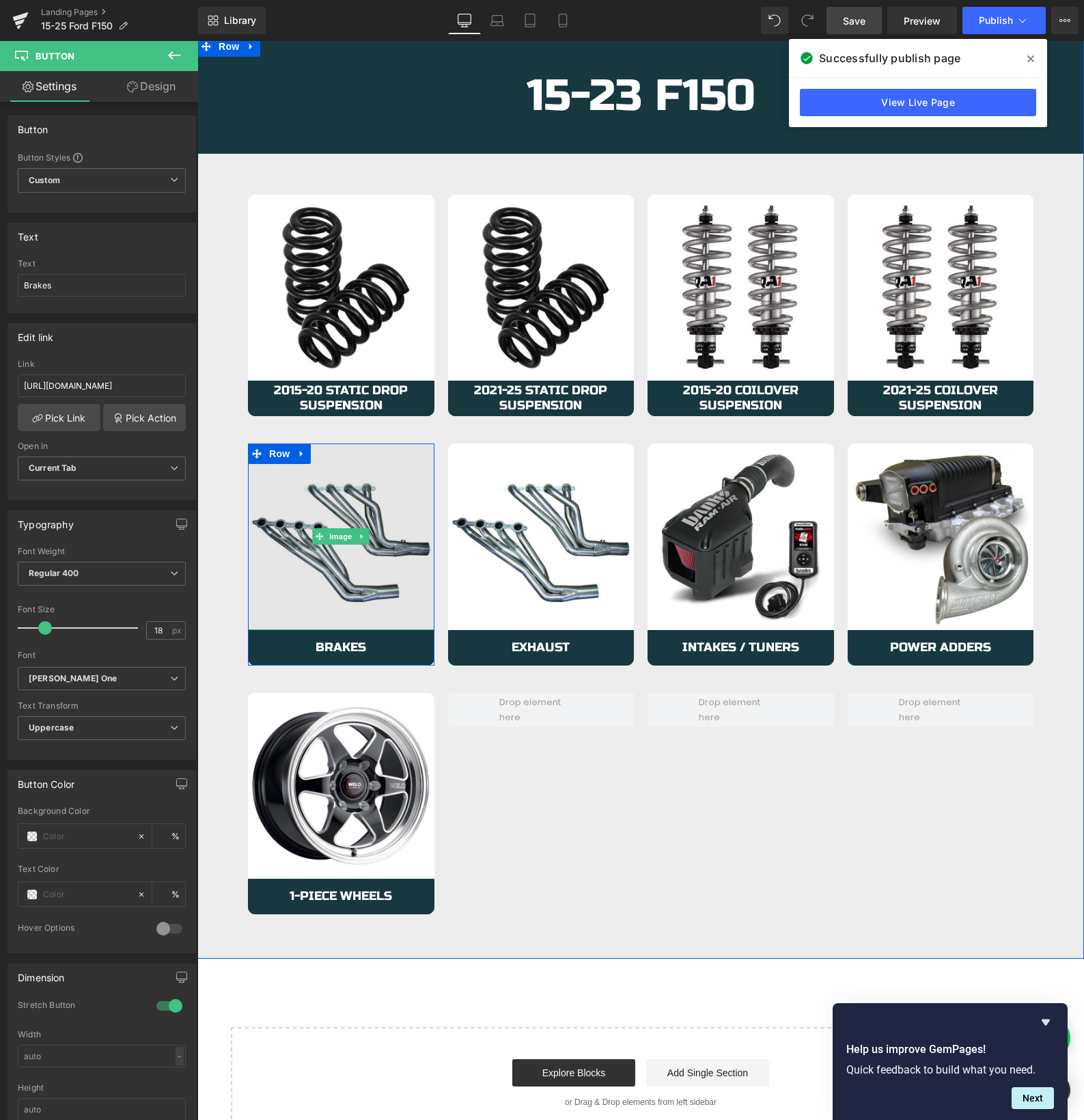
click at [310, 602] on img at bounding box center [341, 537] width 186 height 187
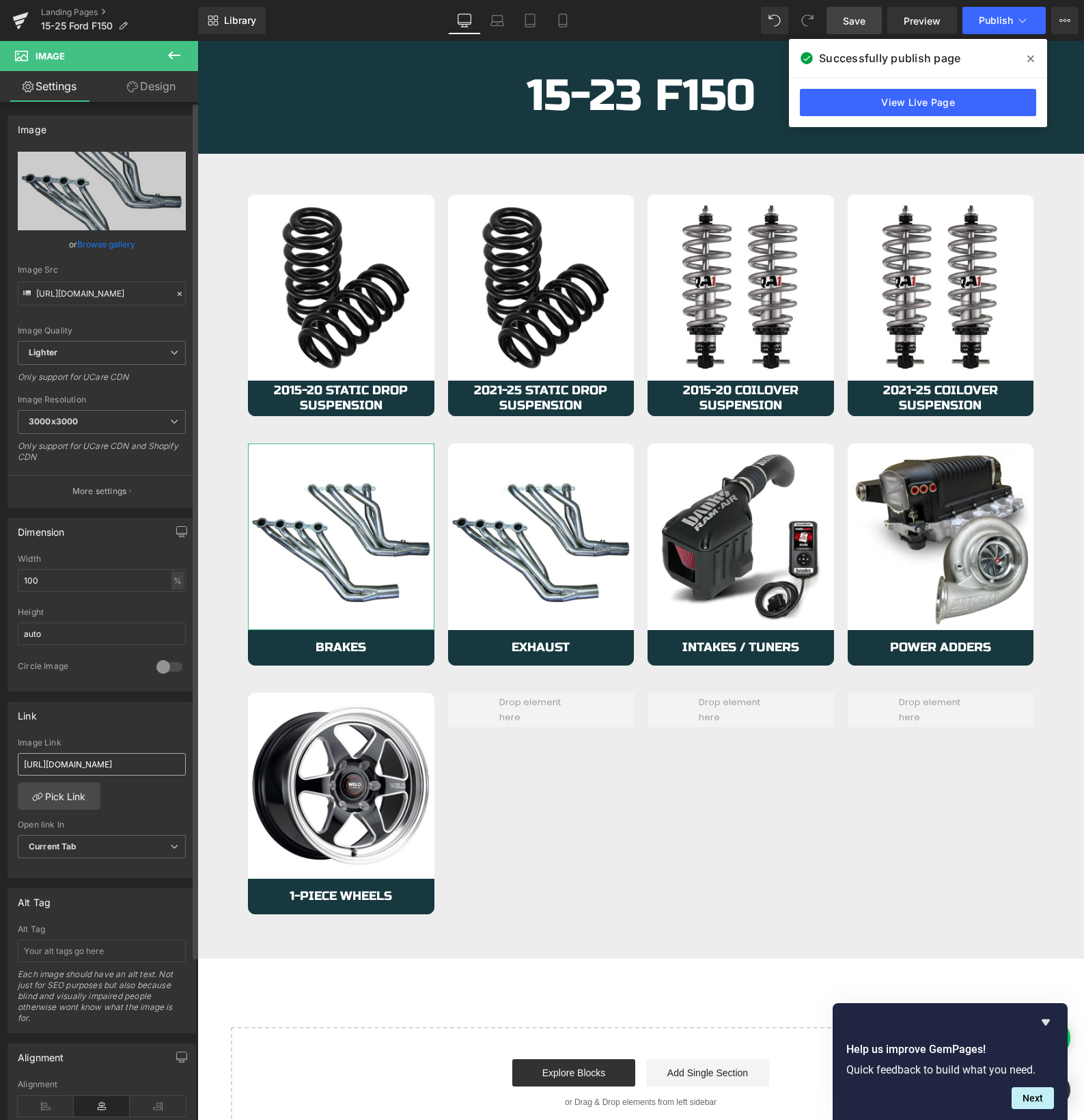
click at [91, 763] on input "https://azproperformance.com/collections/15-20-f150-truck-exhaust" at bounding box center [101, 764] width 168 height 22
click at [90, 763] on input "https://azproperformance.com/collections/15-20-f150-truck-exhaust" at bounding box center [101, 764] width 168 height 22
type input "https://azproperformance.com/collections/15-23-f150-brakes"
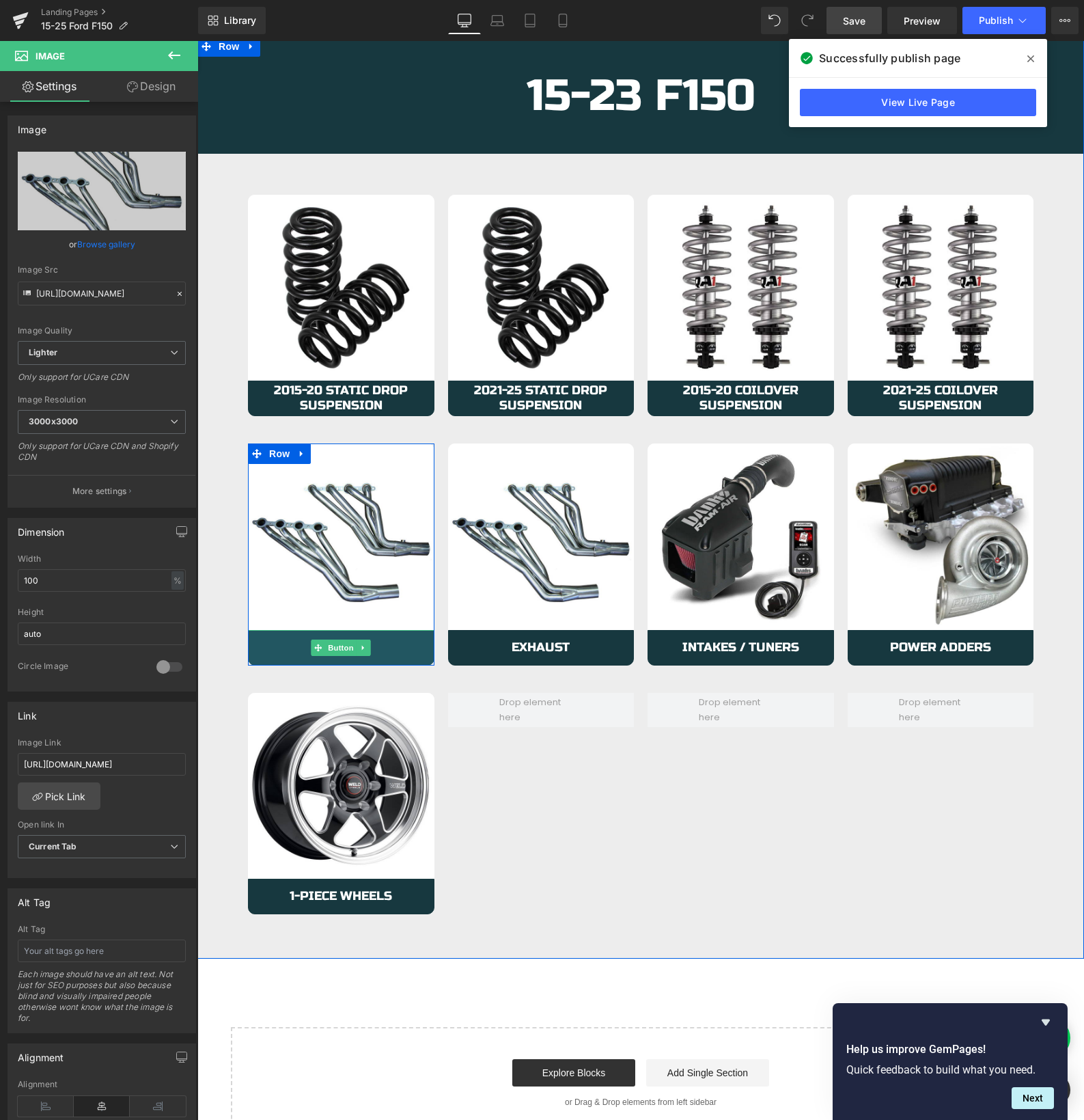
click at [272, 647] on link "Brakes" at bounding box center [341, 648] width 186 height 36
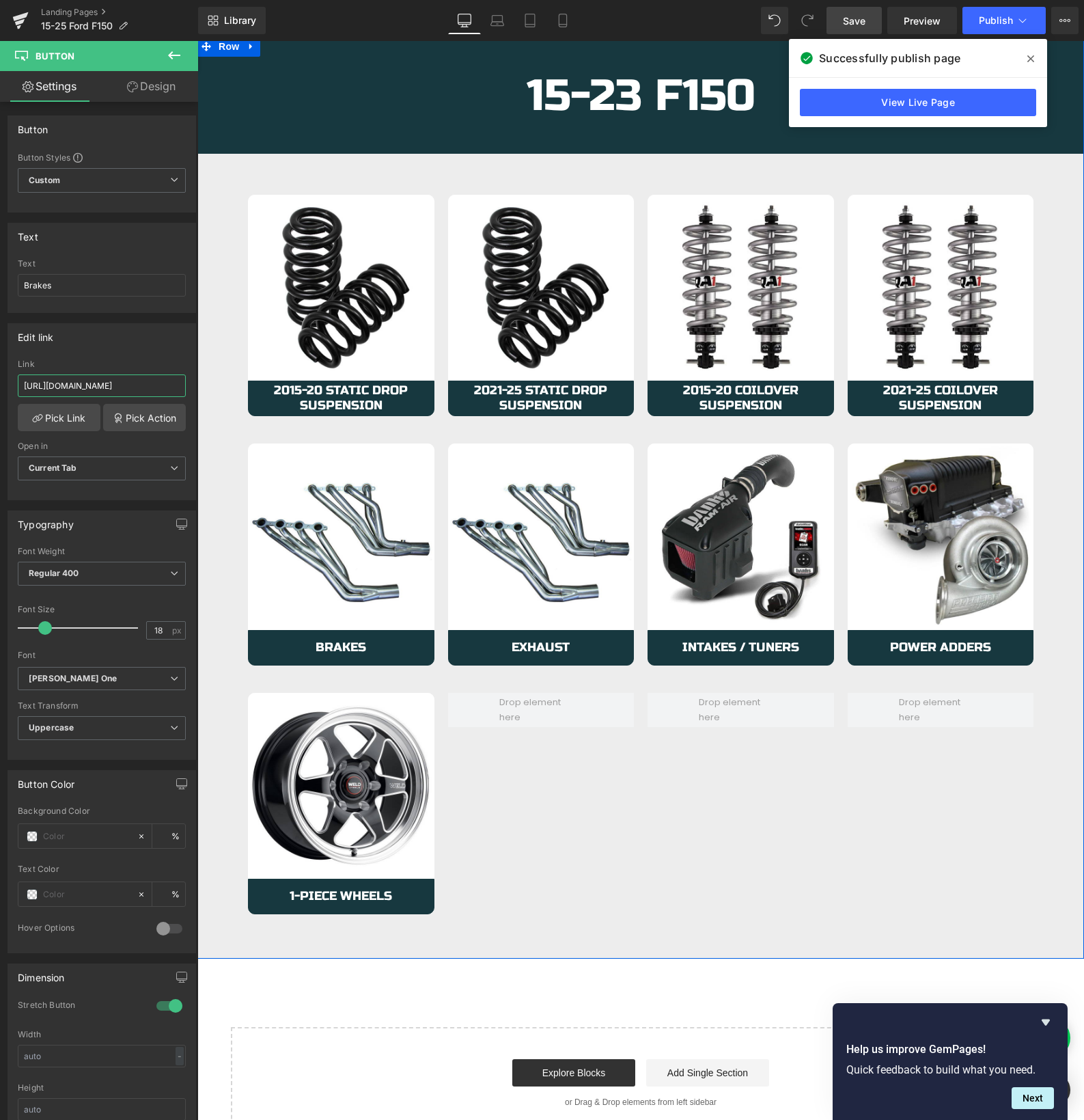
drag, startPoint x: 320, startPoint y: 428, endPoint x: 222, endPoint y: 388, distance: 105.8
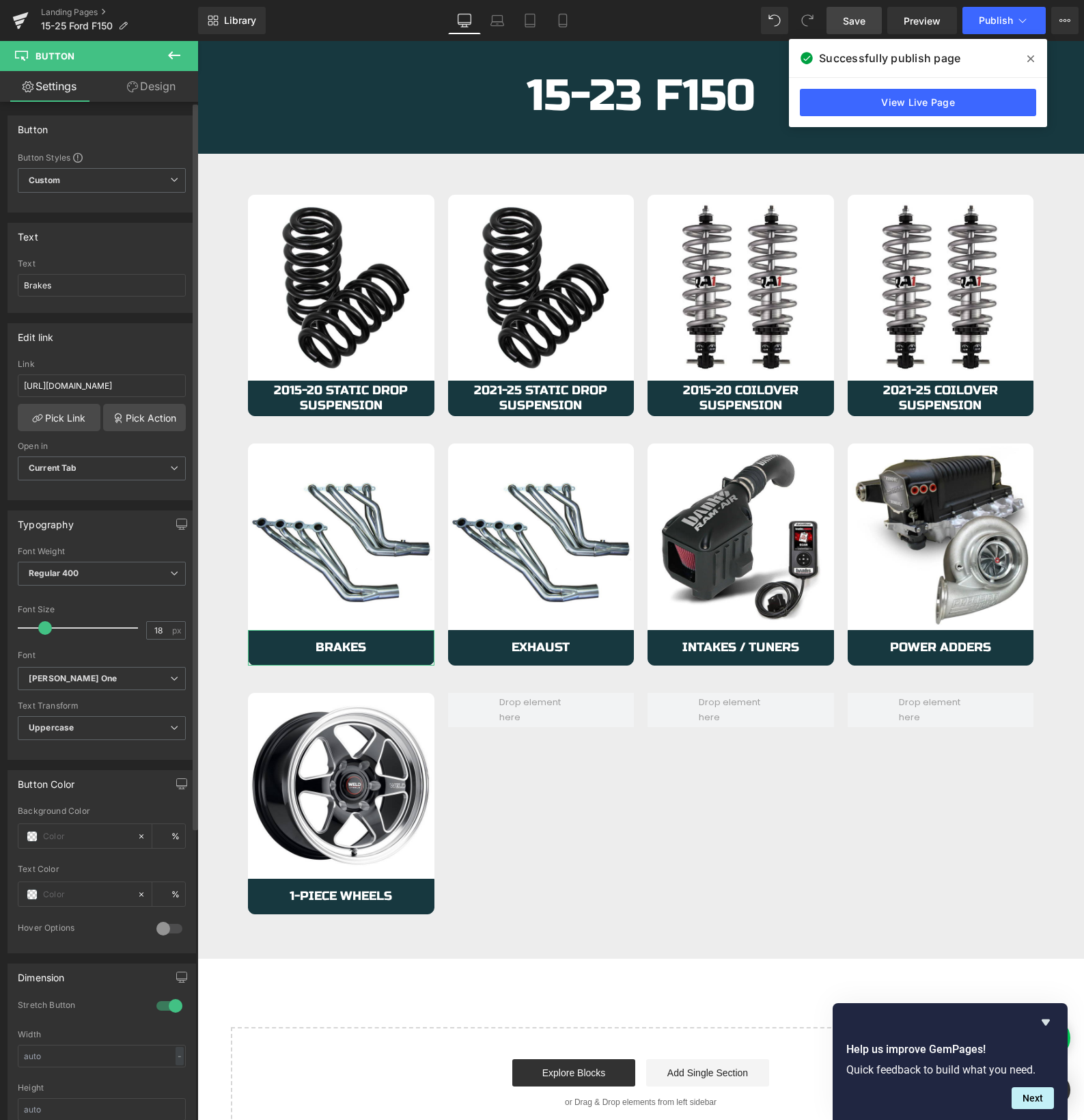
scroll to position [0, 0]
click at [115, 367] on div "Link" at bounding box center [101, 364] width 168 height 10
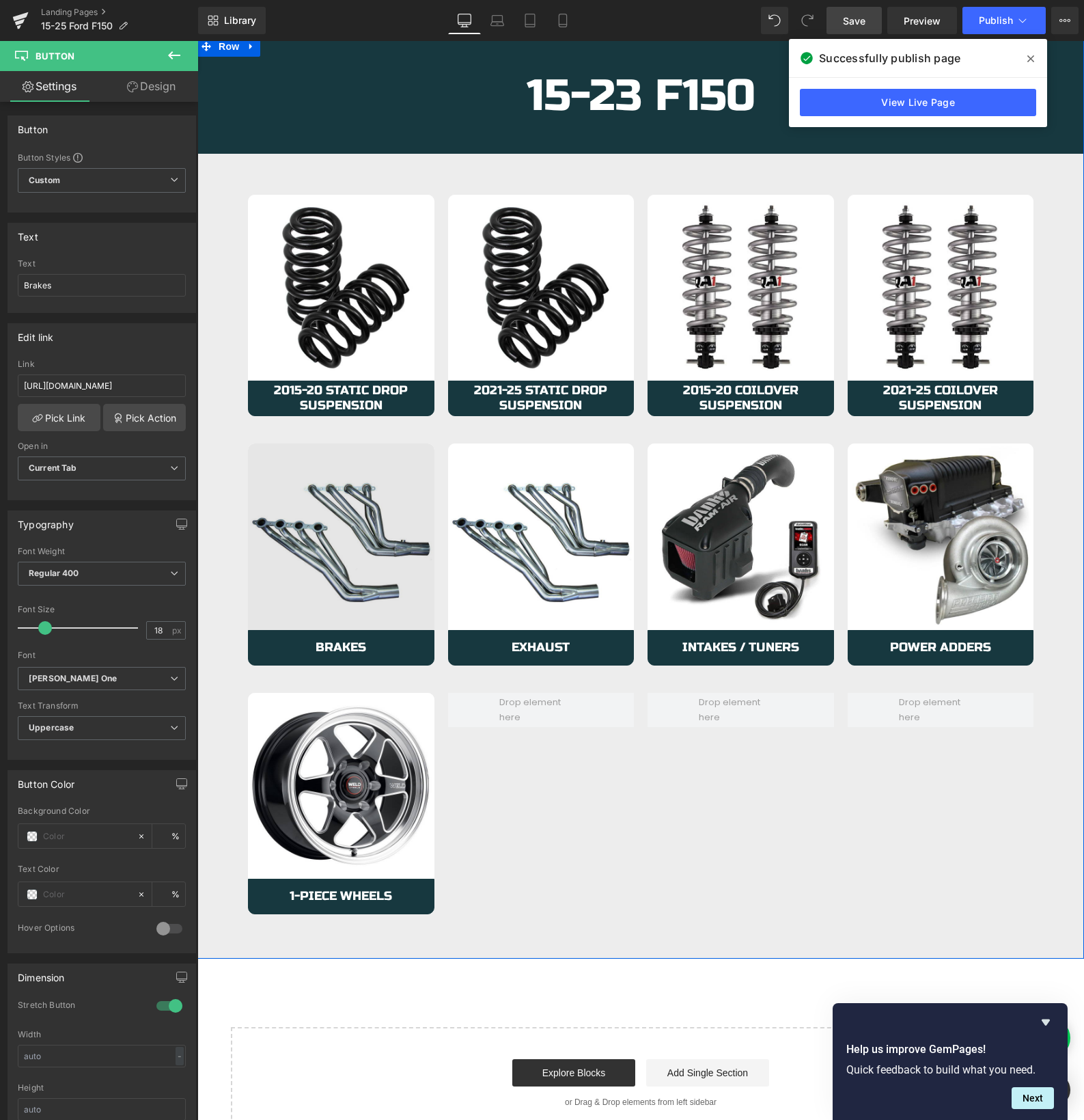
click at [274, 556] on img at bounding box center [341, 537] width 186 height 187
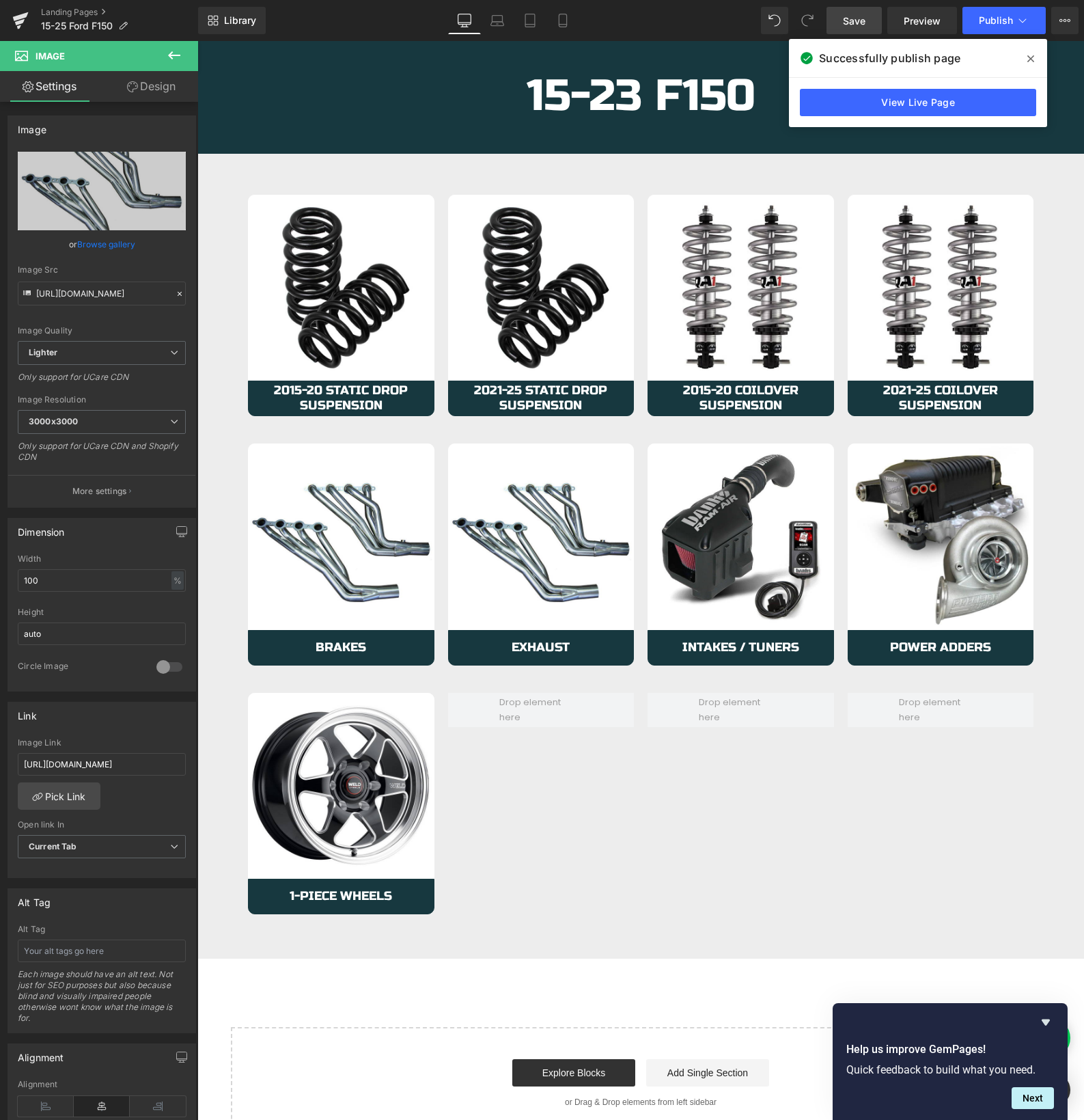
click at [844, 20] on span "Save" at bounding box center [854, 20] width 22 height 15
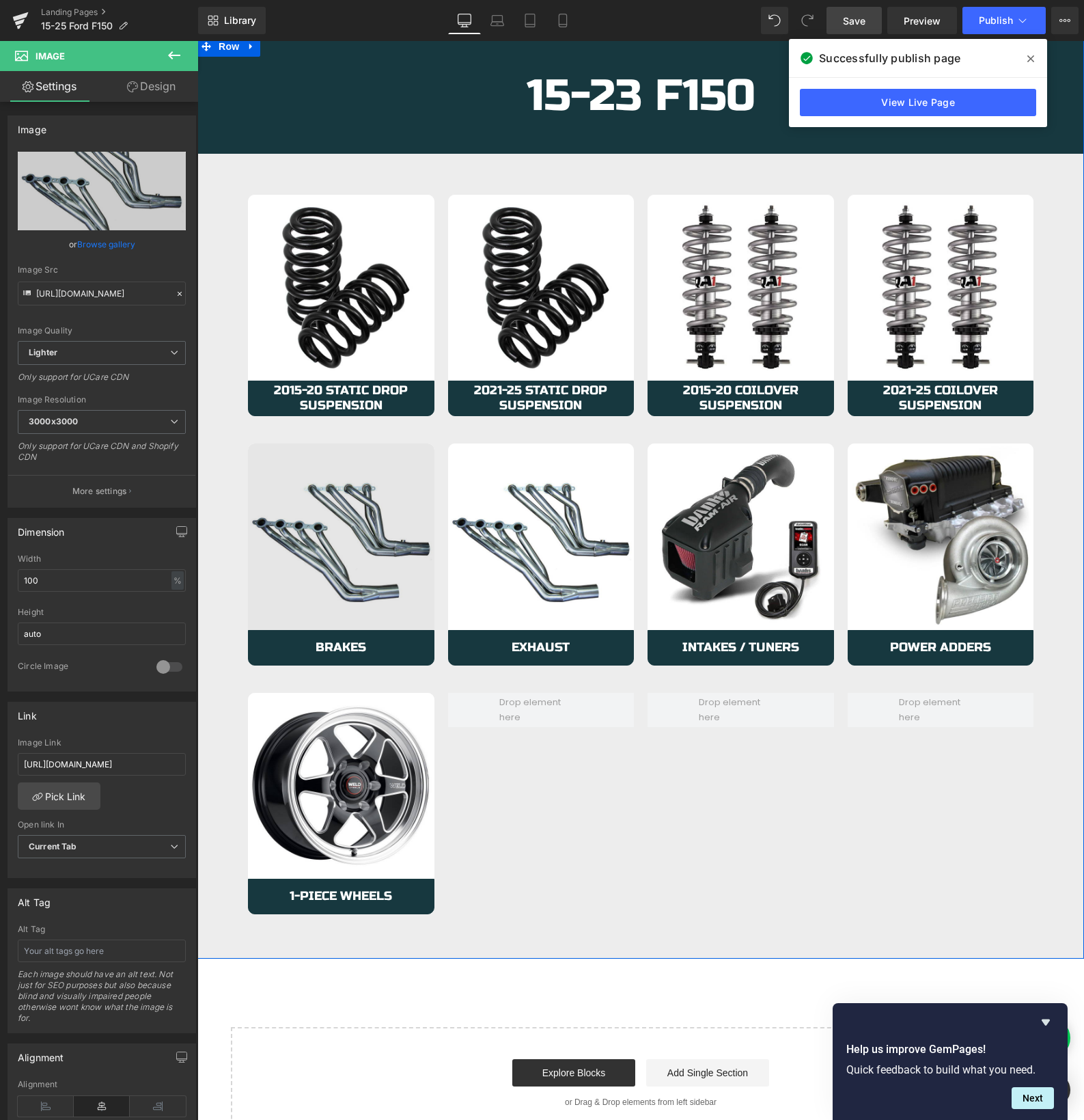
click at [261, 587] on img at bounding box center [341, 537] width 186 height 187
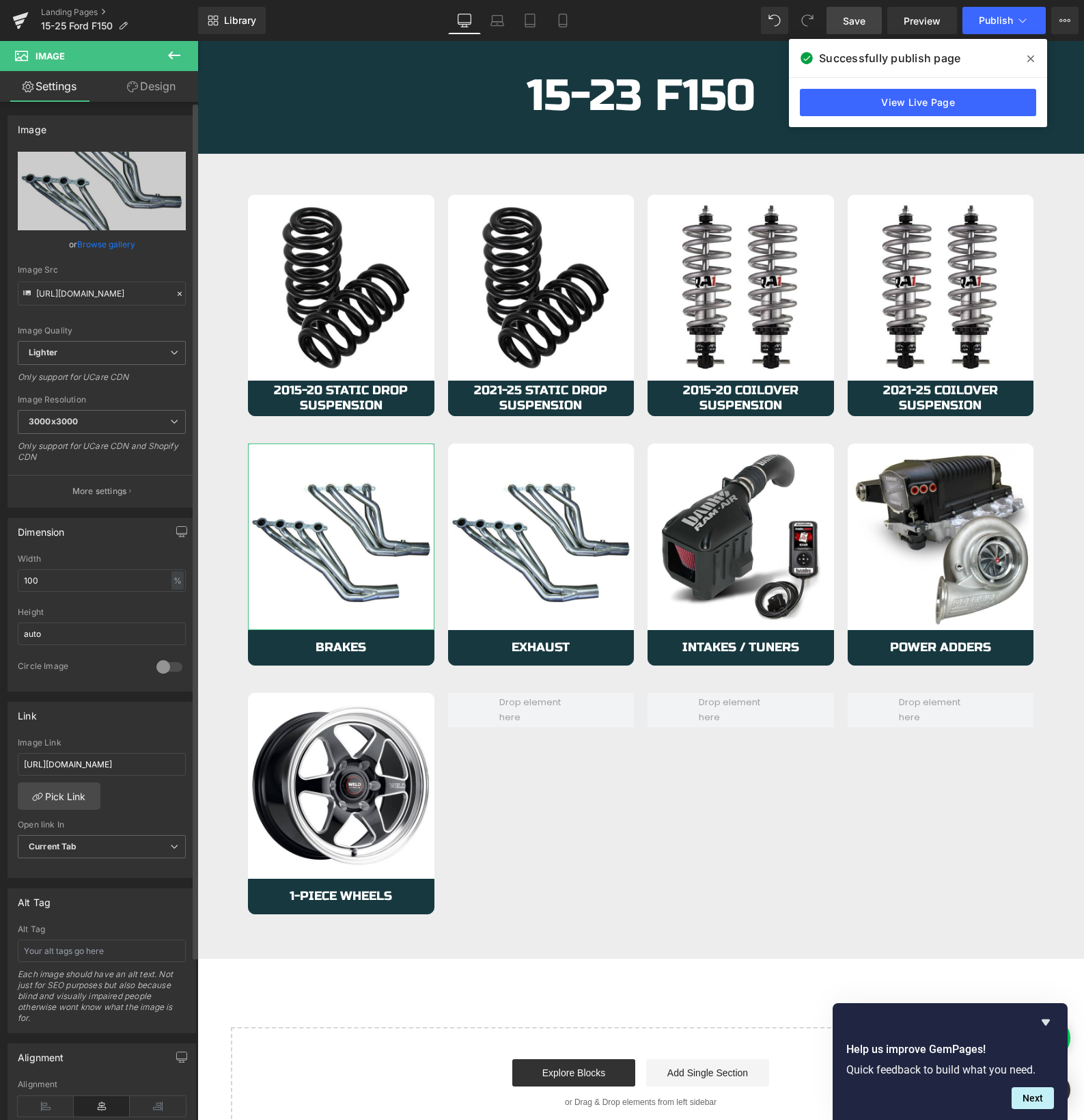
click at [101, 245] on link "Browse gallery" at bounding box center [106, 244] width 58 height 24
click at [79, 0] on div "Row You are previewing how the will restyle your page. You can not edit Element…" at bounding box center [542, 0] width 1084 height 0
click at [93, 190] on icon "Replace Image" at bounding box center [102, 191] width 110 height 17
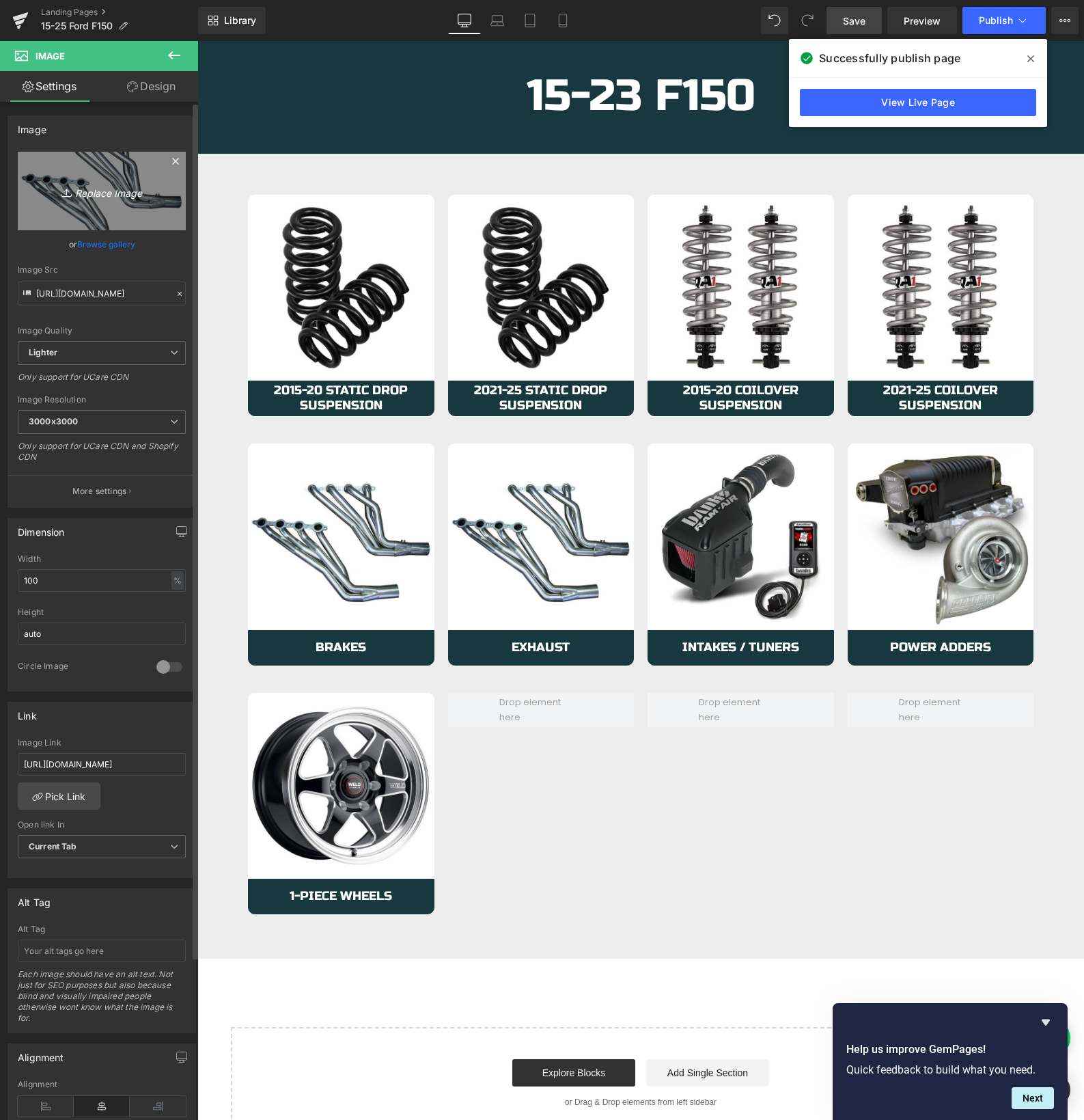
type input "C:\fakepath\brakesMasters.avif"
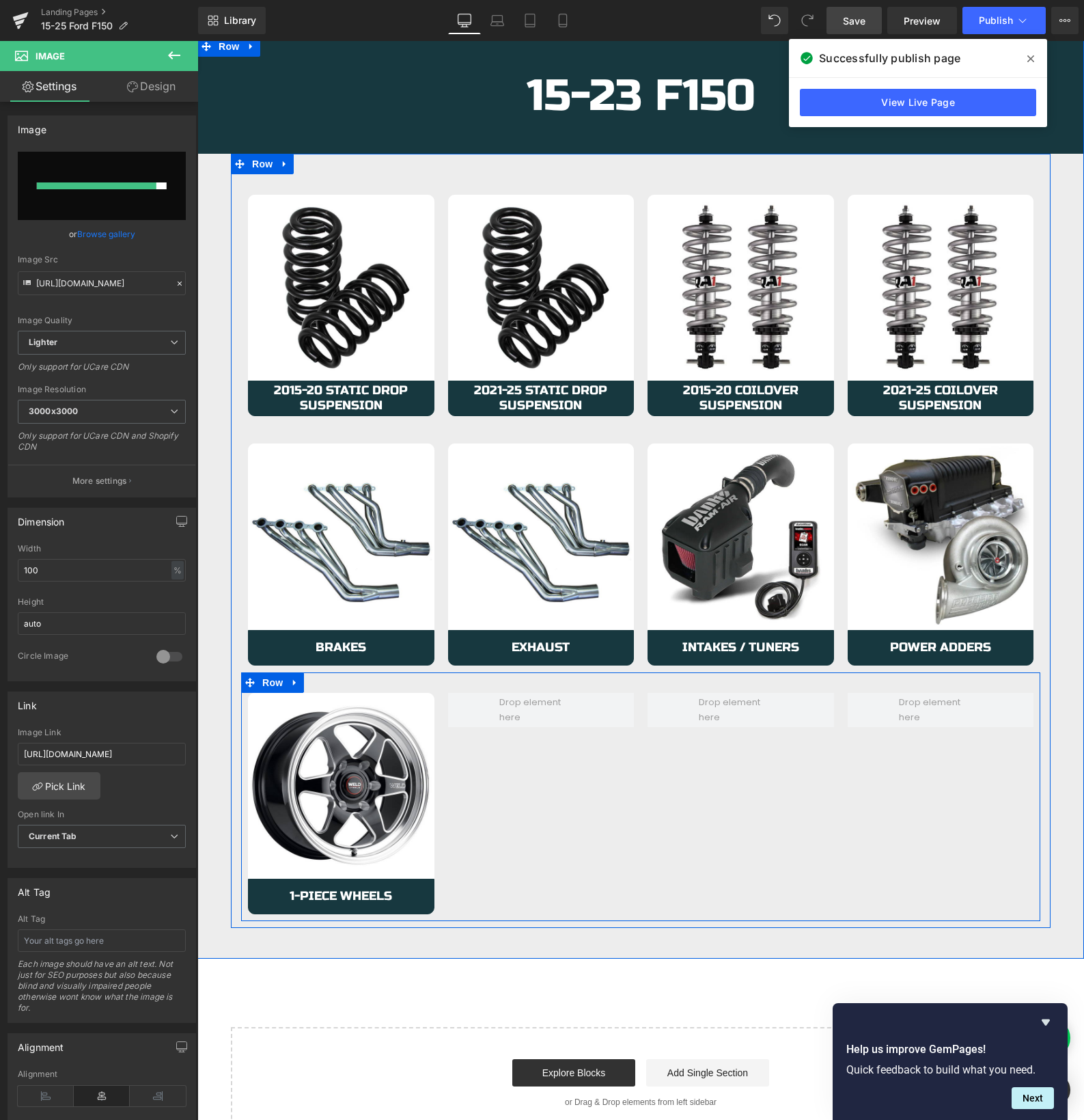
type input "https://ucarecdn.com/f50d1437-84c7-4092-83f7-1b485df6dd05/-/format/auto/-/previ…"
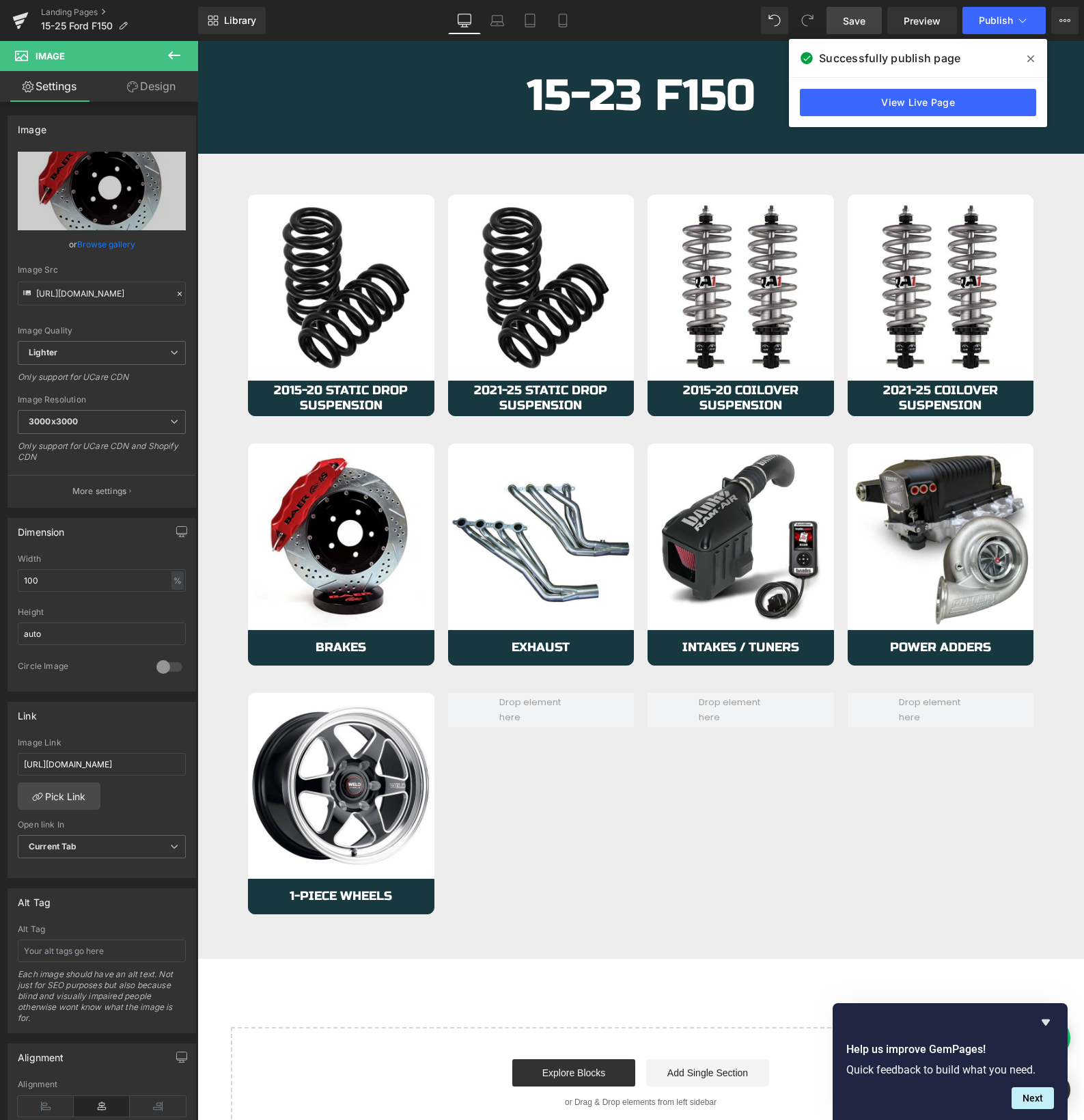
drag, startPoint x: 837, startPoint y: 25, endPoint x: 854, endPoint y: 49, distance: 29.4
click at [837, 25] on link "Save" at bounding box center [854, 20] width 55 height 27
click at [988, 27] on button "Publish" at bounding box center [1004, 20] width 84 height 27
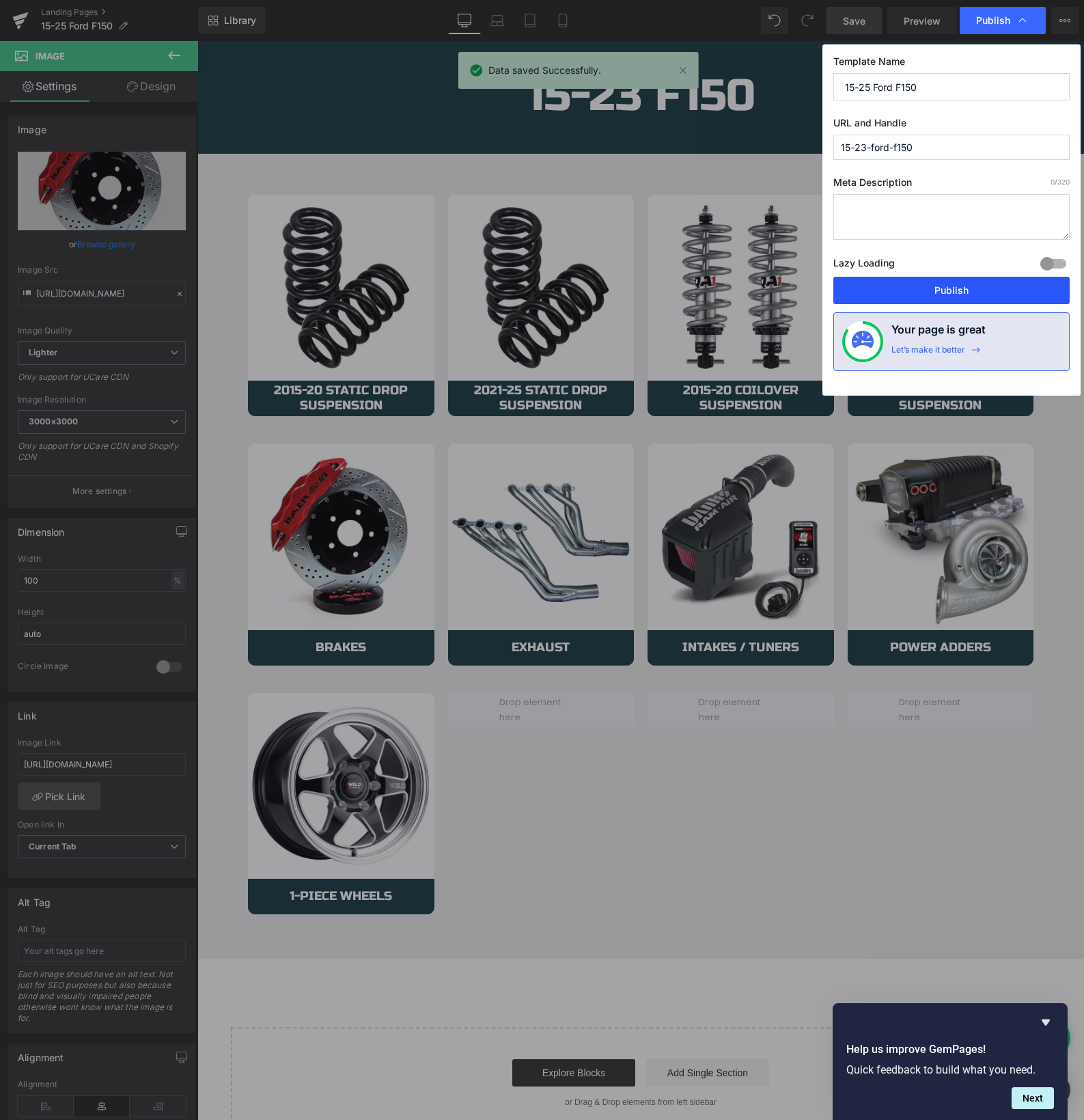
click at [881, 288] on button "Publish" at bounding box center [951, 290] width 236 height 27
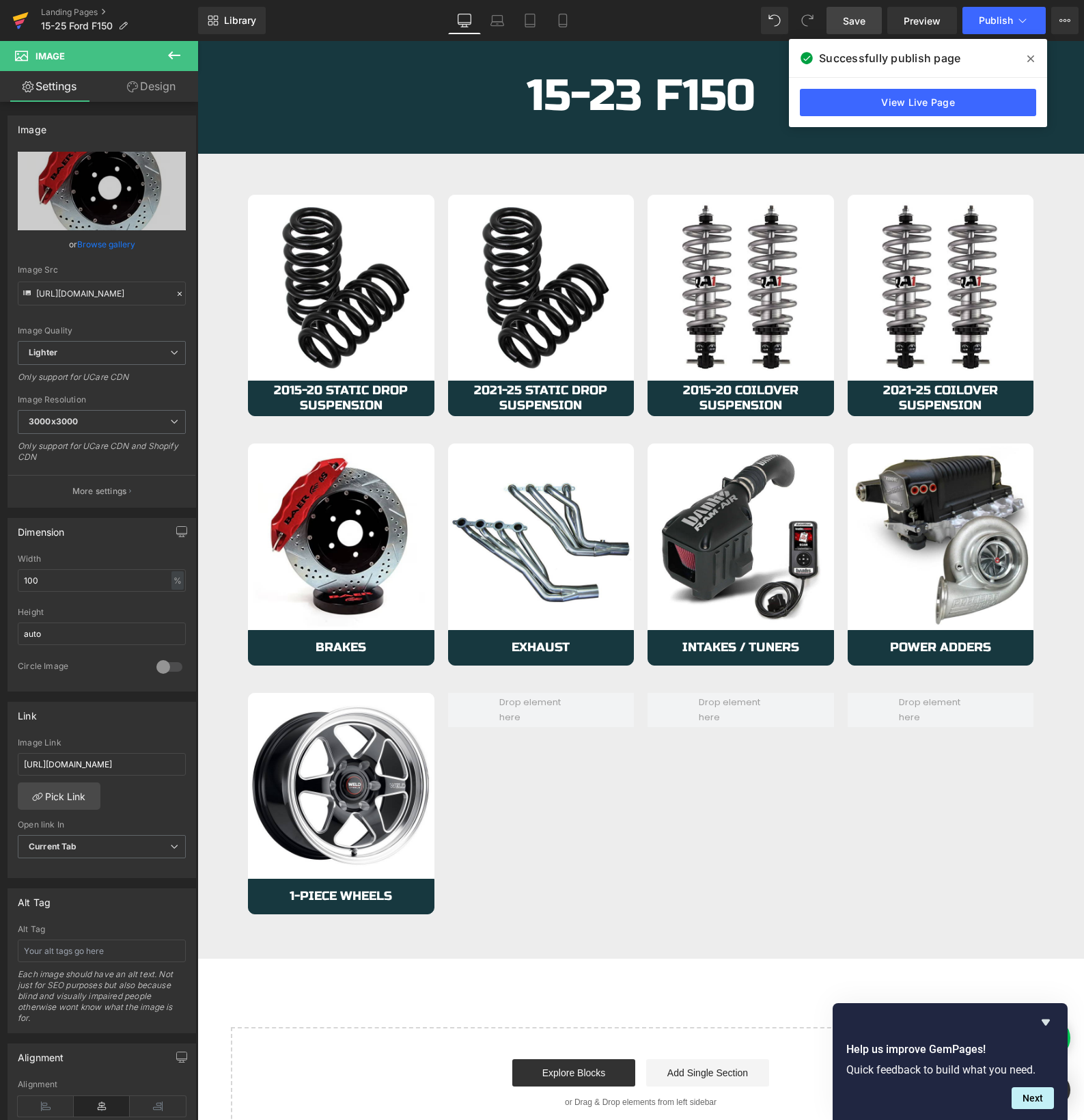
click at [17, 17] on icon at bounding box center [20, 17] width 16 height 9
